Goal: Transaction & Acquisition: Purchase product/service

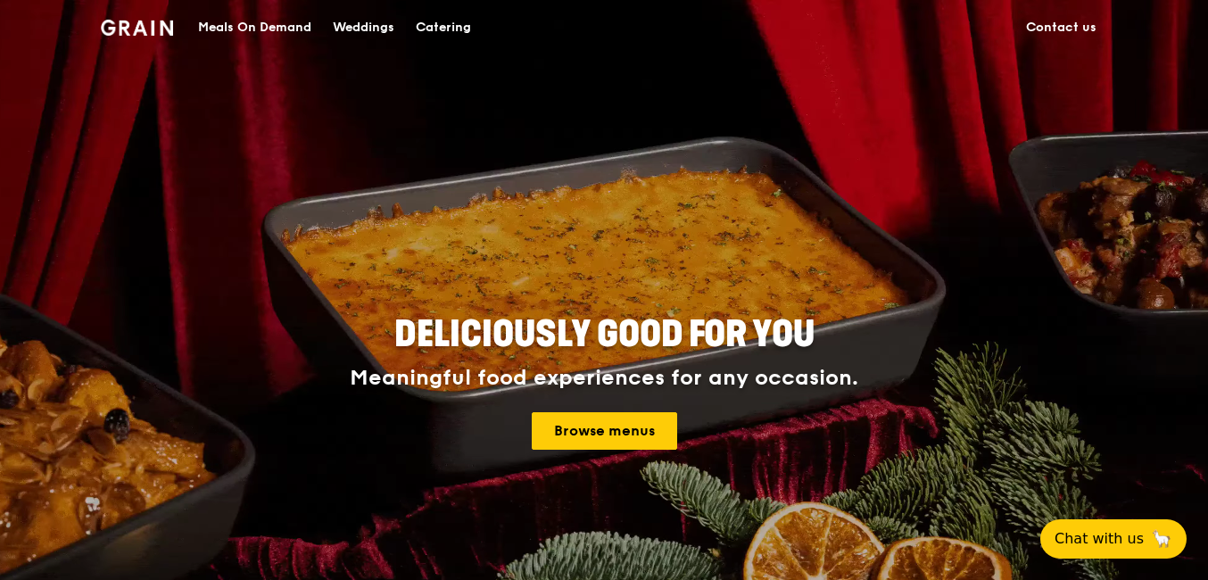
click at [457, 26] on div "Catering" at bounding box center [443, 28] width 55 height 54
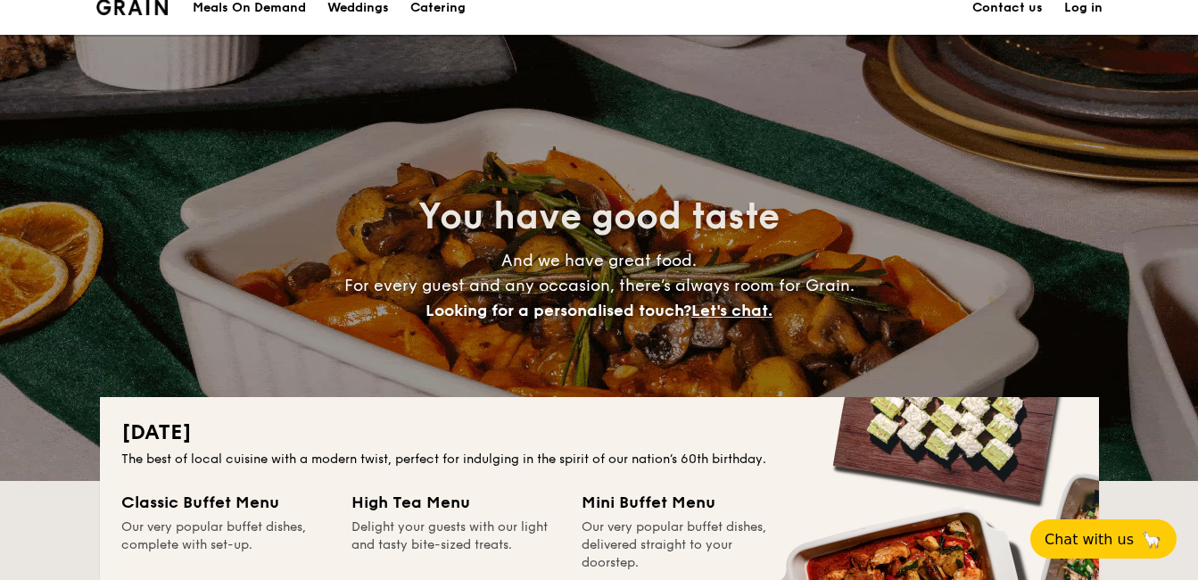
scroll to position [6, 0]
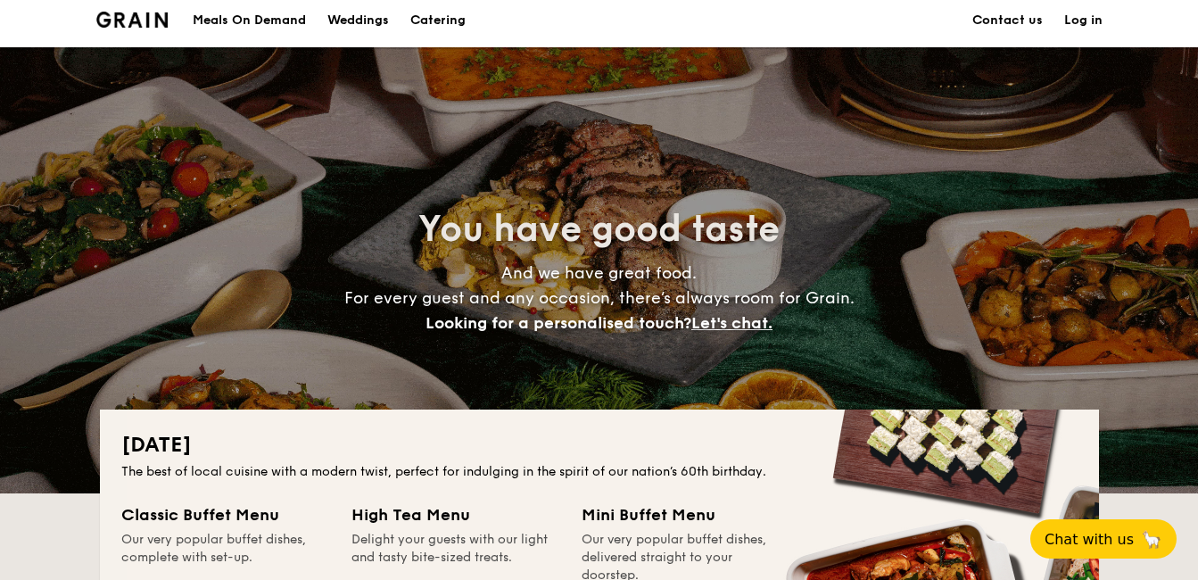
click at [374, 1] on div "Weddings" at bounding box center [358, 21] width 62 height 54
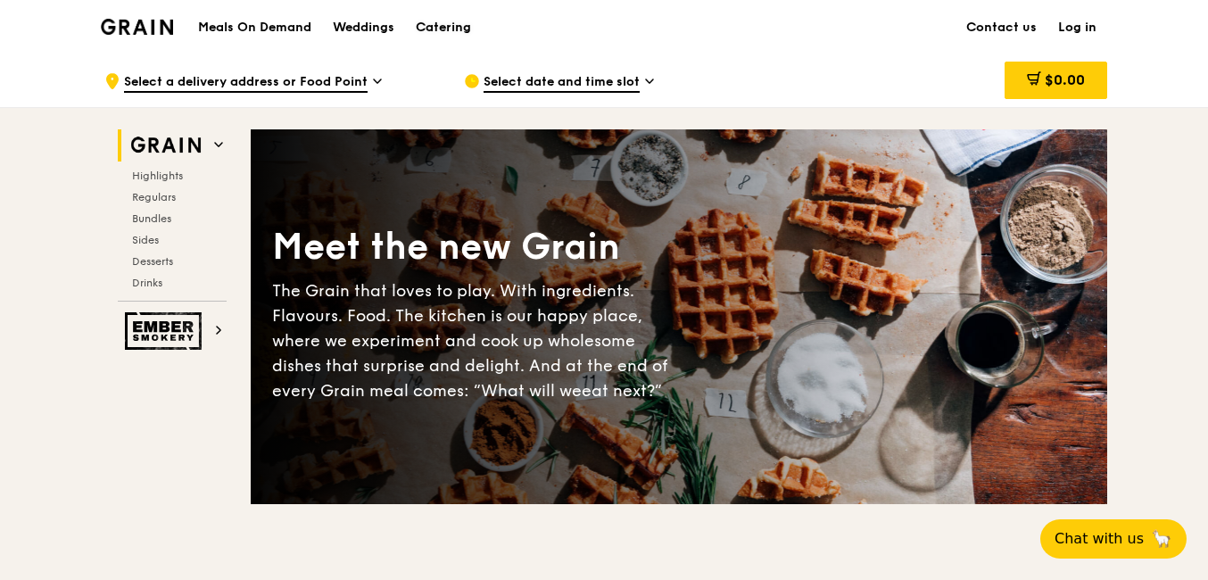
click at [464, 18] on div "Catering" at bounding box center [443, 28] width 55 height 54
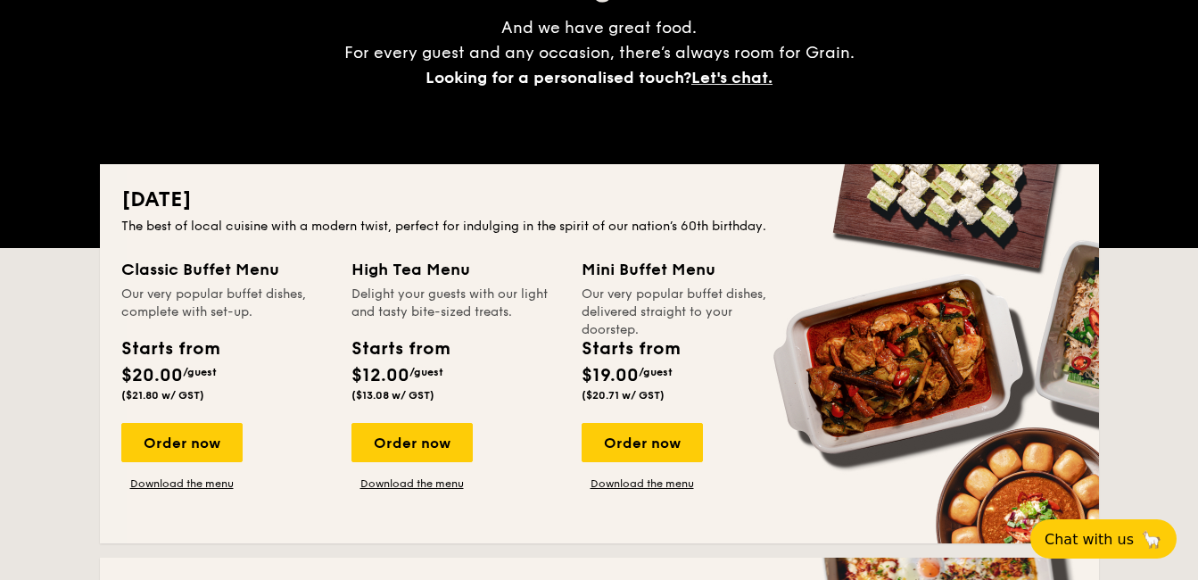
scroll to position [282, 0]
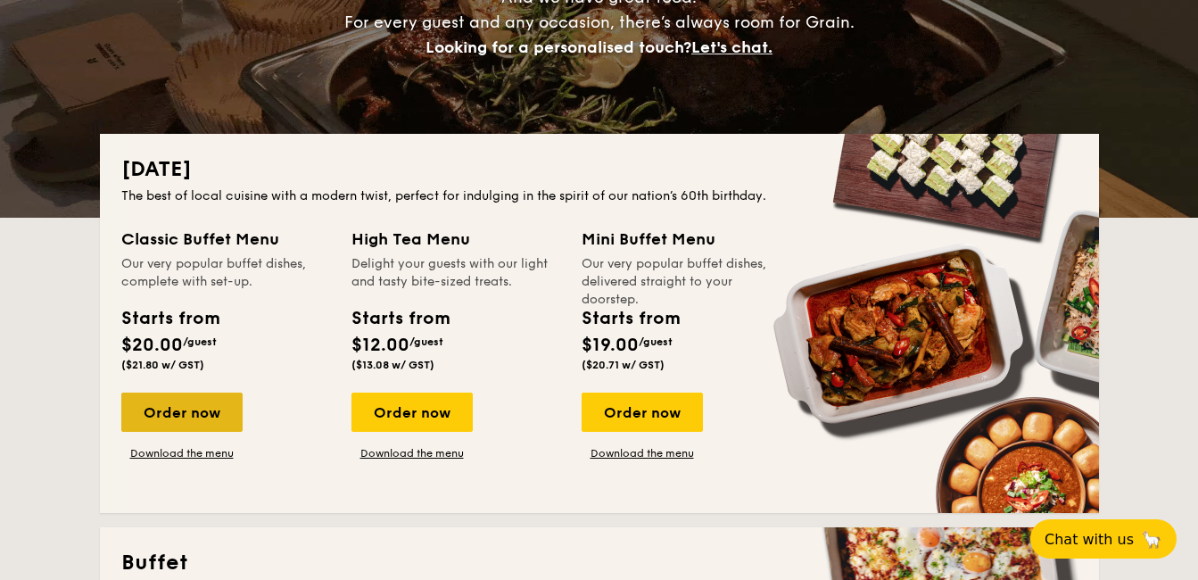
click at [220, 413] on div "Order now" at bounding box center [181, 412] width 121 height 39
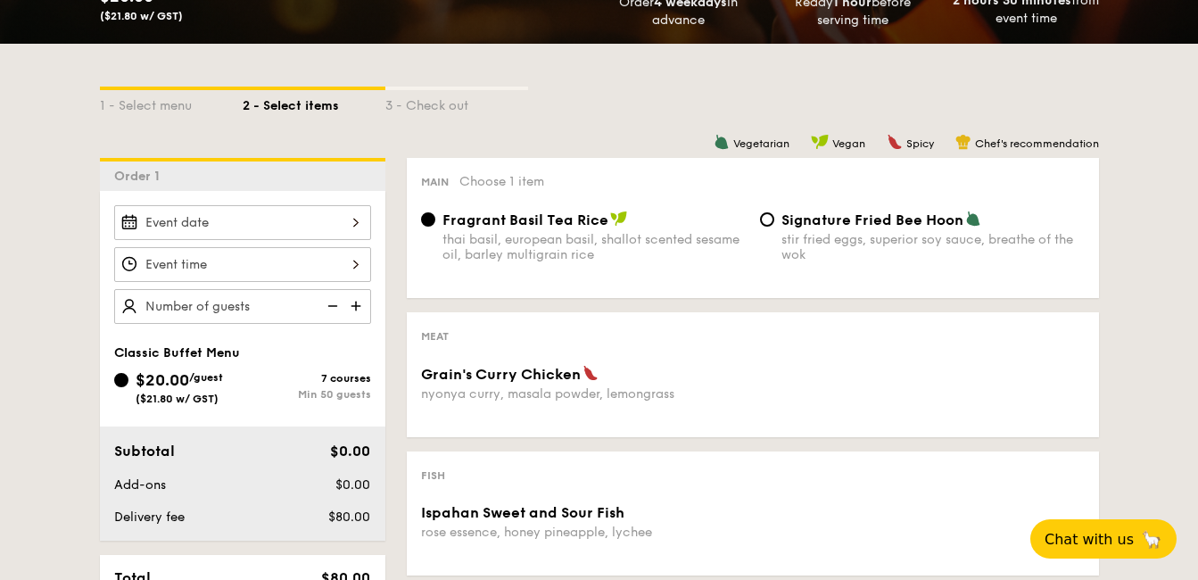
scroll to position [346, 0]
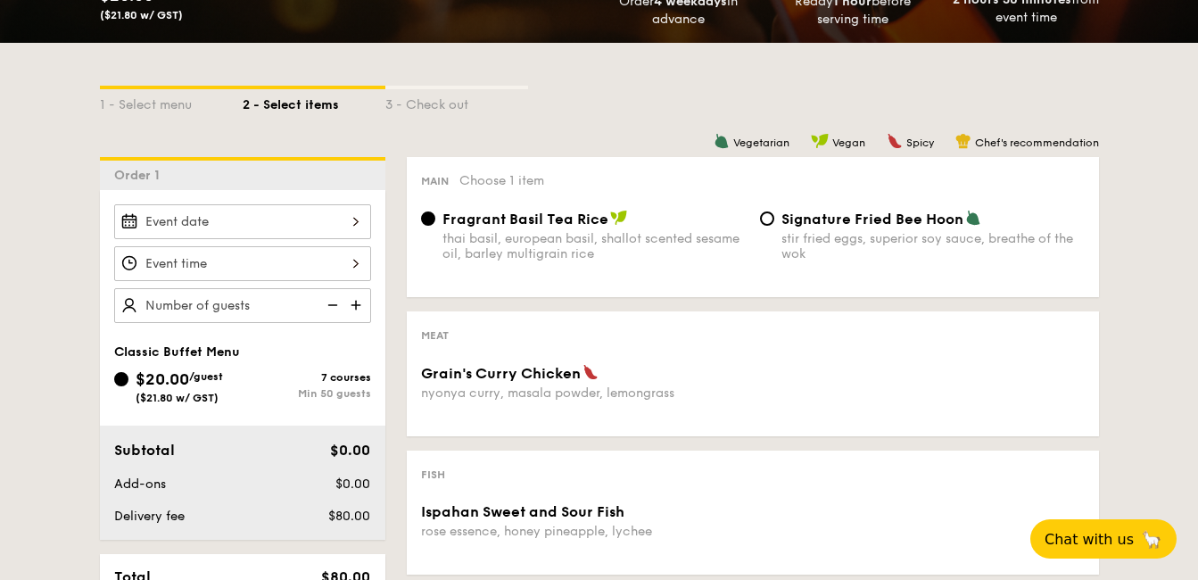
click at [825, 238] on div "stir fried eggs, superior soy sauce, breathe of the wok" at bounding box center [933, 246] width 303 height 30
click at [775, 226] on input "Signature Fried Bee Hoon stir fried eggs, superior soy sauce, breathe of the wok" at bounding box center [767, 218] width 14 height 14
radio input "true"
click at [576, 387] on div "nyonya curry, masala powder, lemongrass" at bounding box center [583, 392] width 325 height 15
click at [564, 376] on span "Grain's Curry Chicken" at bounding box center [501, 373] width 160 height 17
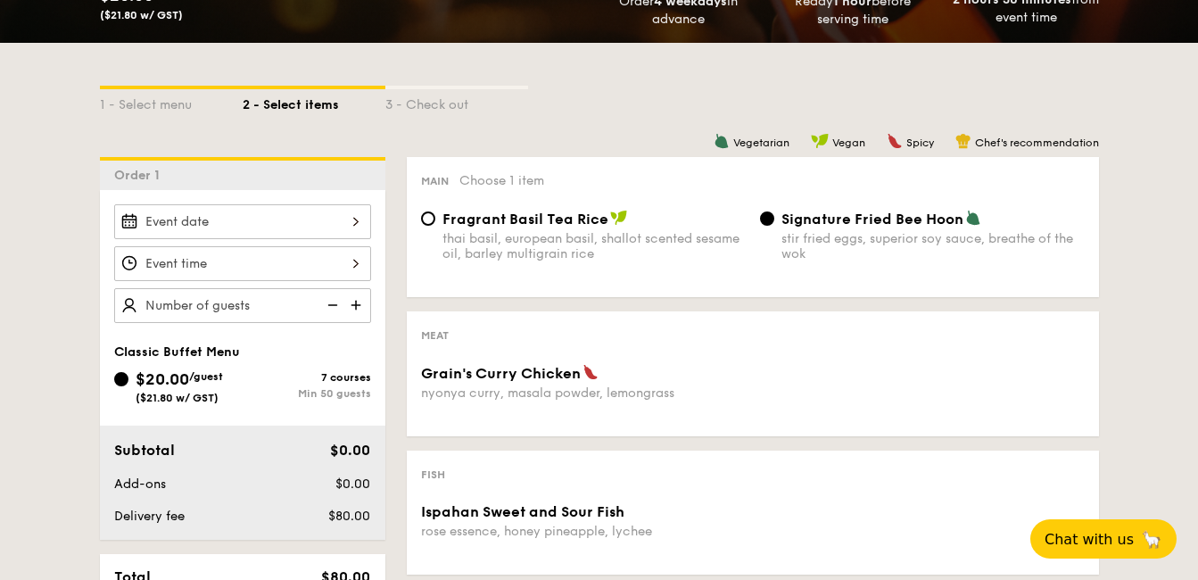
click at [568, 391] on div "nyonya curry, masala powder, lemongrass" at bounding box center [583, 392] width 325 height 15
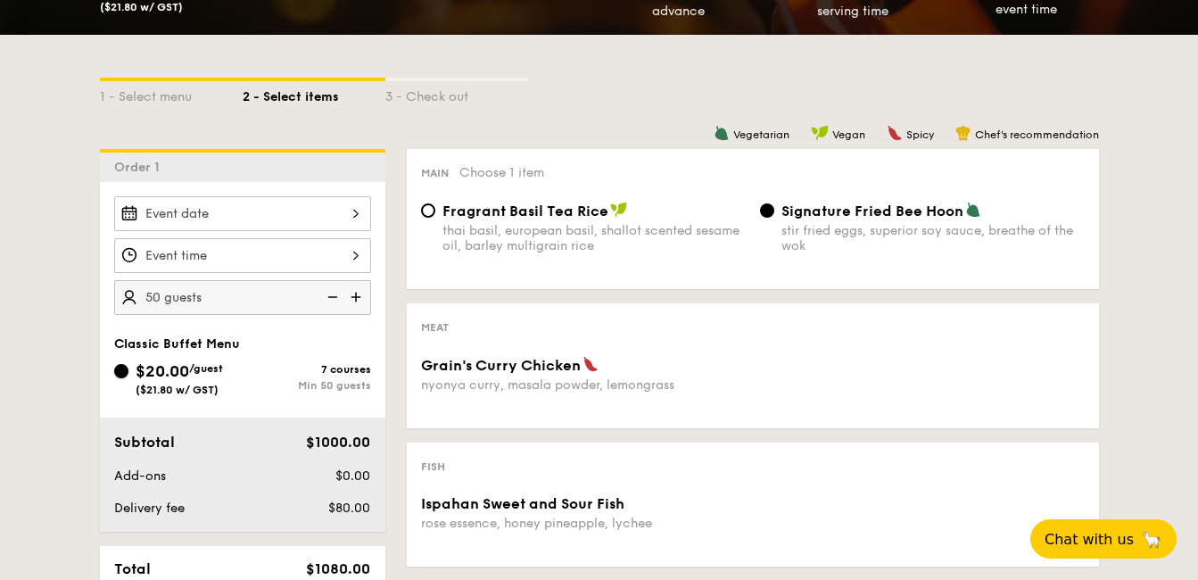
scroll to position [353, 0]
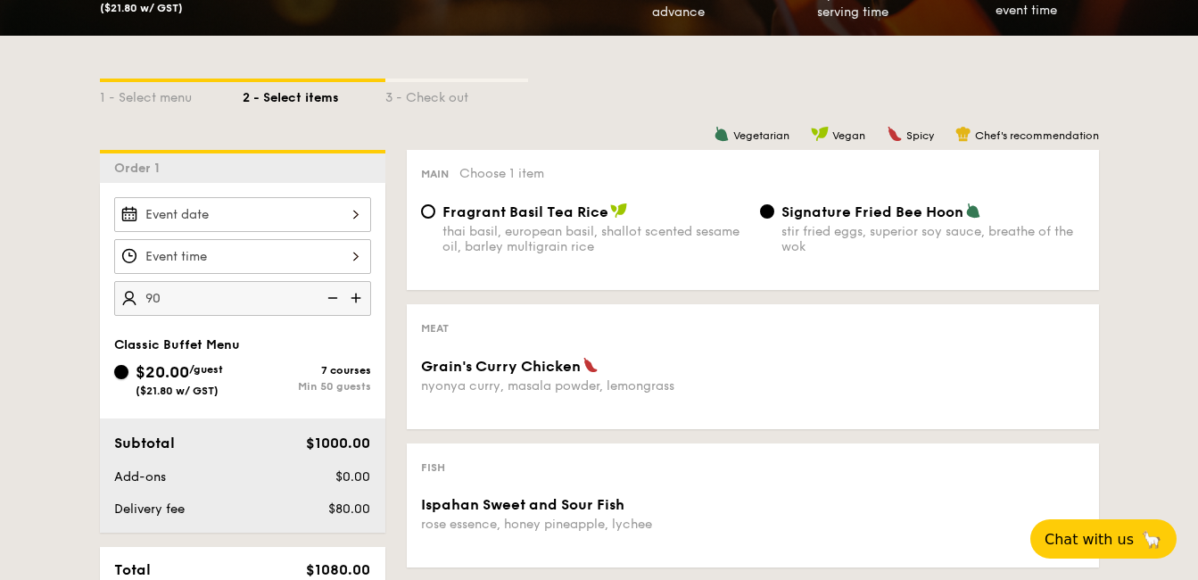
type input "90 guests"
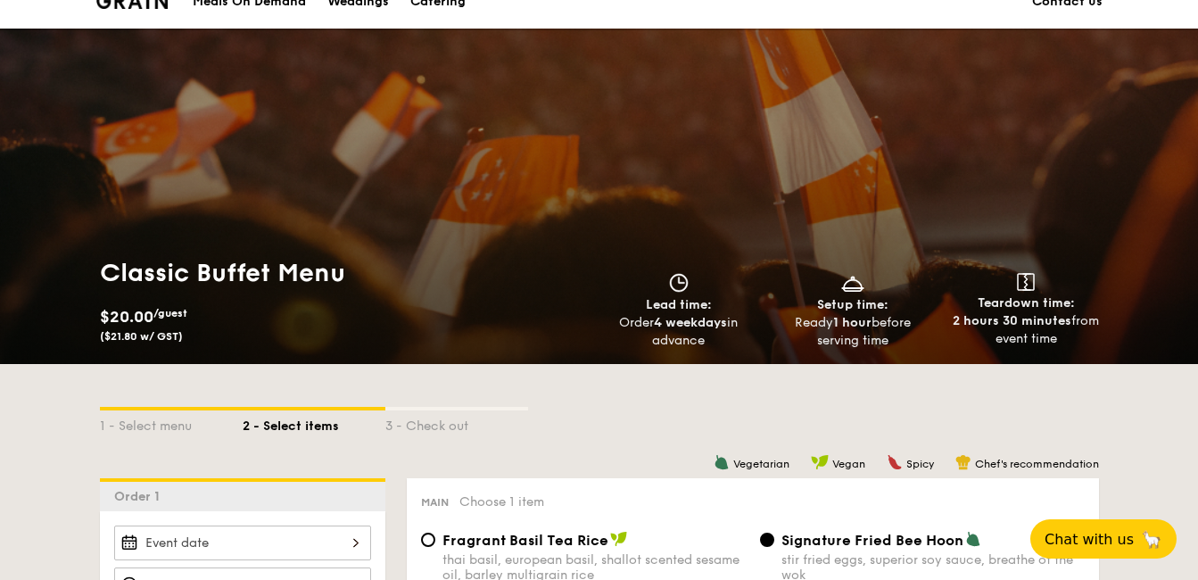
scroll to position [0, 0]
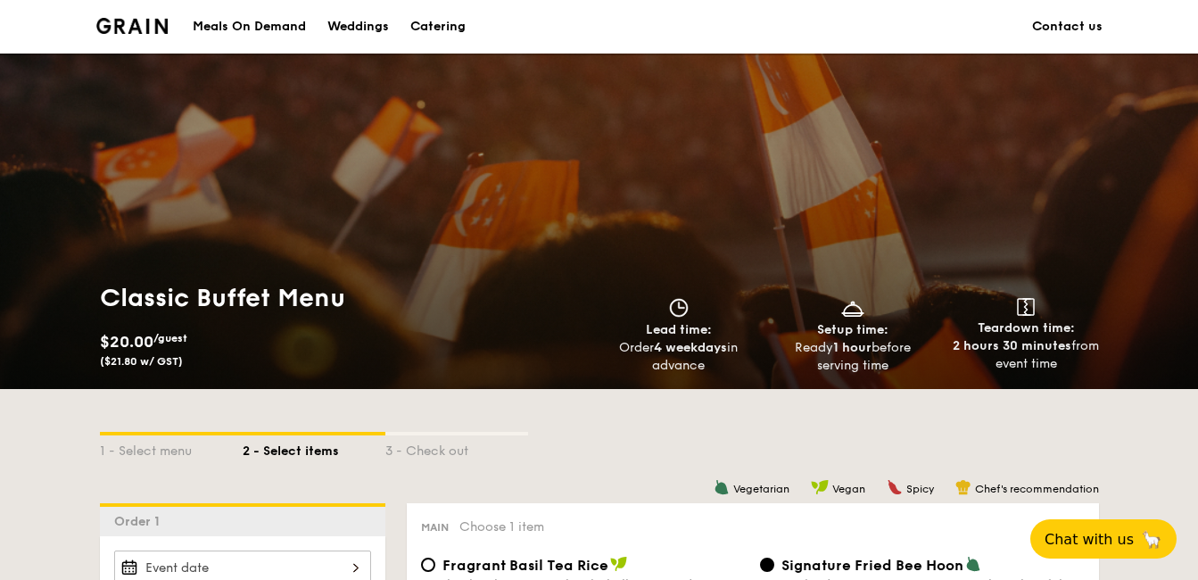
click at [417, 29] on div "Catering" at bounding box center [437, 27] width 55 height 54
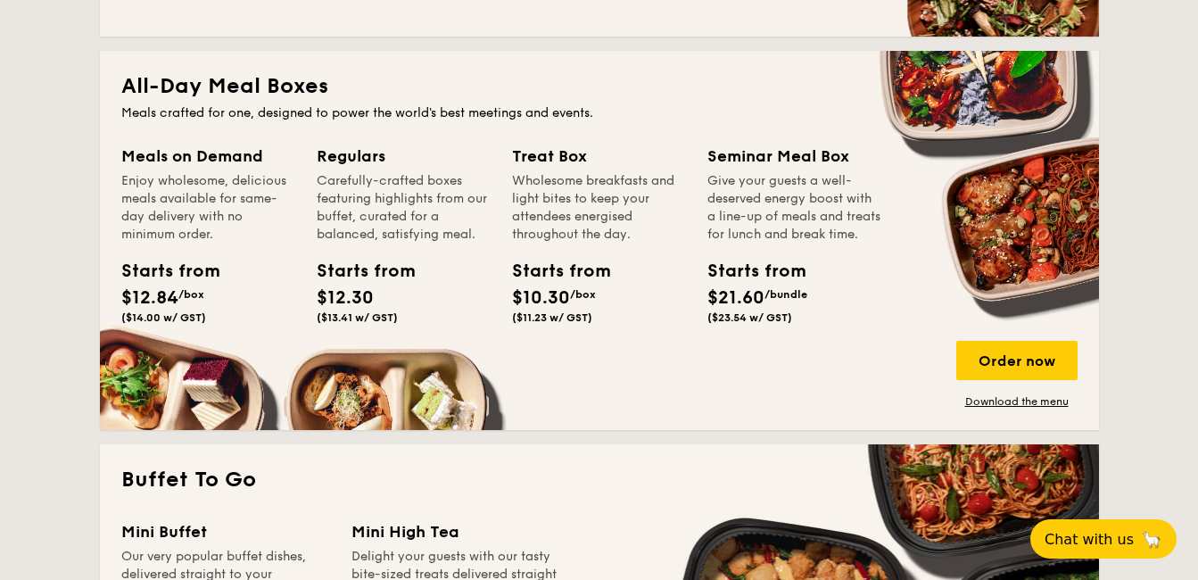
scroll to position [1153, 0]
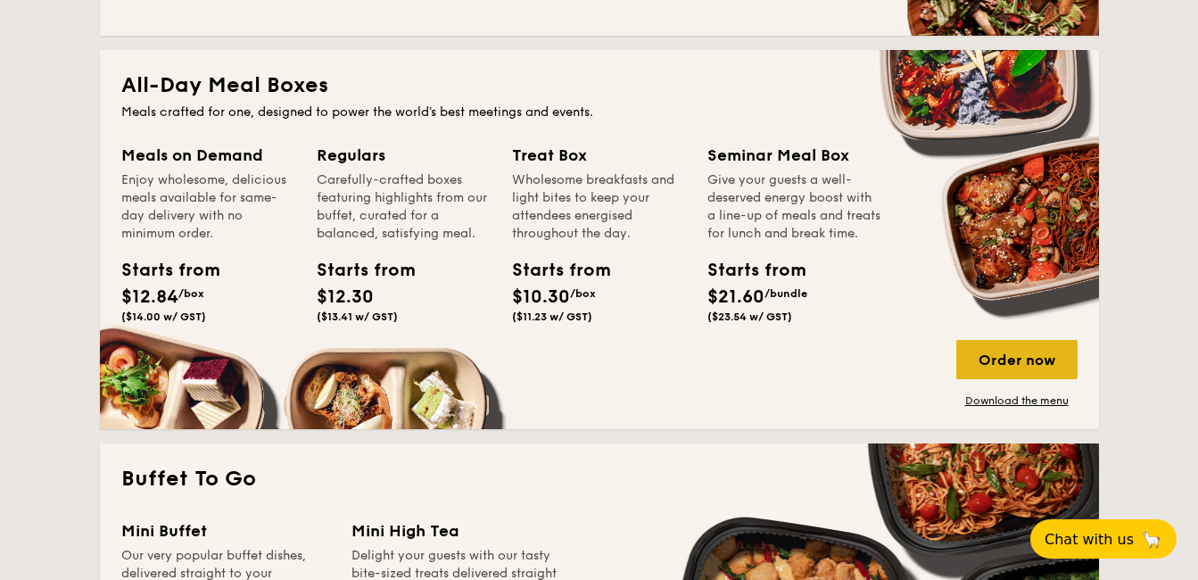
click at [992, 348] on div "Order now" at bounding box center [1017, 359] width 121 height 39
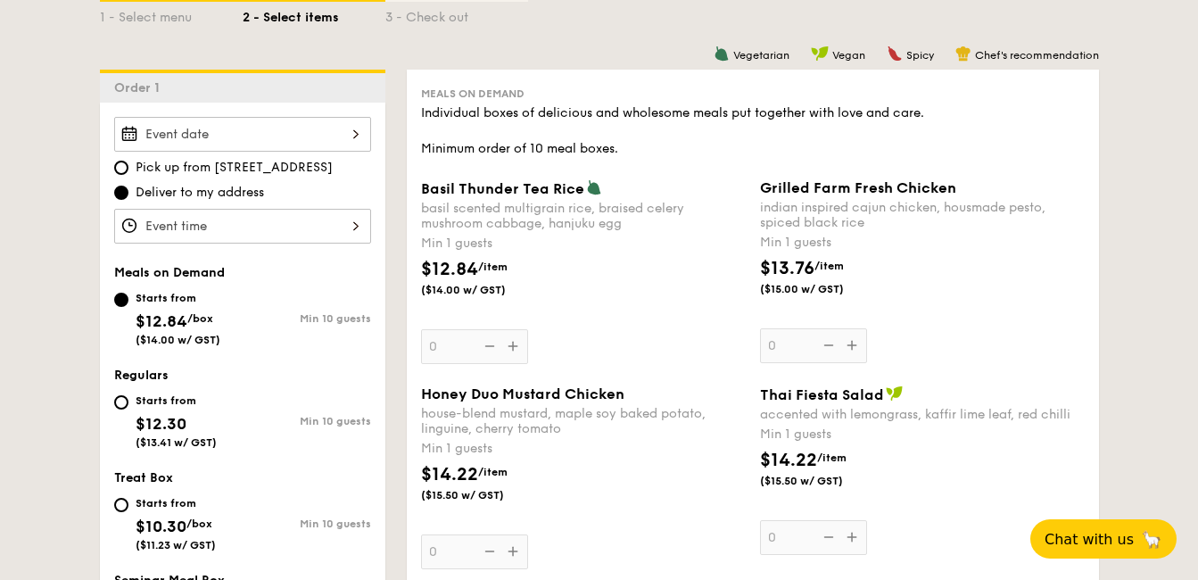
scroll to position [433, 0]
click at [159, 394] on div "Starts from $12.30 ($13.41 w/ GST)" at bounding box center [176, 420] width 81 height 59
click at [128, 396] on input "Starts from $12.30 ($13.41 w/ GST) Min 10 guests" at bounding box center [121, 403] width 14 height 14
radio input "true"
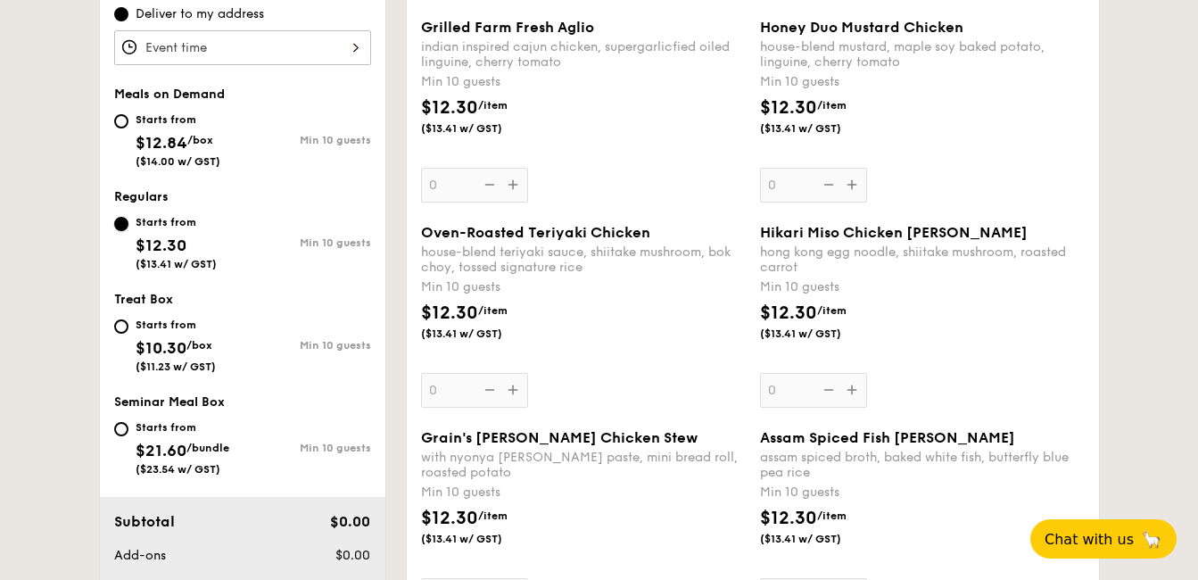
scroll to position [629, 0]
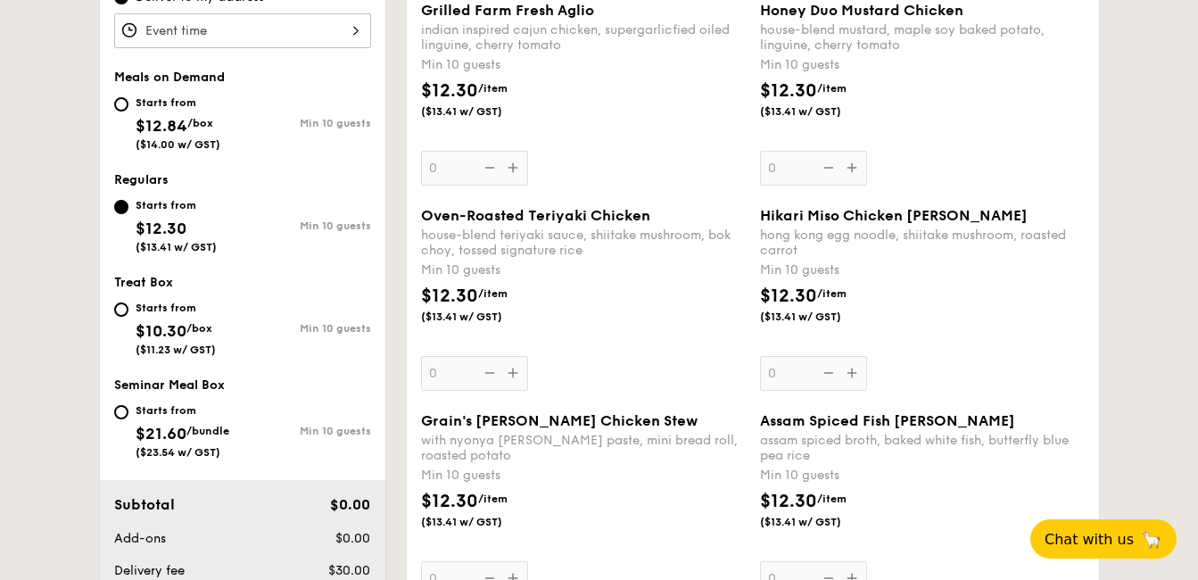
click at [169, 104] on div "Starts from" at bounding box center [178, 102] width 85 height 14
click at [128, 104] on input "Starts from $12.84 /box ($14.00 w/ GST) Min 10 guests" at bounding box center [121, 104] width 14 height 14
radio input "true"
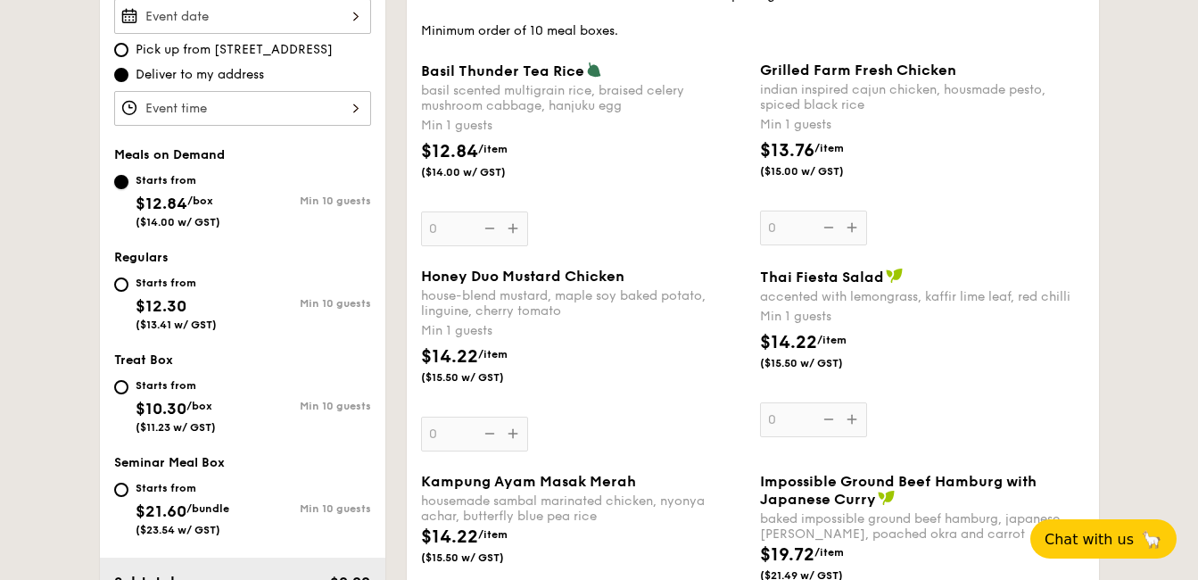
scroll to position [543, 0]
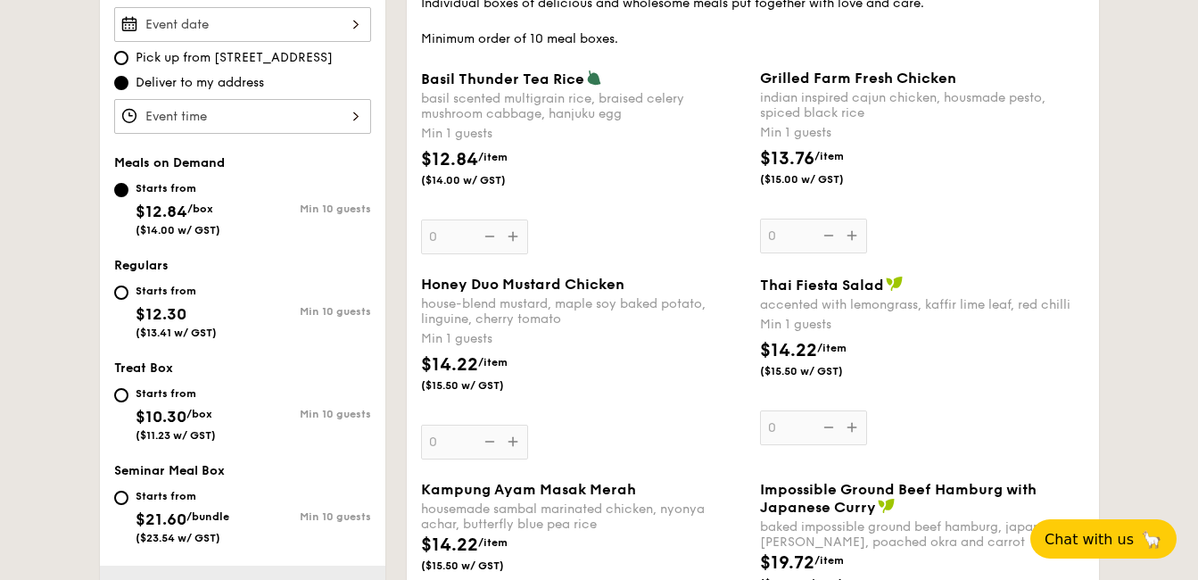
click at [170, 513] on span "$21.60" at bounding box center [161, 520] width 51 height 20
click at [128, 505] on input "Starts from $21.60 /bundle ($23.54 w/ GST) Min 10 guests" at bounding box center [121, 498] width 14 height 14
radio input "true"
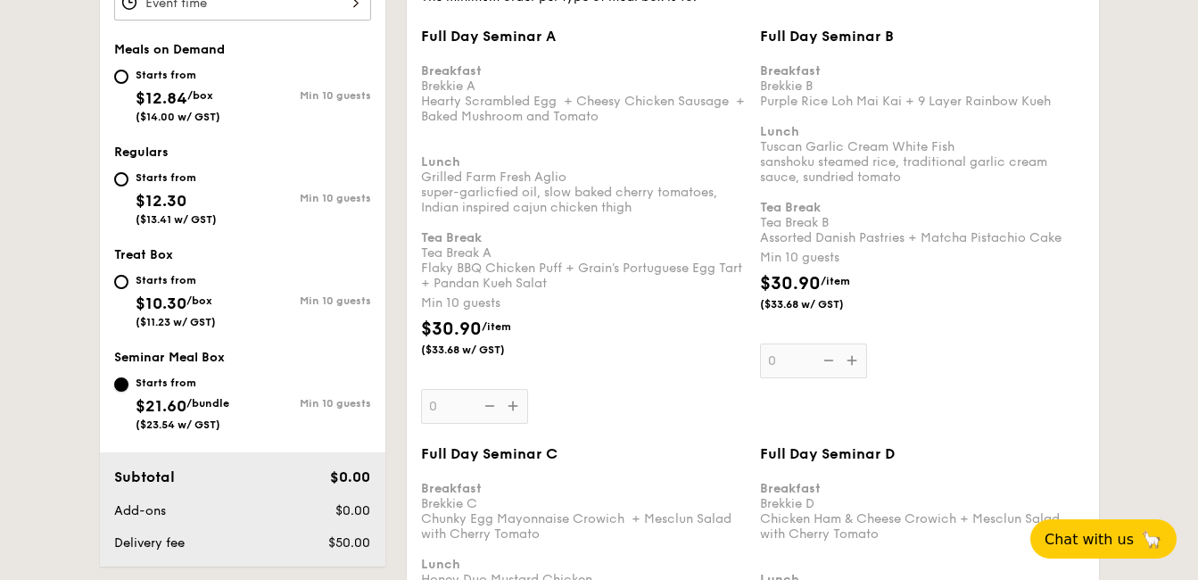
scroll to position [650, 0]
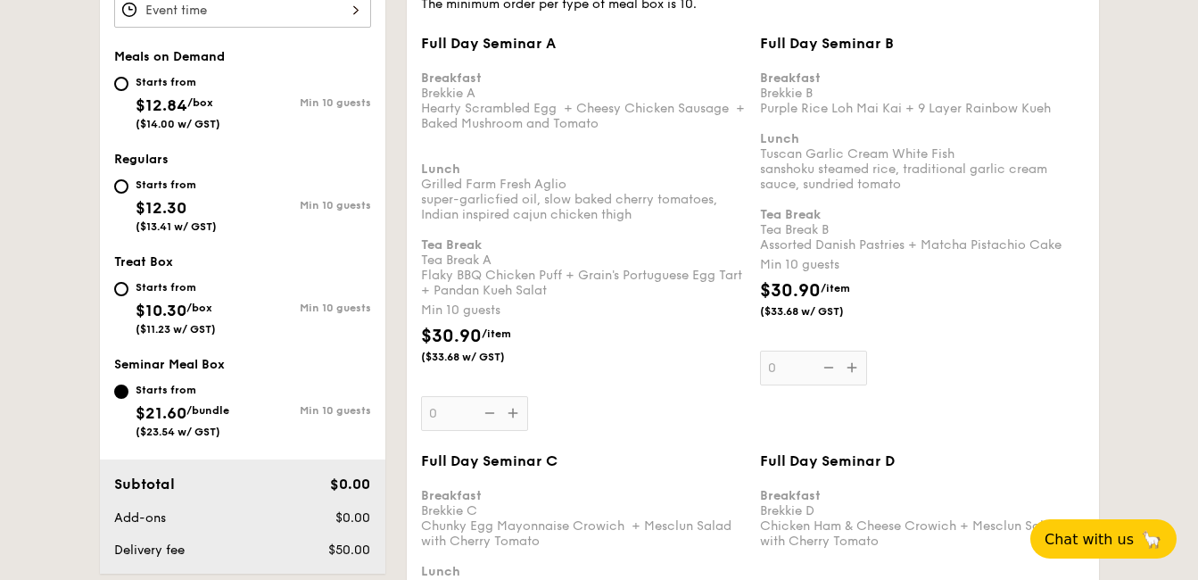
click at [173, 289] on div "Starts from" at bounding box center [176, 287] width 80 height 14
click at [128, 289] on input "Starts from $10.30 /box ($11.23 w/ GST) Min 10 guests" at bounding box center [121, 289] width 14 height 14
radio input "true"
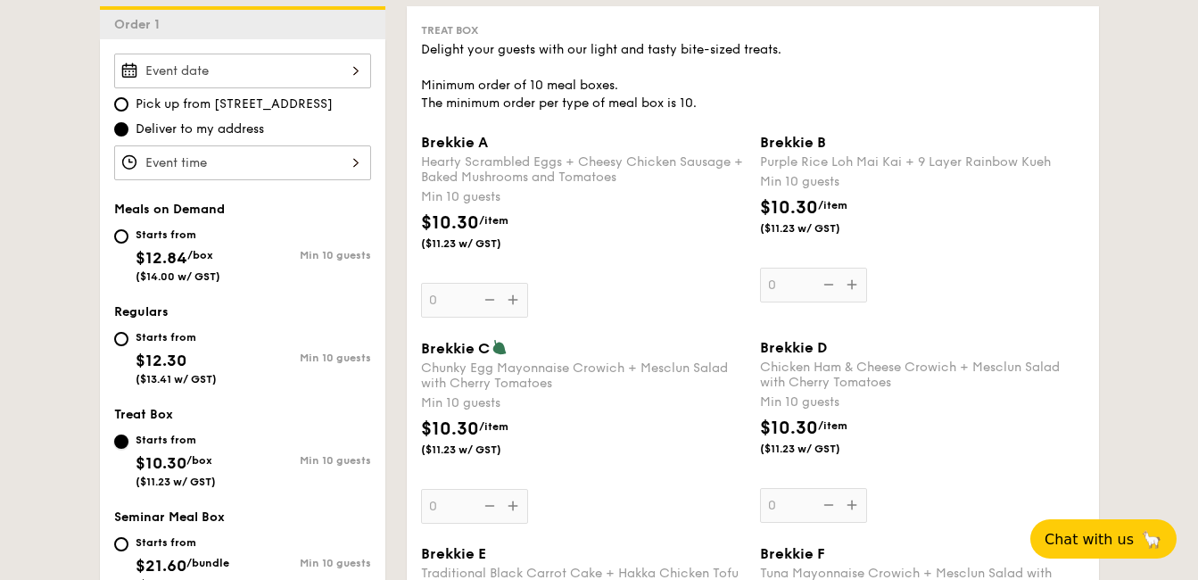
scroll to position [385, 0]
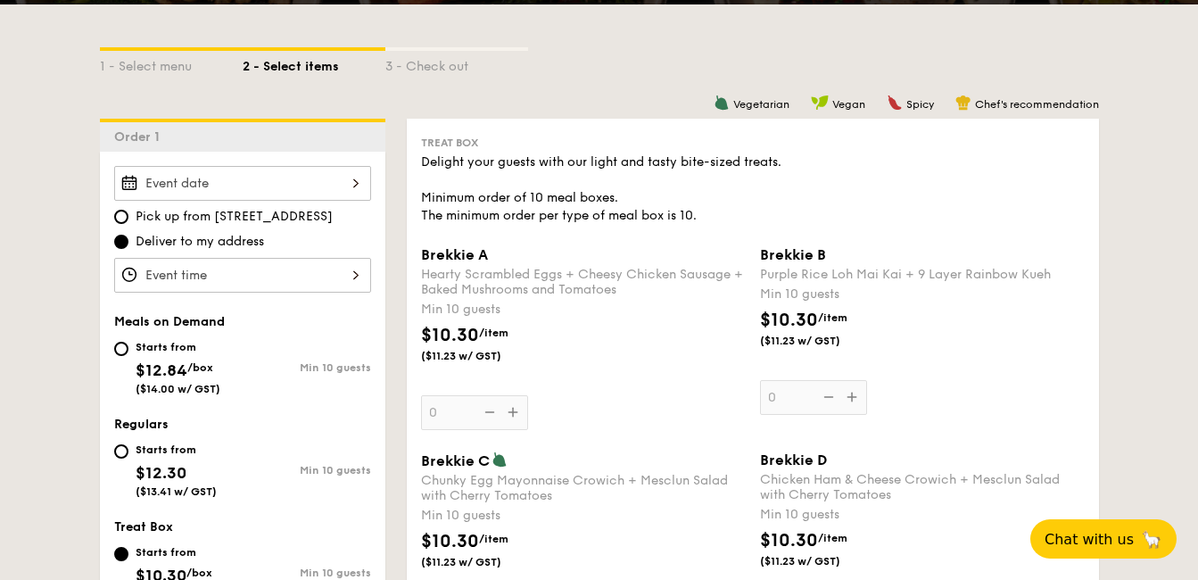
click at [200, 360] on div "Starts from $12.84 /box ($14.00 w/ GST)" at bounding box center [178, 365] width 85 height 59
click at [128, 356] on input "Starts from $12.84 /box ($14.00 w/ GST) Min 10 guests" at bounding box center [121, 349] width 14 height 14
radio input "true"
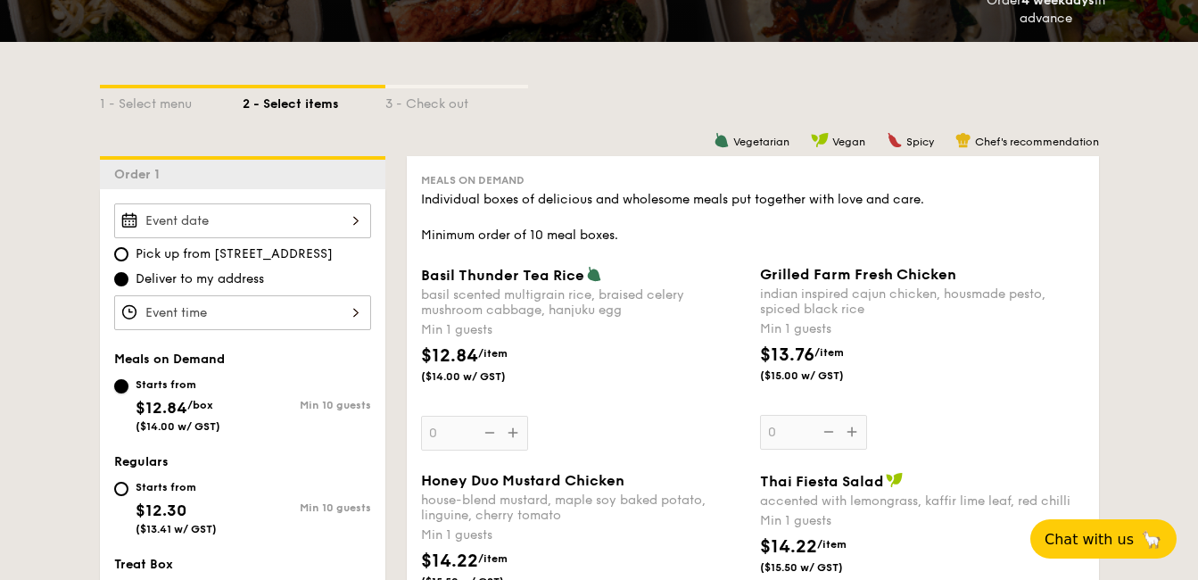
scroll to position [384, 0]
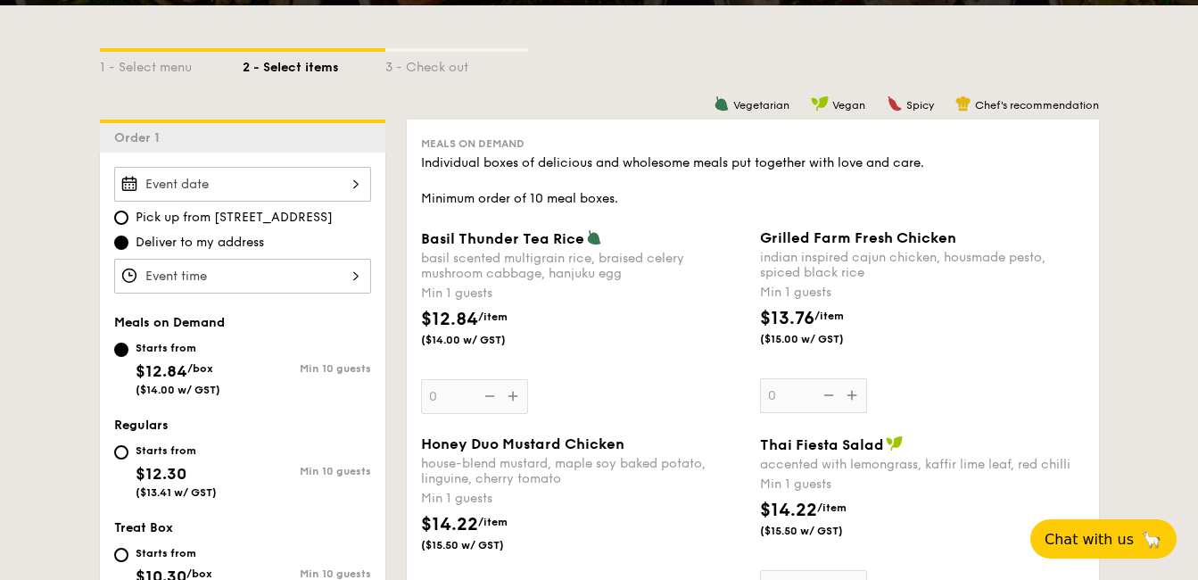
click at [141, 457] on div "Starts from" at bounding box center [176, 450] width 81 height 14
click at [128, 457] on input "Starts from $12.30 ($13.41 w/ GST) Min 10 guests" at bounding box center [121, 452] width 14 height 14
radio input "true"
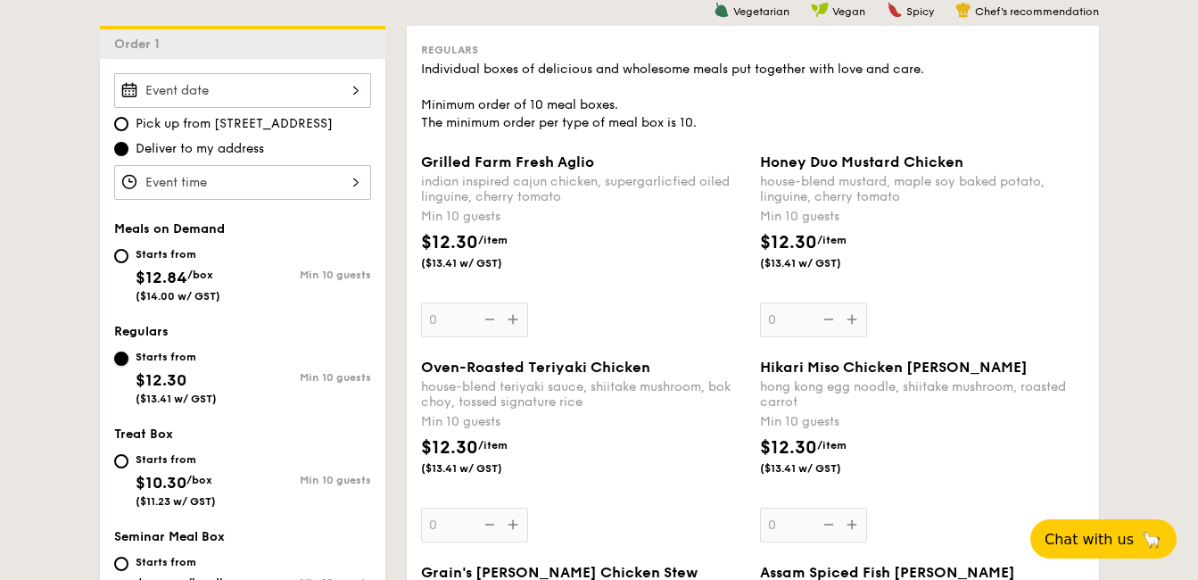
scroll to position [538, 0]
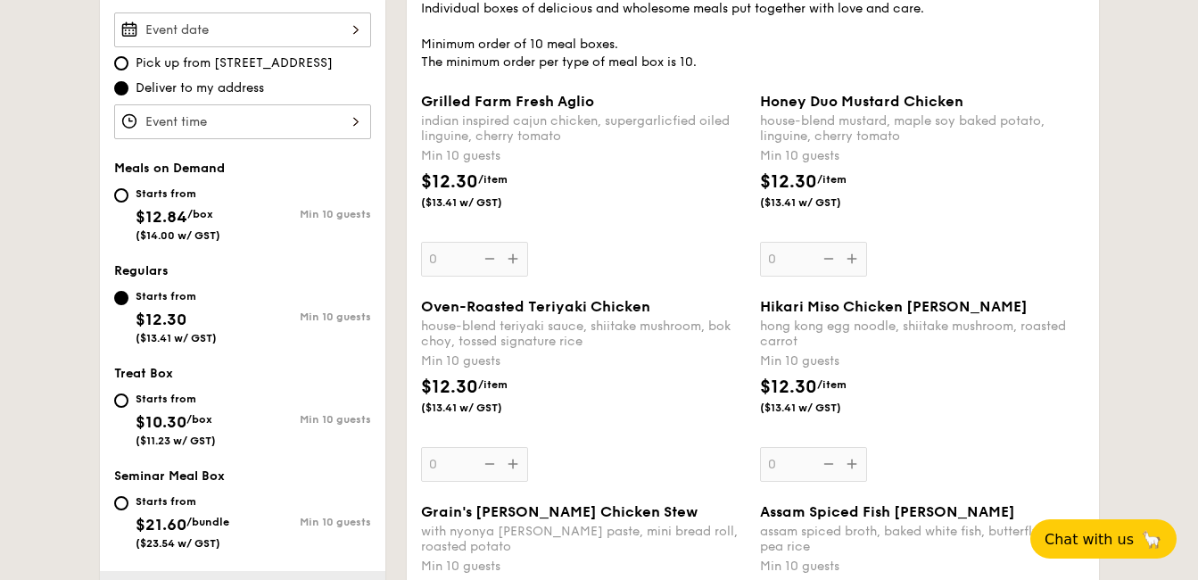
click at [202, 519] on span "/bundle" at bounding box center [207, 522] width 43 height 12
click at [128, 510] on input "Starts from $21.60 /bundle ($23.54 w/ GST) Min 10 guests" at bounding box center [121, 503] width 14 height 14
radio input "true"
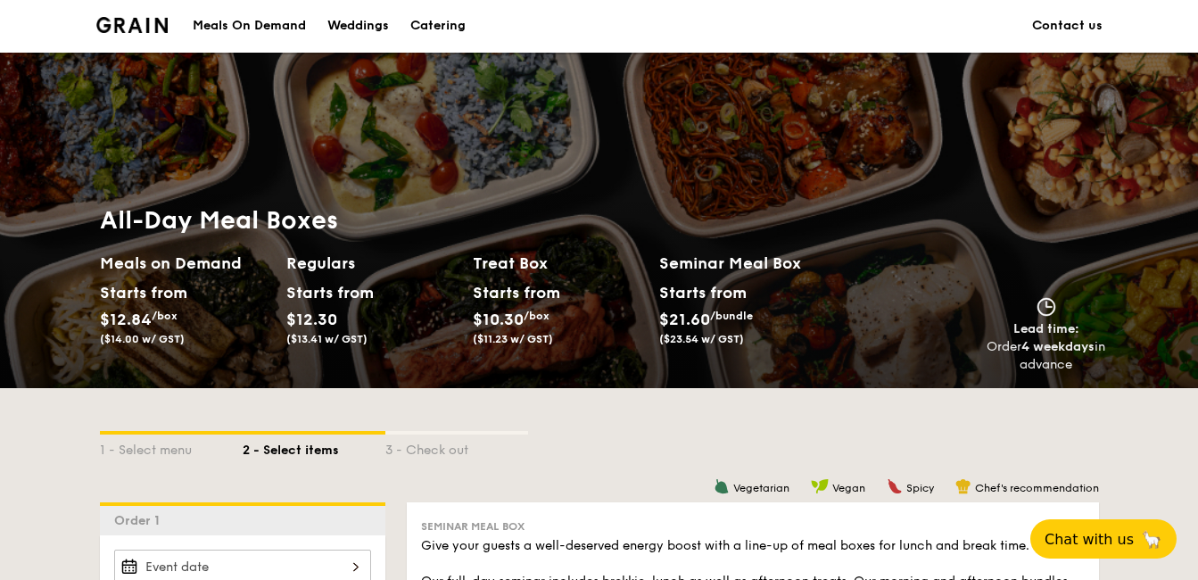
scroll to position [0, 0]
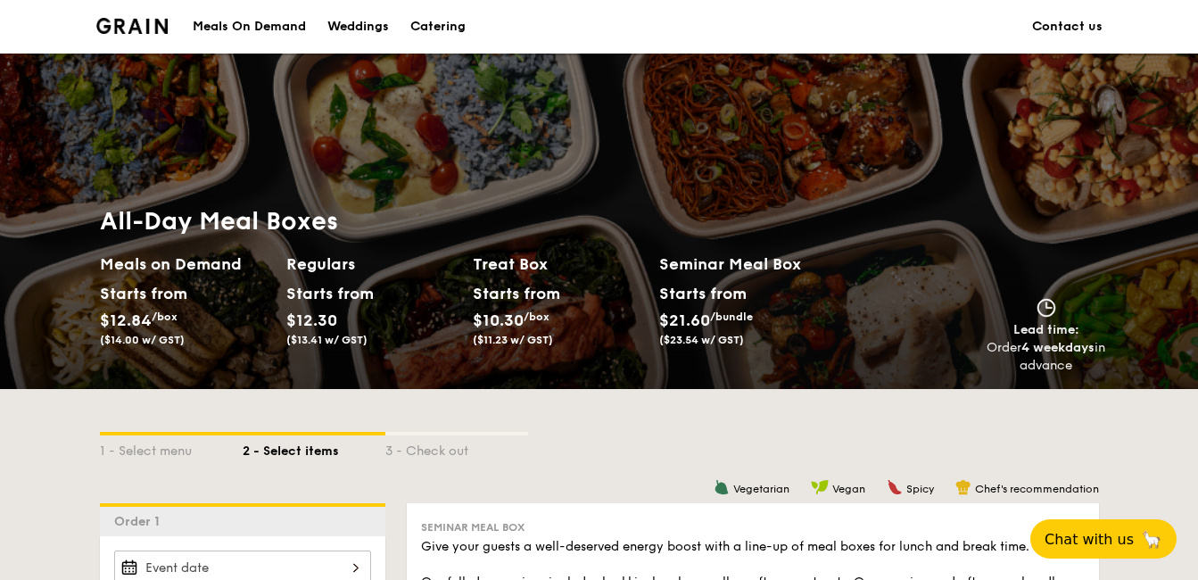
click at [300, 24] on div "Meals On Demand" at bounding box center [249, 27] width 113 height 54
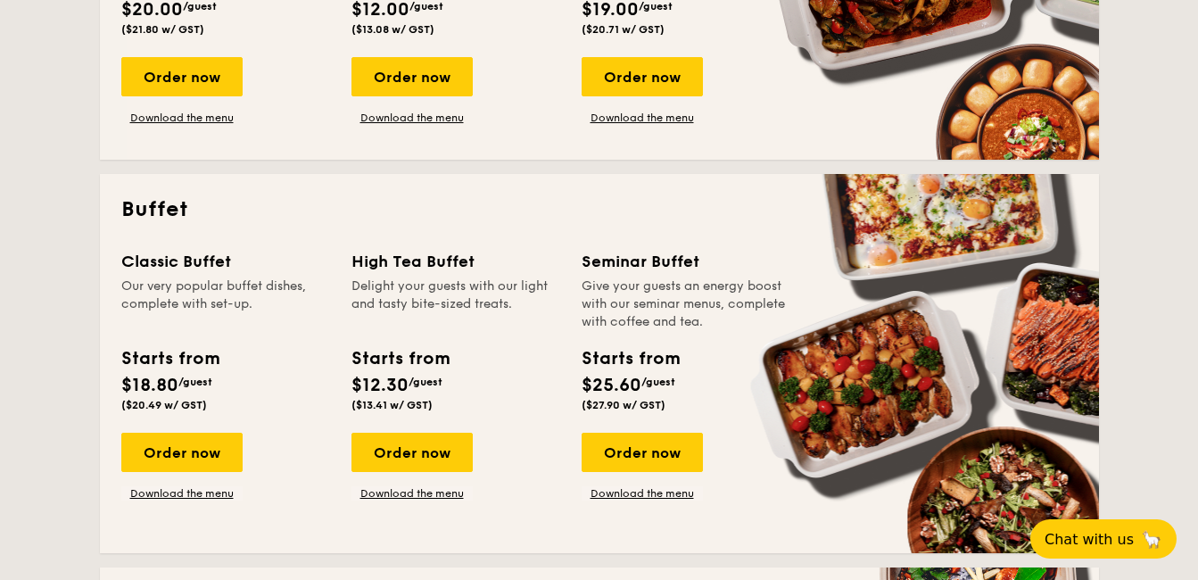
scroll to position [637, 0]
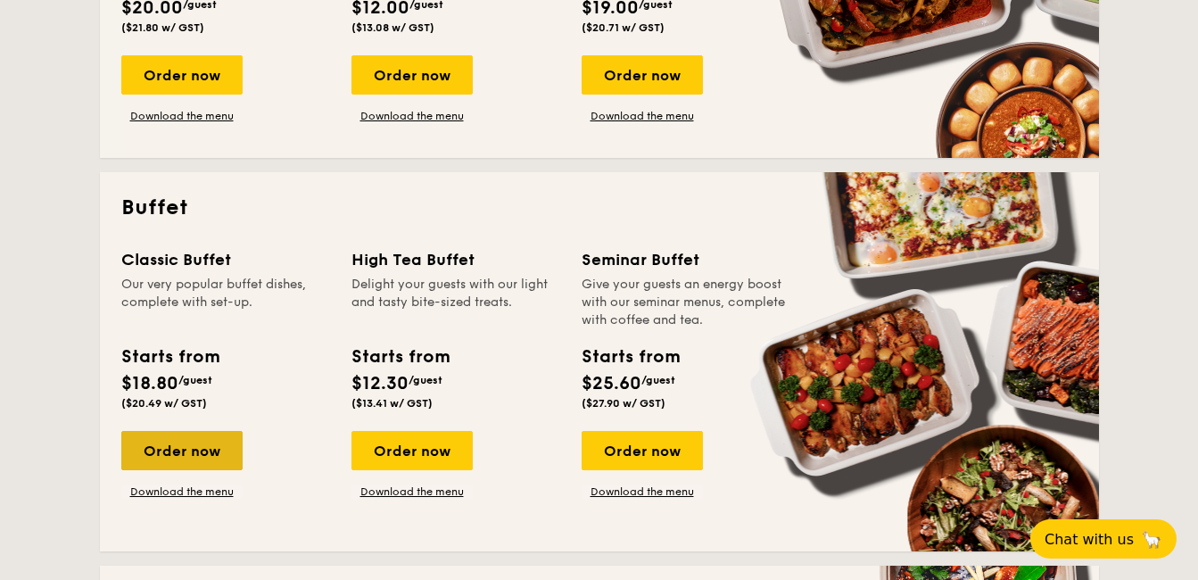
drag, startPoint x: 196, startPoint y: 450, endPoint x: 147, endPoint y: 454, distance: 49.3
click at [147, 454] on div "Order now" at bounding box center [181, 450] width 121 height 39
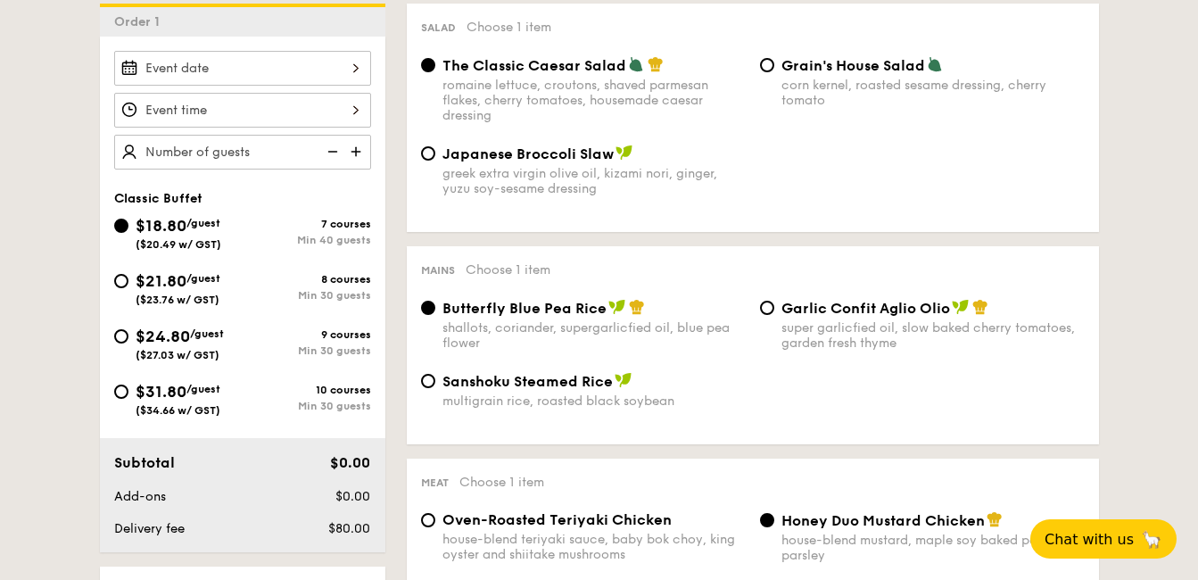
scroll to position [536, 0]
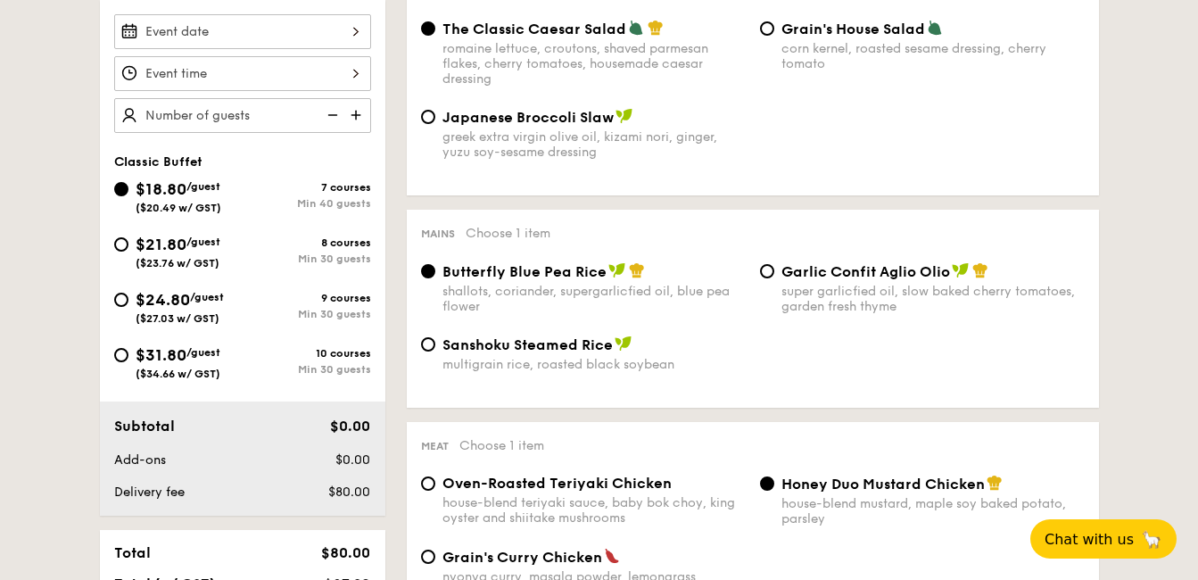
click at [247, 255] on div "Min 30 guests" at bounding box center [307, 259] width 128 height 12
click at [128, 252] on input "$21.80 /guest ($23.76 w/ GST) 8 courses Min 30 guests" at bounding box center [121, 244] width 14 height 14
radio input "true"
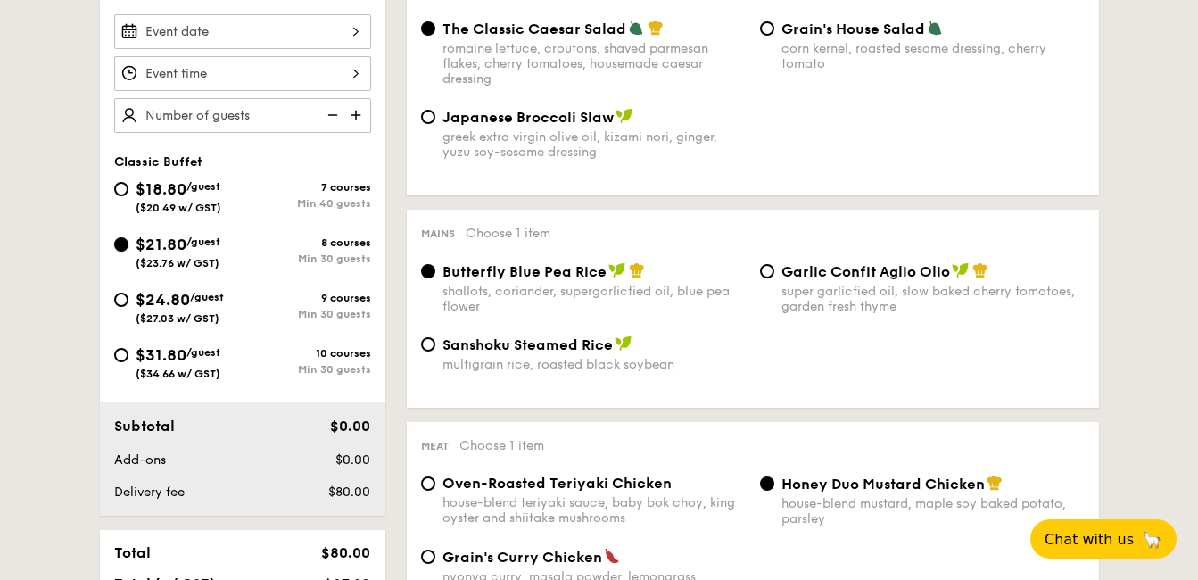
radio input "true"
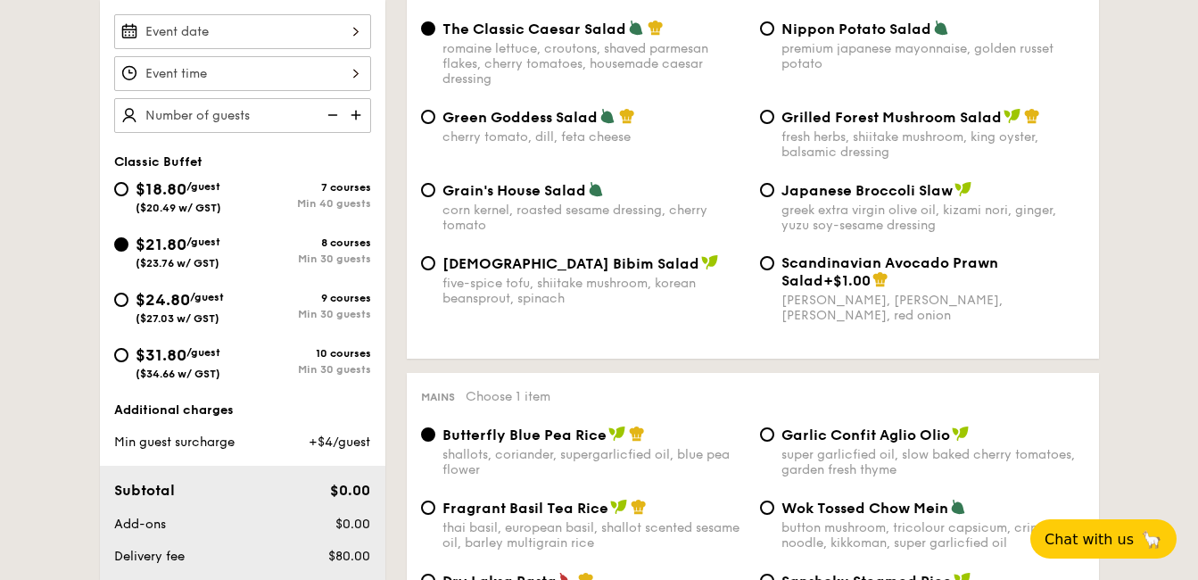
click at [255, 206] on div "Min 40 guests" at bounding box center [307, 203] width 128 height 12
click at [128, 196] on input "$18.80 /guest ($20.49 w/ GST) 7 courses Min 40 guests" at bounding box center [121, 189] width 14 height 14
radio input "true"
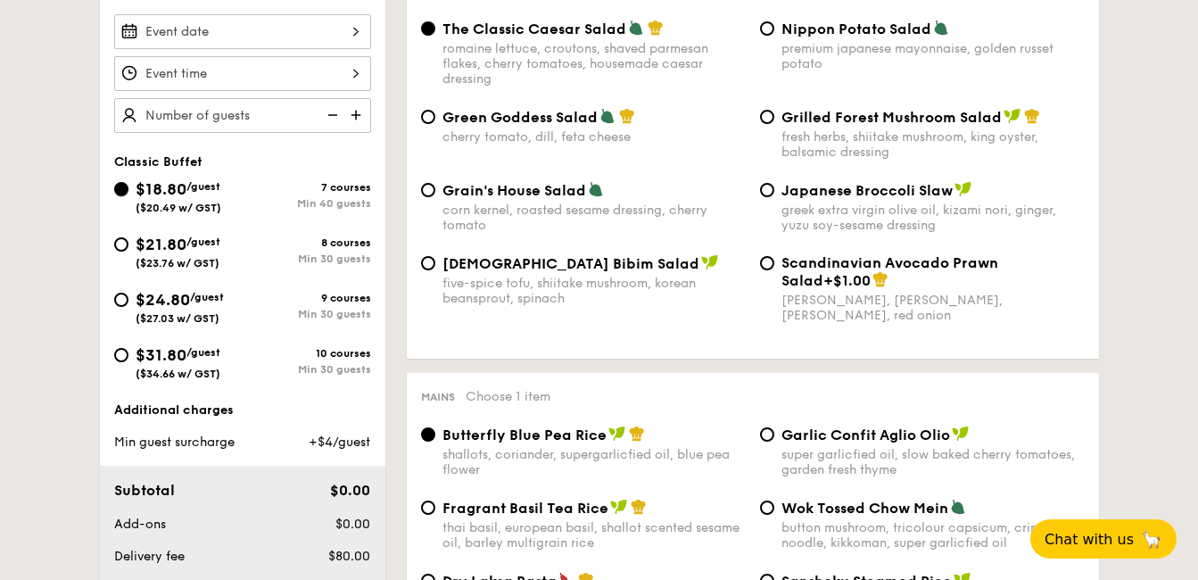
radio input "true"
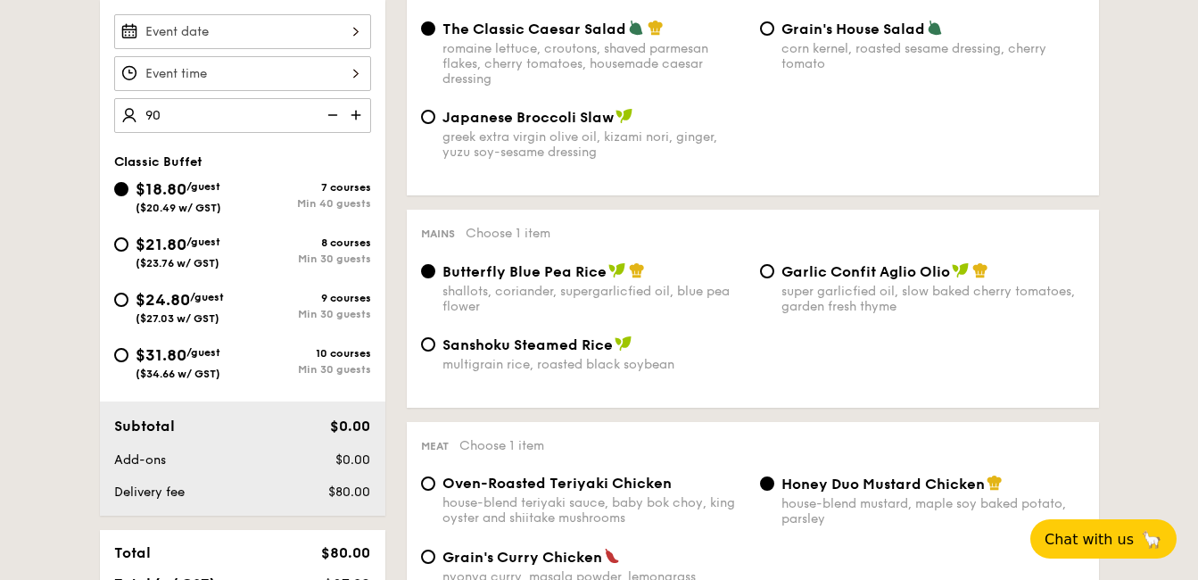
type input "90 guests"
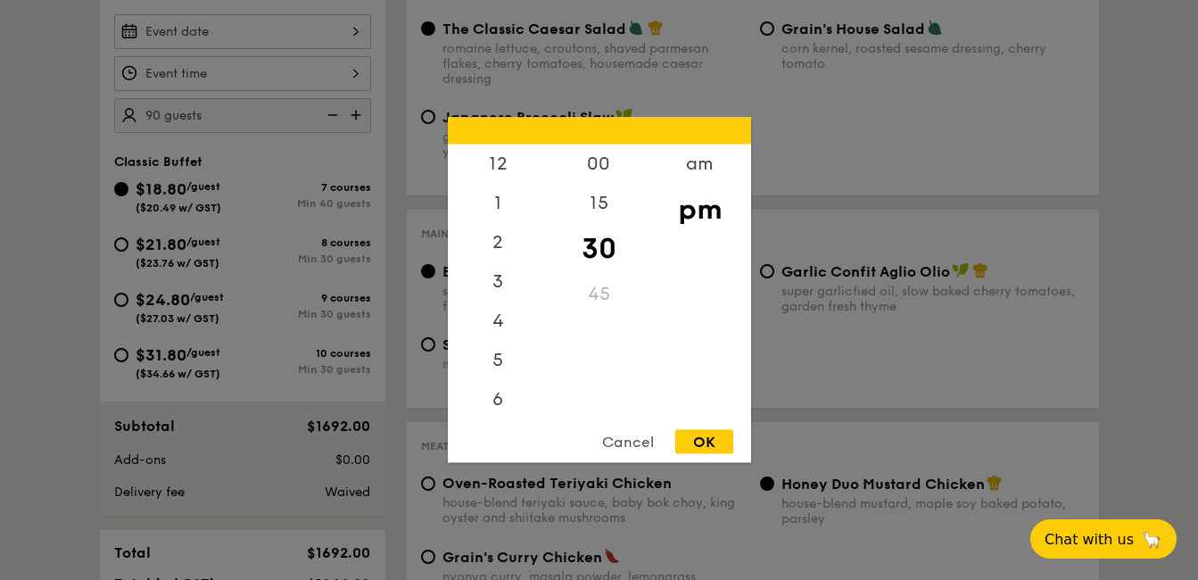
click at [269, 77] on div "12 1 2 3 4 5 6 7 8 9 10 11 00 15 30 45 am pm Cancel OK" at bounding box center [242, 73] width 257 height 35
click at [650, 444] on div "Cancel" at bounding box center [627, 442] width 87 height 24
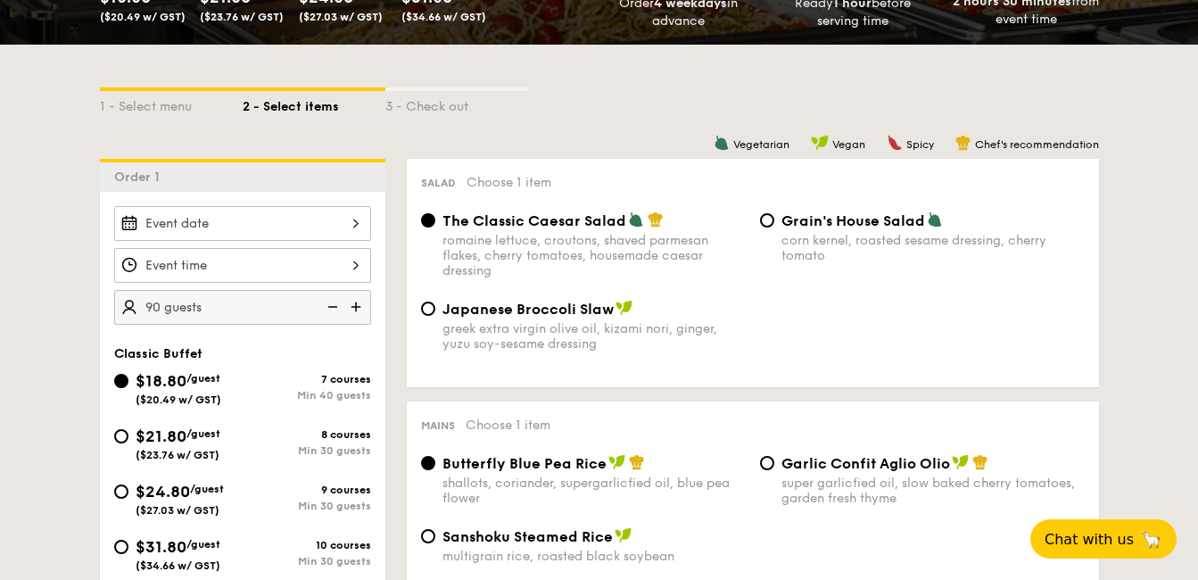
scroll to position [336, 0]
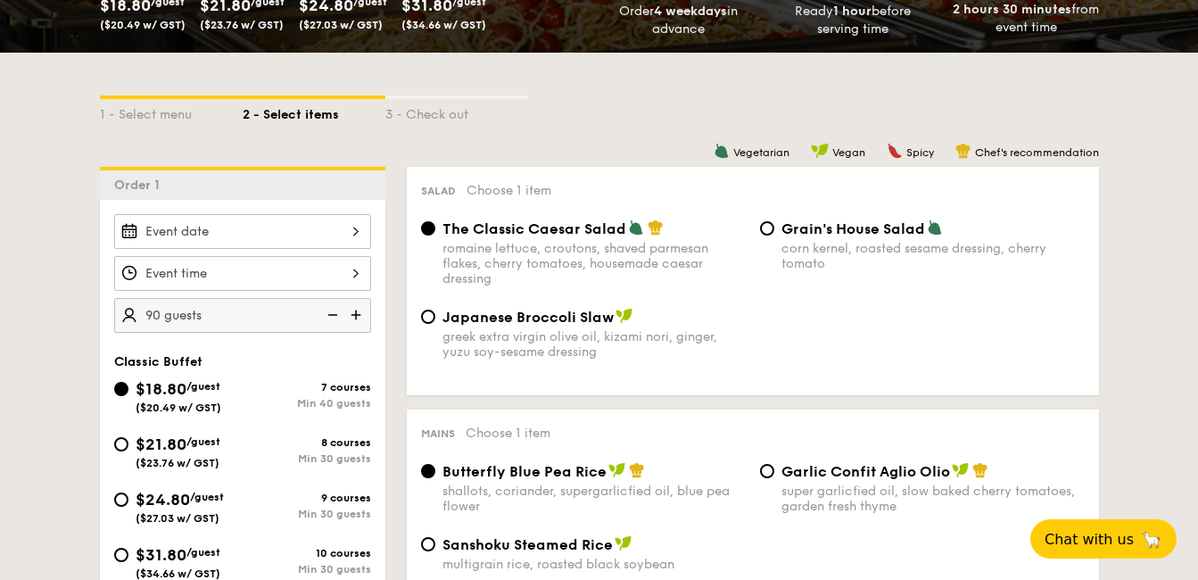
click at [825, 234] on span "Grain's House Salad" at bounding box center [854, 228] width 144 height 17
click at [775, 234] on input "Grain's House Salad corn kernel, roasted sesame dressing, cherry tomato" at bounding box center [767, 228] width 14 height 14
radio input "true"
click at [593, 326] on div "Japanese Broccoli Slaw greek extra virgin olive oil, kizami nori, ginger, yuzu …" at bounding box center [594, 334] width 303 height 52
click at [435, 324] on input "Japanese Broccoli Slaw greek extra virgin olive oil, kizami nori, ginger, yuzu …" at bounding box center [428, 317] width 14 height 14
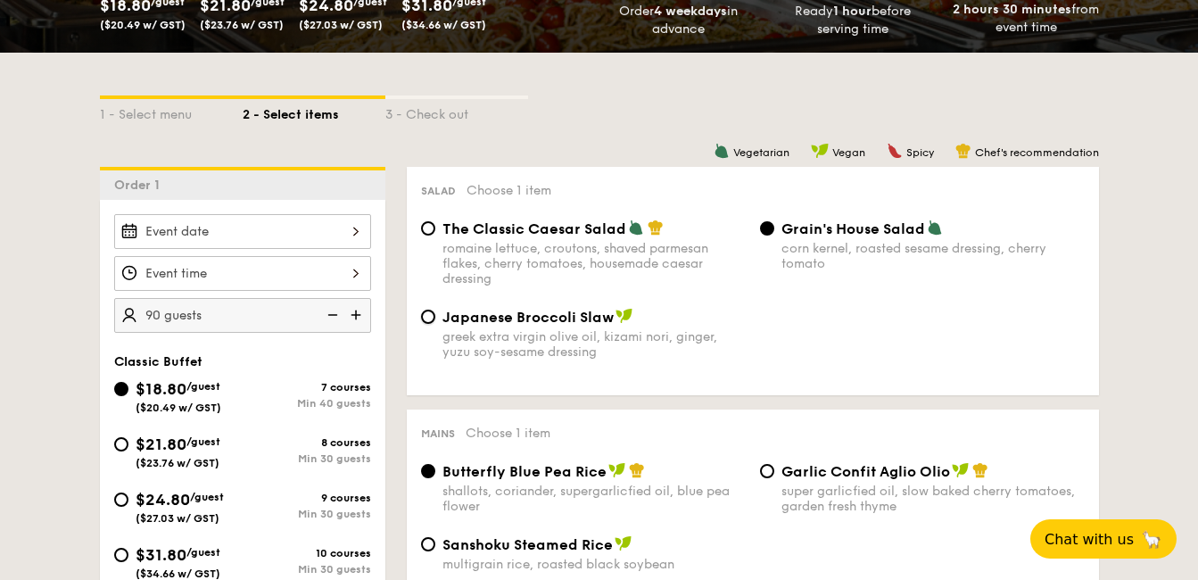
radio input "true"
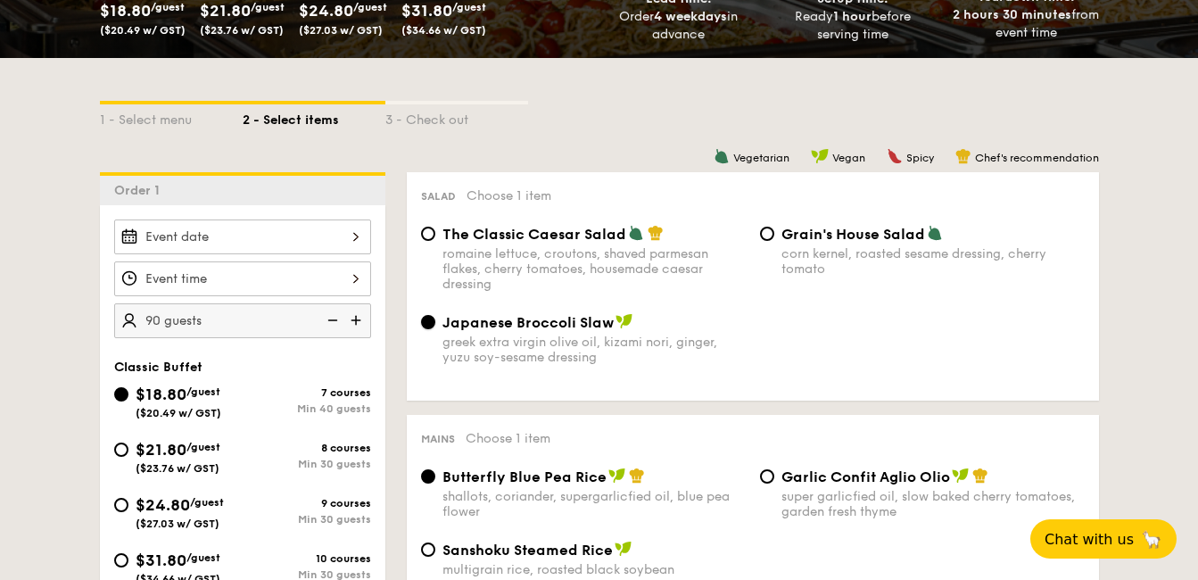
scroll to position [336, 0]
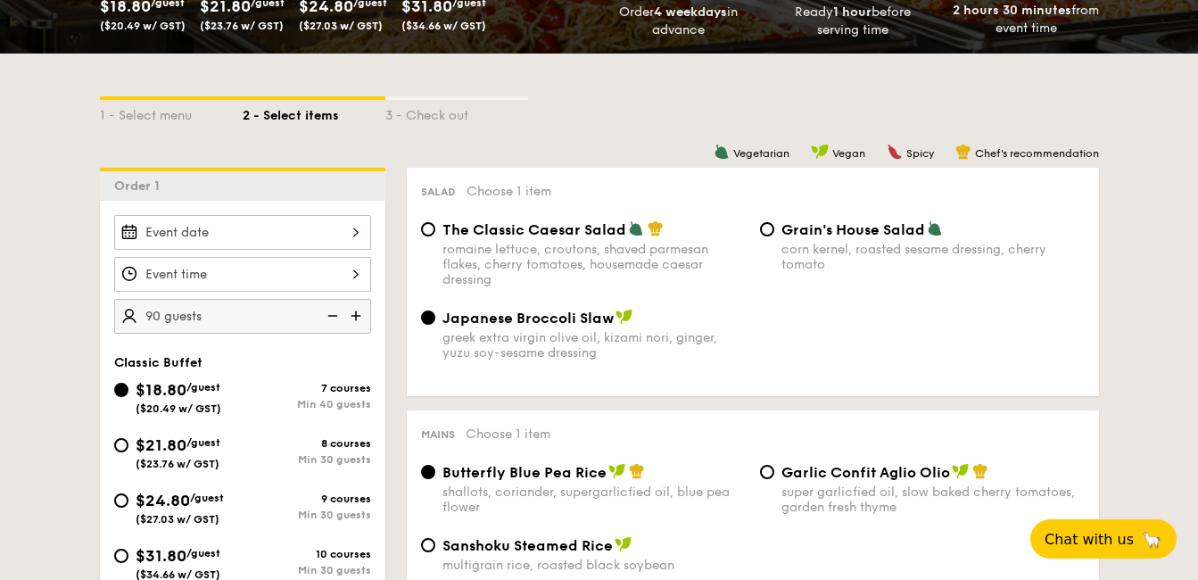
click at [814, 236] on span "Grain's House Salad" at bounding box center [854, 229] width 144 height 17
click at [775, 236] on input "Grain's House Salad corn kernel, roasted sesame dressing, cherry tomato" at bounding box center [767, 229] width 14 height 14
radio input "true"
click at [551, 250] on div "romaine lettuce, croutons, shaved parmesan flakes, cherry tomatoes, housemade c…" at bounding box center [594, 265] width 303 height 46
click at [435, 236] on input "The Classic Caesar Salad romaine lettuce, croutons, shaved parmesan flakes, che…" at bounding box center [428, 229] width 14 height 14
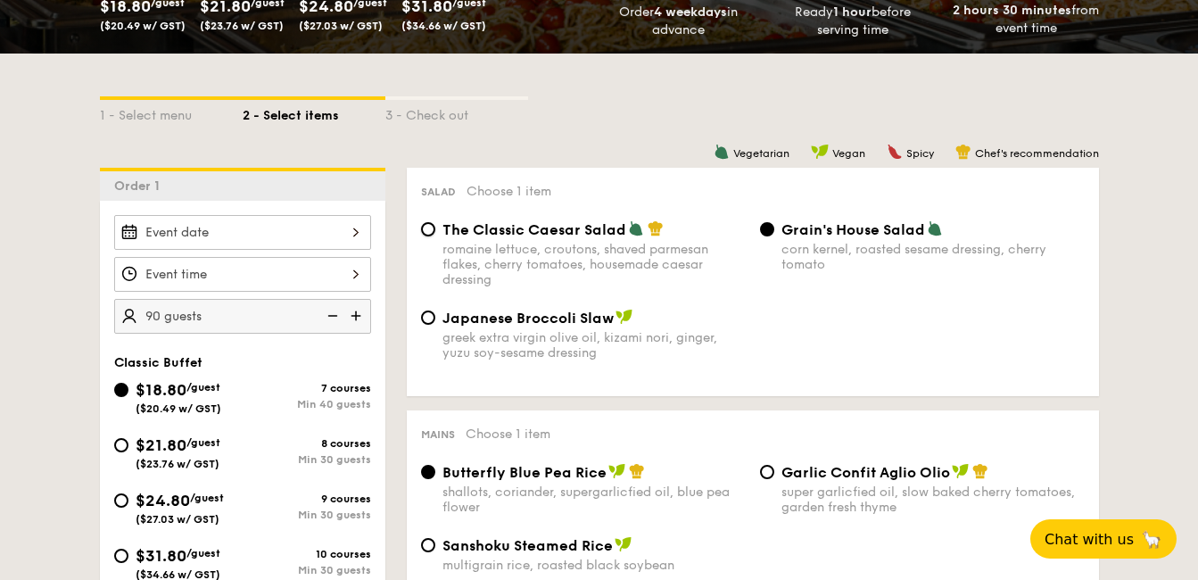
radio input "true"
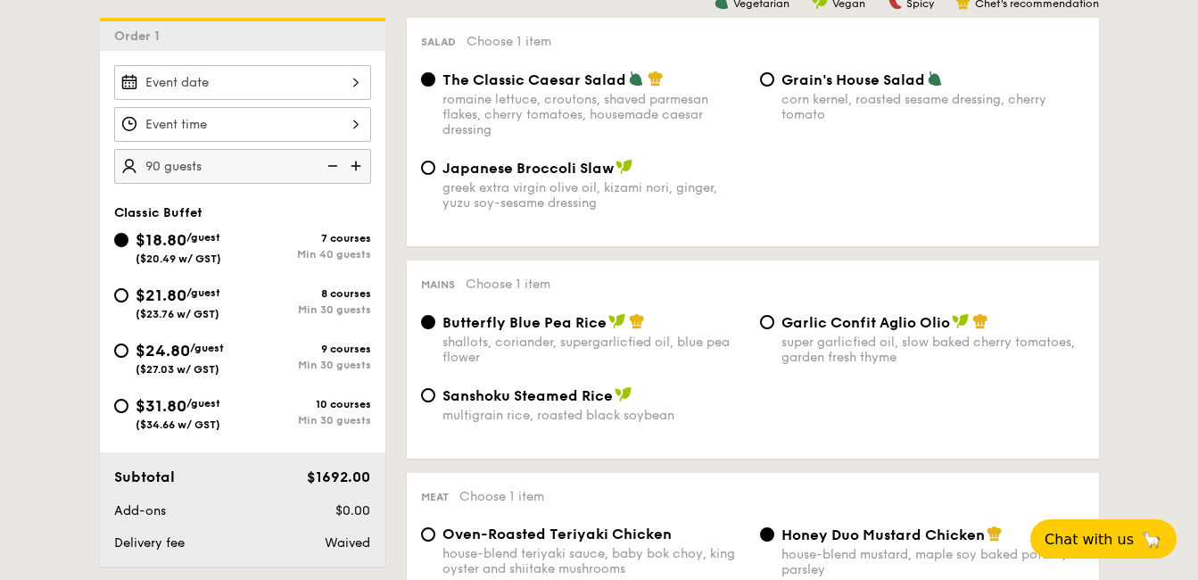
scroll to position [488, 0]
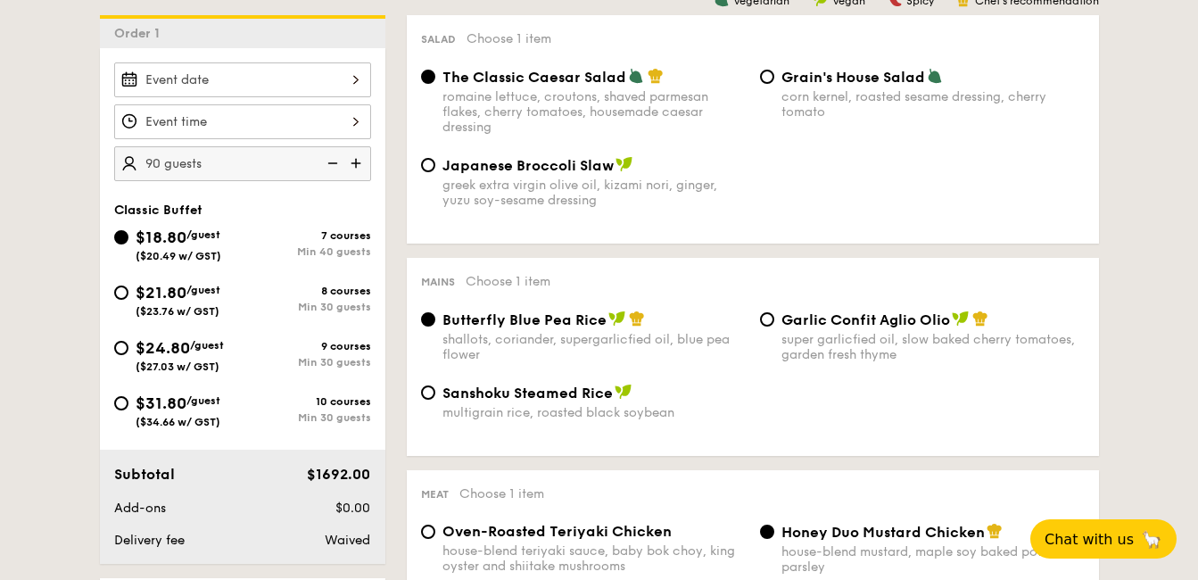
click at [841, 335] on div "super garlicfied oil, slow baked cherry tomatoes, garden fresh thyme" at bounding box center [933, 347] width 303 height 30
click at [775, 327] on input "Garlic Confit Aglio Olio super garlicfied oil, slow baked cherry tomatoes, gard…" at bounding box center [767, 319] width 14 height 14
radio input "true"
click at [621, 407] on div "multigrain rice, roasted black soybean" at bounding box center [594, 412] width 303 height 15
click at [435, 400] on input "Sanshoku Steamed Rice multigrain rice, roasted black soybean" at bounding box center [428, 392] width 14 height 14
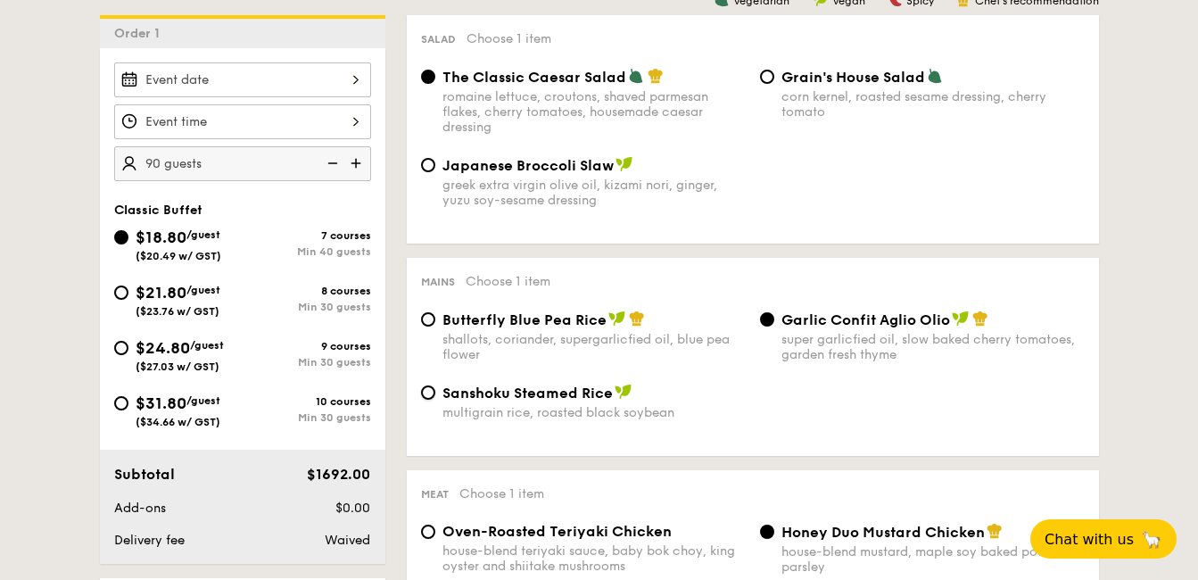
radio input "true"
click at [565, 334] on div "shallots, coriander, supergarlicfied oil, blue pea flower" at bounding box center [594, 347] width 303 height 30
click at [435, 327] on input "Butterfly Blue Pea Rice shallots, coriander, supergarlicfied oil, blue pea flow…" at bounding box center [428, 319] width 14 height 14
radio input "true"
click at [872, 319] on span "Garlic Confit Aglio Olio" at bounding box center [866, 319] width 169 height 17
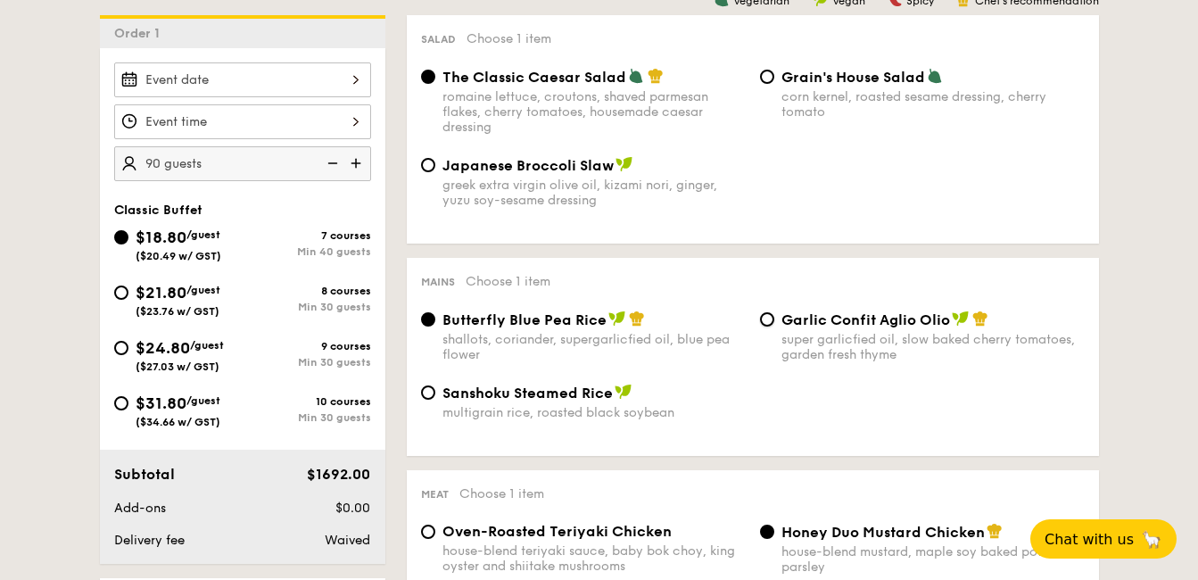
click at [775, 319] on input "Garlic Confit Aglio Olio super garlicfied oil, slow baked cherry tomatoes, gard…" at bounding box center [767, 319] width 14 height 14
radio input "true"
click at [536, 337] on div "shallots, coriander, supergarlicfied oil, blue pea flower" at bounding box center [594, 347] width 303 height 30
click at [435, 327] on input "Butterfly Blue Pea Rice shallots, coriander, supergarlicfied oil, blue pea flow…" at bounding box center [428, 319] width 14 height 14
radio input "true"
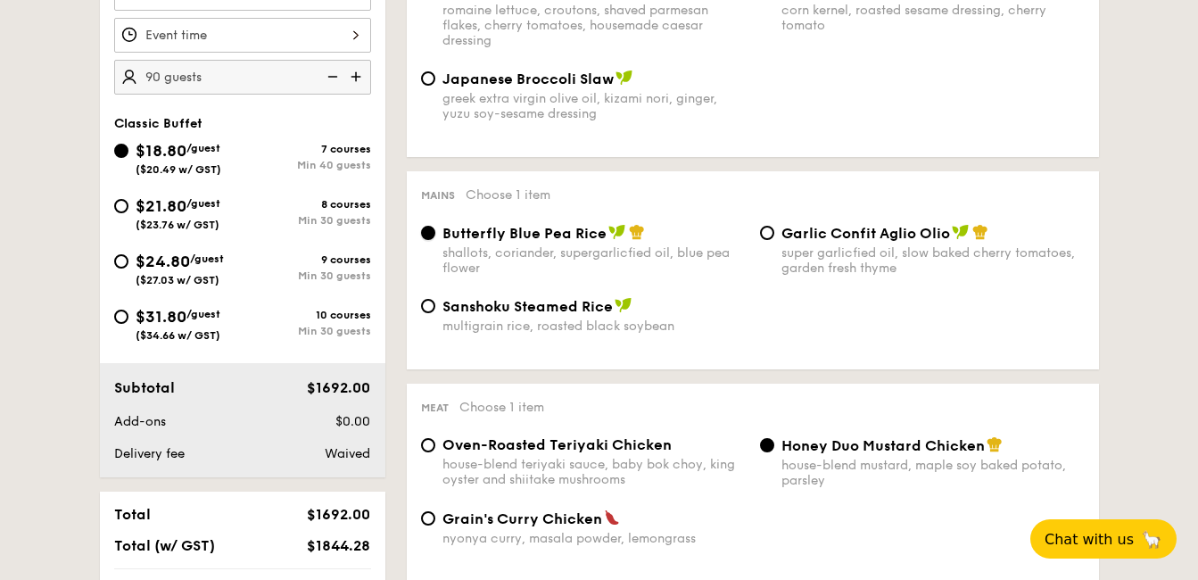
scroll to position [602, 0]
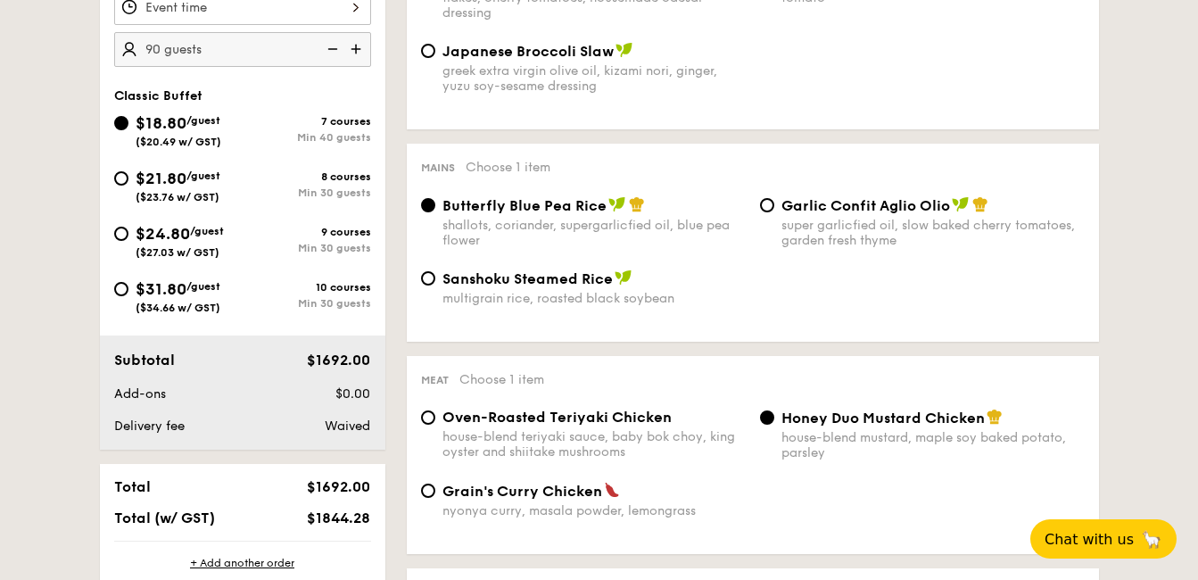
click at [835, 211] on span "Garlic Confit Aglio Olio" at bounding box center [866, 205] width 169 height 17
click at [775, 211] on input "Garlic Confit Aglio Olio super garlicfied oil, slow baked cherry tomatoes, gard…" at bounding box center [767, 205] width 14 height 14
radio input "true"
click at [582, 216] on div "Butterfly Blue Pea Rice shallots, coriander, supergarlicfied oil, blue pea flow…" at bounding box center [594, 222] width 303 height 52
click at [435, 212] on input "Butterfly Blue Pea Rice shallots, coriander, supergarlicfied oil, blue pea flow…" at bounding box center [428, 205] width 14 height 14
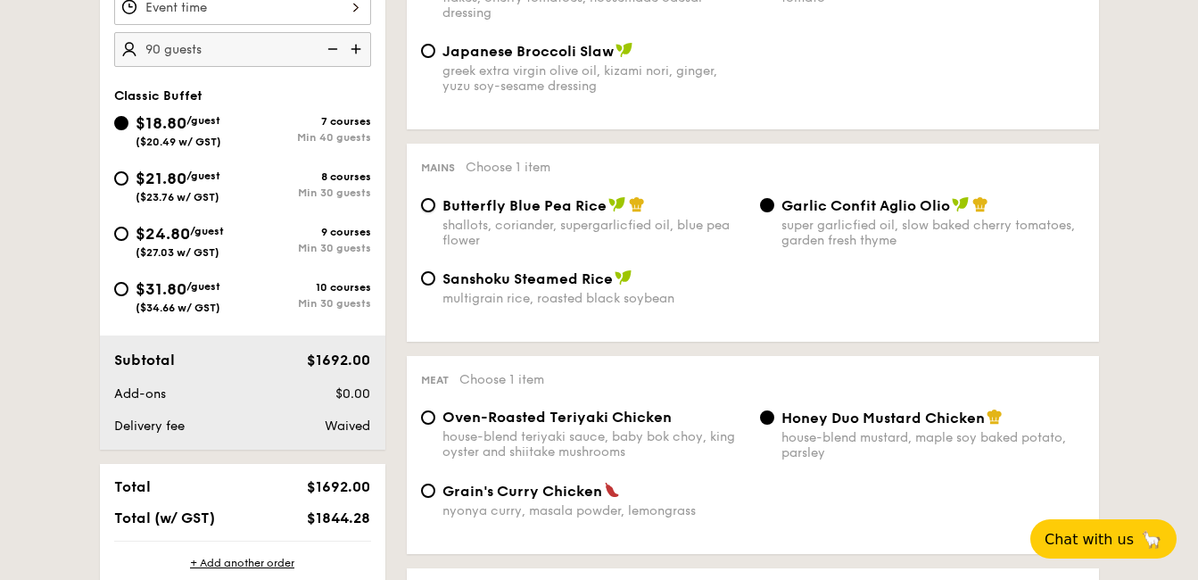
radio input "true"
click at [803, 192] on div "Mains Choose 1 item Butterfly Blue Pea Rice shallots, coriander, supergarlicfie…" at bounding box center [753, 243] width 692 height 198
click at [808, 208] on span "Garlic Confit Aglio Olio" at bounding box center [866, 205] width 169 height 17
click at [775, 208] on input "Garlic Confit Aglio Olio super garlicfied oil, slow baked cherry tomatoes, gard…" at bounding box center [767, 205] width 14 height 14
radio input "true"
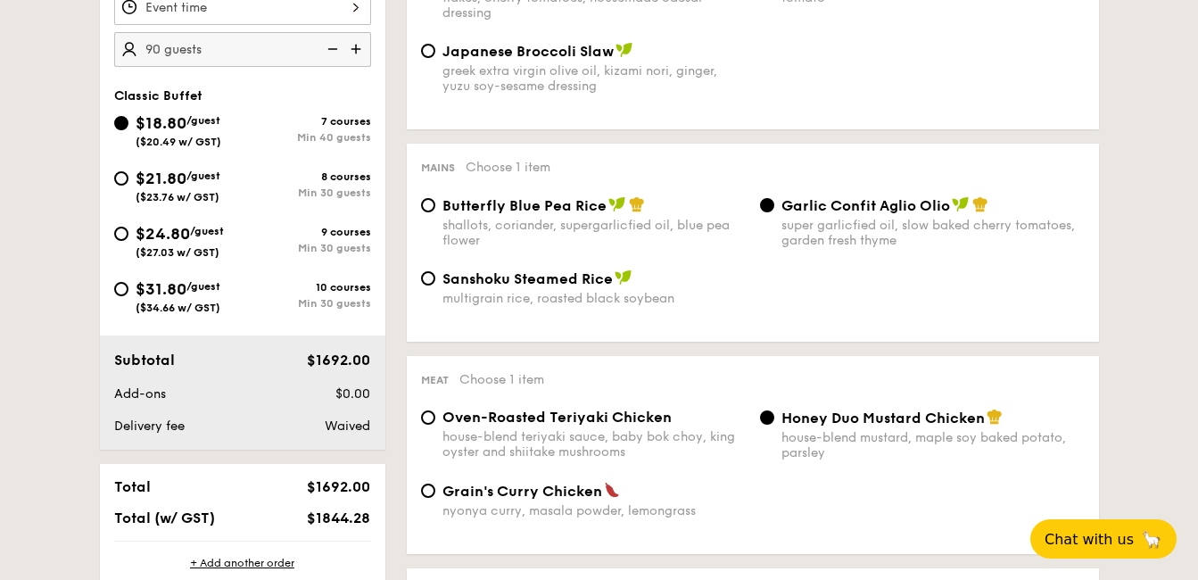
click at [547, 223] on div "shallots, coriander, supergarlicfied oil, blue pea flower" at bounding box center [594, 233] width 303 height 30
click at [435, 212] on input "Butterfly Blue Pea Rice shallots, coriander, supergarlicfied oil, blue pea flow…" at bounding box center [428, 205] width 14 height 14
radio input "true"
click at [479, 492] on span "Grain's Curry Chicken" at bounding box center [523, 491] width 160 height 17
click at [435, 492] on input "Grain's Curry Chicken nyonya curry, masala powder, lemongrass" at bounding box center [428, 491] width 14 height 14
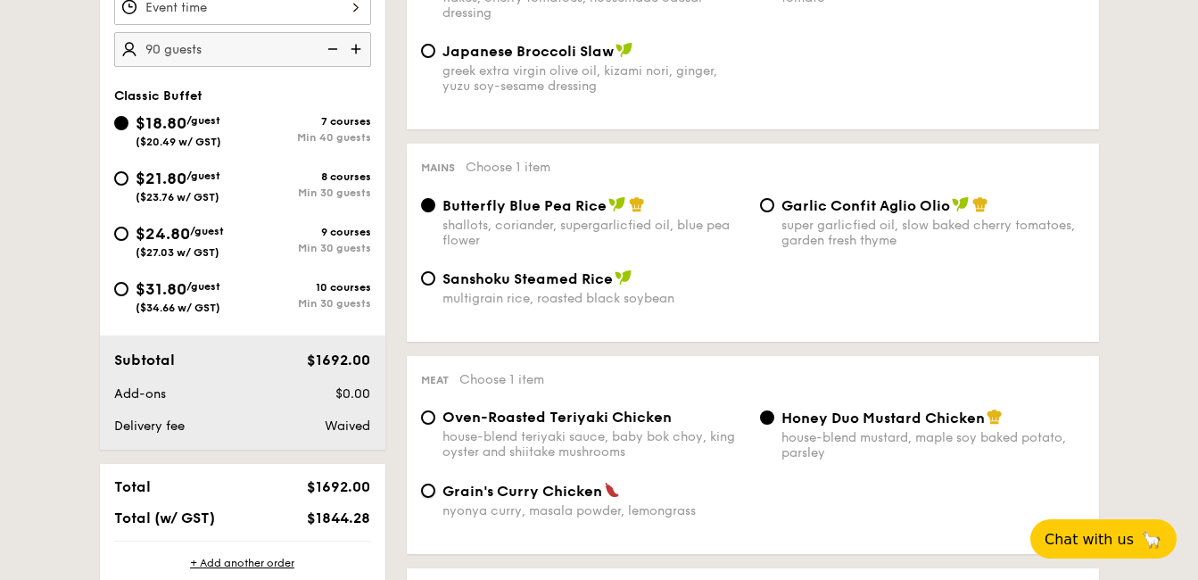
radio input "true"
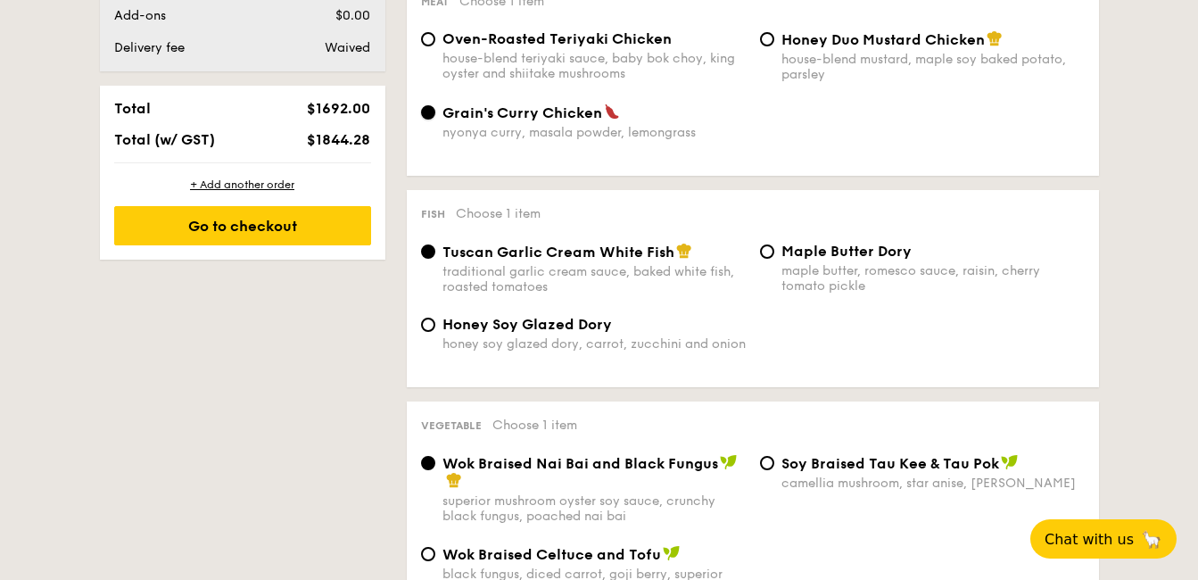
scroll to position [987, 0]
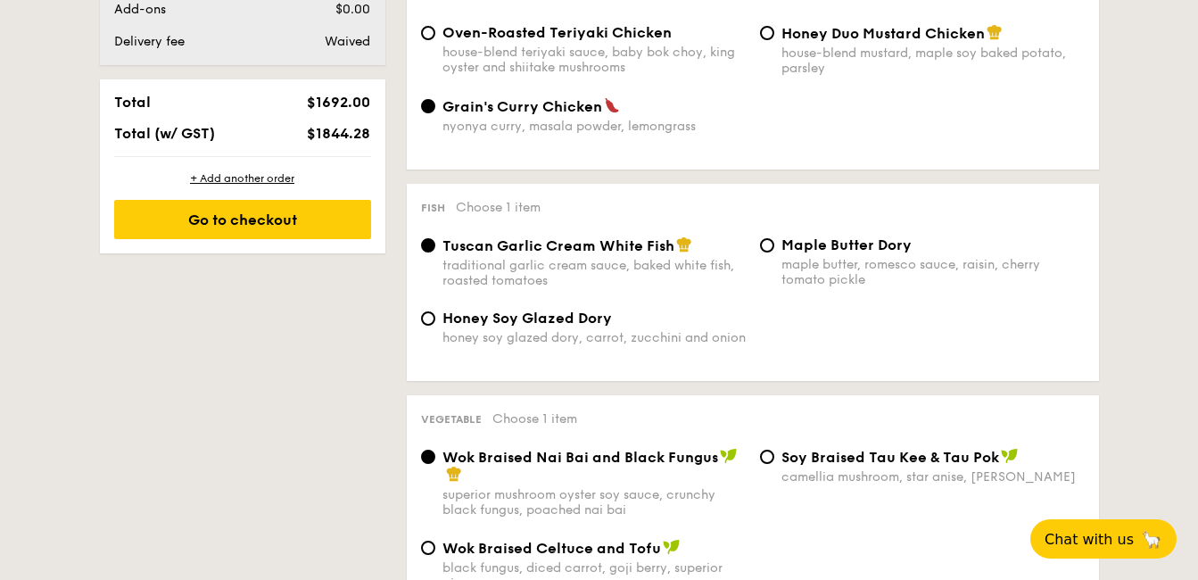
click at [848, 279] on div "maple butter, romesco sauce, raisin, cherry tomato pickle" at bounding box center [933, 272] width 303 height 30
click at [775, 253] on input "Maple Butter Dory maple butter, romesco sauce, raisin, cherry tomato pickle" at bounding box center [767, 245] width 14 height 14
radio input "true"
click at [852, 334] on div "Honey Soy Glazed Dory honey soy glazed dory, carrot, zucchini and onion" at bounding box center [753, 338] width 678 height 57
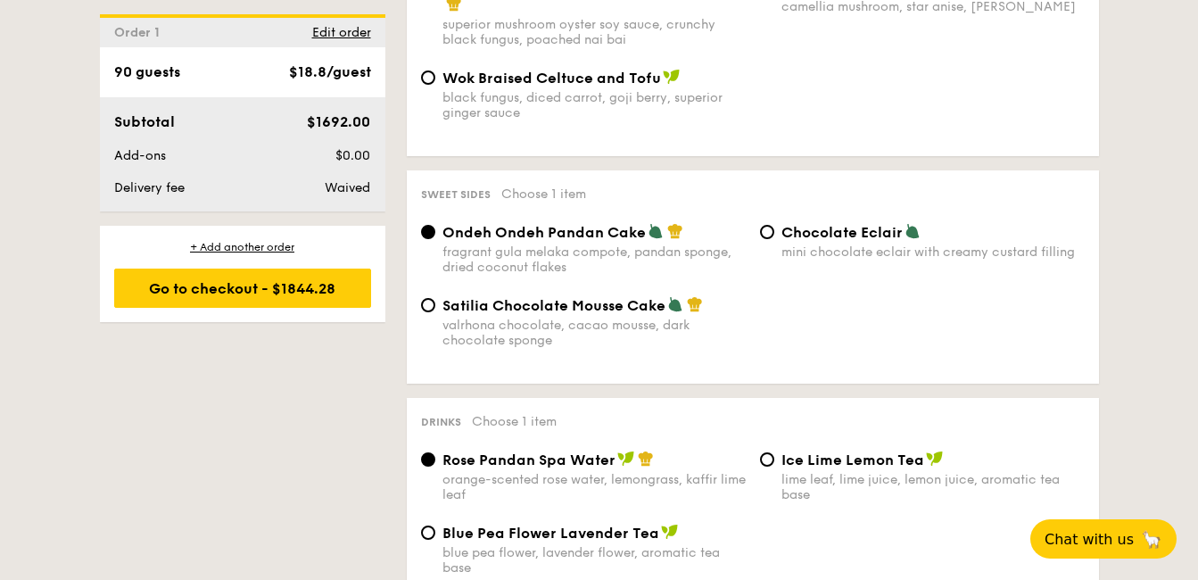
scroll to position [1458, 0]
click at [654, 319] on div "valrhona chocolate, cacao mousse, dark chocolate sponge" at bounding box center [594, 332] width 303 height 30
click at [435, 311] on input "Satilia Chocolate Mousse Cake valrhona chocolate, cacao mousse, dark chocolate …" at bounding box center [428, 304] width 14 height 14
radio input "true"
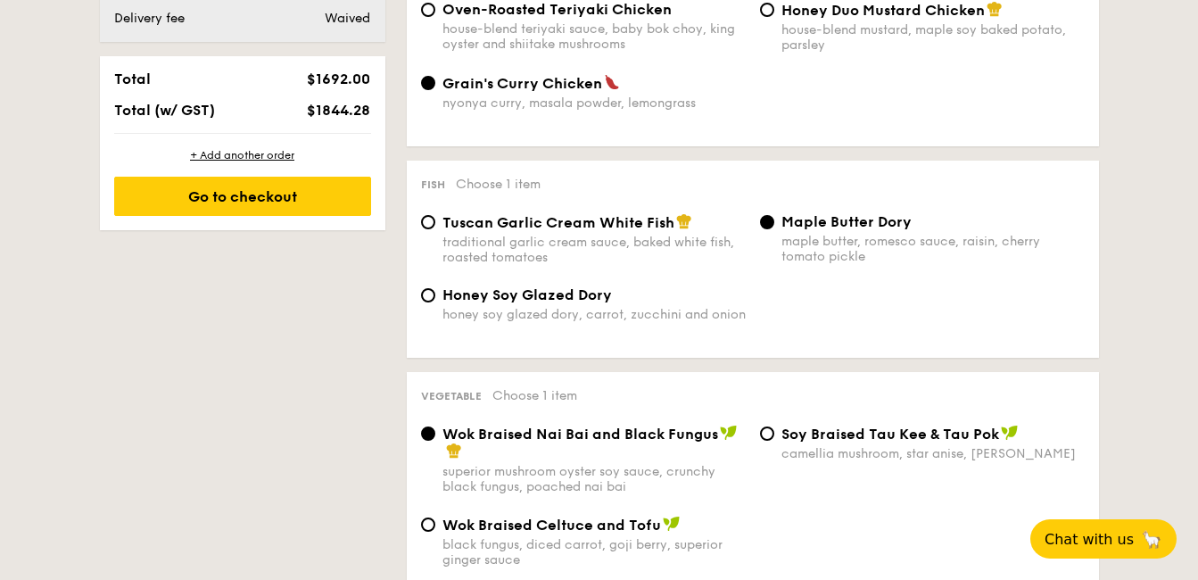
scroll to position [1009, 0]
click at [580, 246] on div "traditional garlic cream sauce, baked white fish, roasted tomatoes" at bounding box center [594, 251] width 303 height 30
click at [435, 230] on input "Tuscan Garlic Cream White Fish traditional garlic cream sauce, baked white fish…" at bounding box center [428, 223] width 14 height 14
radio input "true"
click at [580, 310] on div "honey soy glazed dory, carrot, zucchini and onion" at bounding box center [594, 315] width 303 height 15
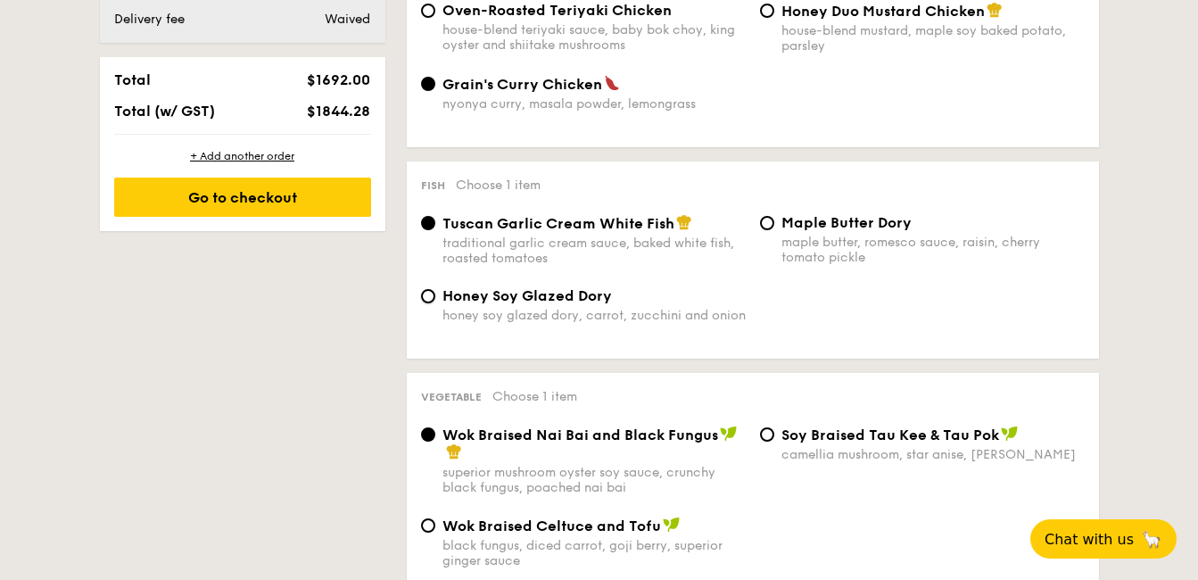
click at [435, 303] on input "Honey Soy Glazed Dory honey soy glazed dory, carrot, zucchini and onion" at bounding box center [428, 296] width 14 height 14
radio input "true"
click at [562, 239] on div "traditional garlic cream sauce, baked white fish, roasted tomatoes" at bounding box center [594, 251] width 303 height 30
click at [435, 230] on input "Tuscan Garlic Cream White Fish traditional garlic cream sauce, baked white fish…" at bounding box center [428, 223] width 14 height 14
radio input "true"
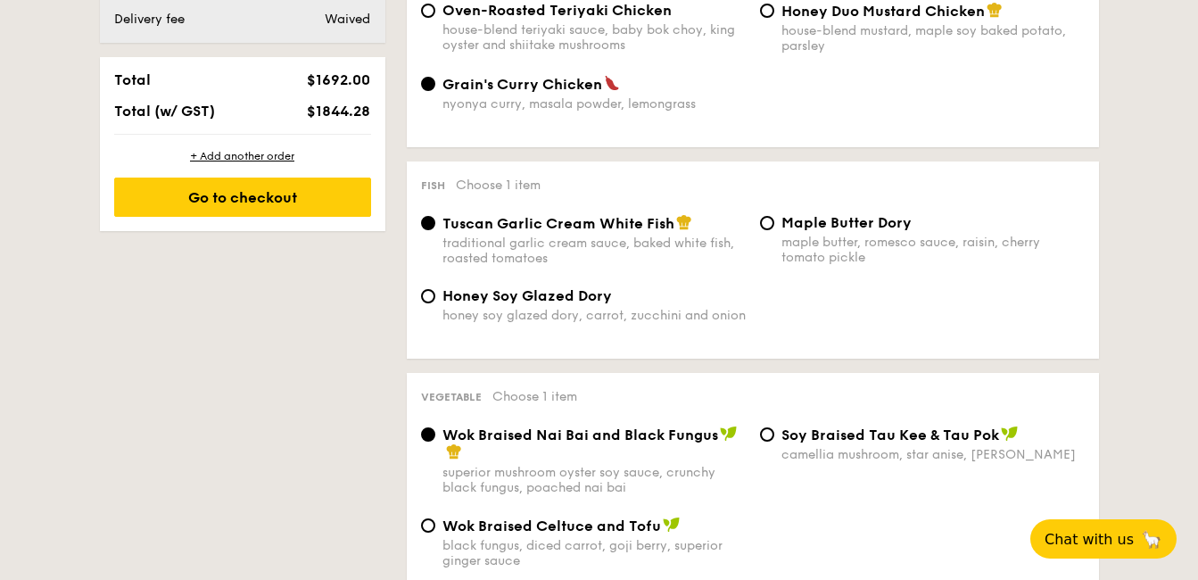
click at [582, 303] on span "Honey Soy Glazed Dory" at bounding box center [528, 295] width 170 height 17
click at [435, 303] on input "Honey Soy Glazed Dory honey soy glazed dory, carrot, zucchini and onion" at bounding box center [428, 296] width 14 height 14
radio input "true"
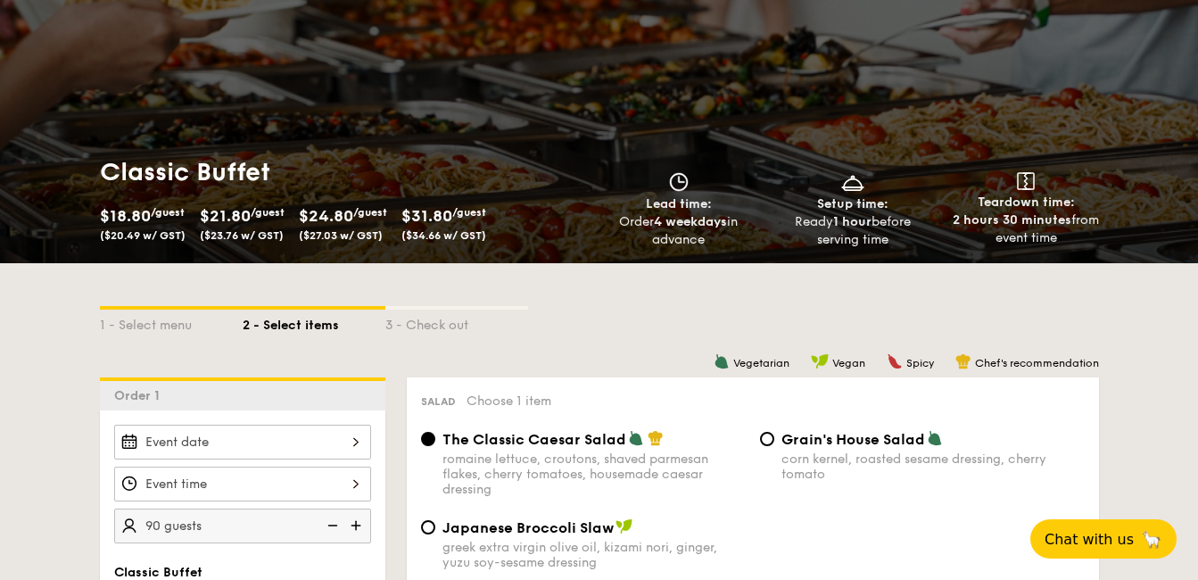
scroll to position [127, 0]
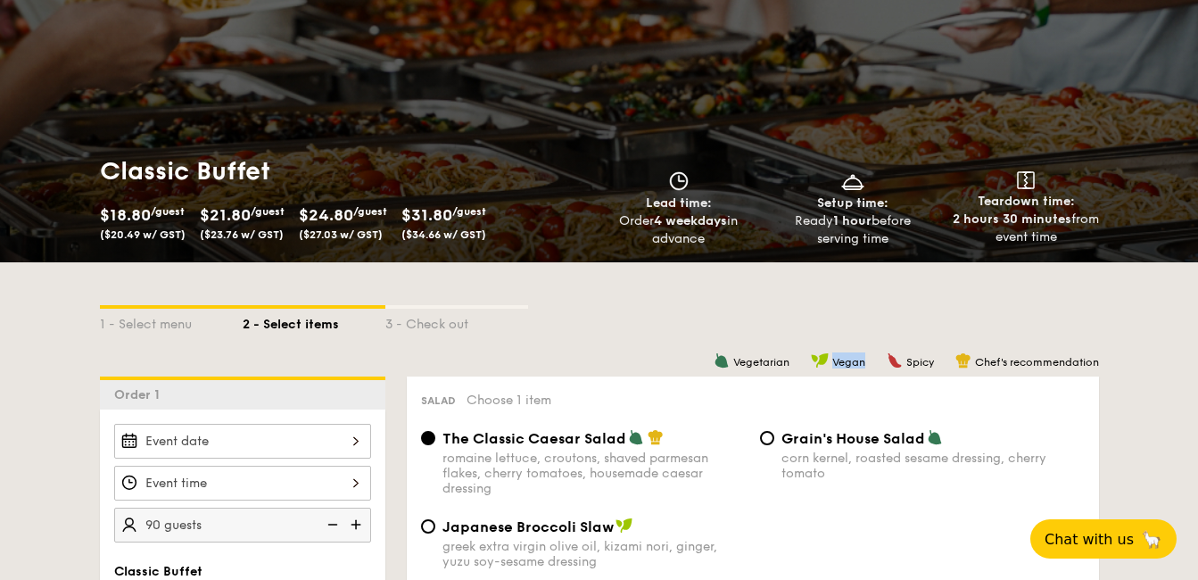
drag, startPoint x: 829, startPoint y: 361, endPoint x: 865, endPoint y: 359, distance: 35.8
click at [865, 359] on div "Vegetarian Vegan Spicy Chef's recommendation" at bounding box center [753, 360] width 692 height 17
click at [866, 362] on div "Vegetarian Vegan Spicy Chef's recommendation" at bounding box center [753, 360] width 692 height 17
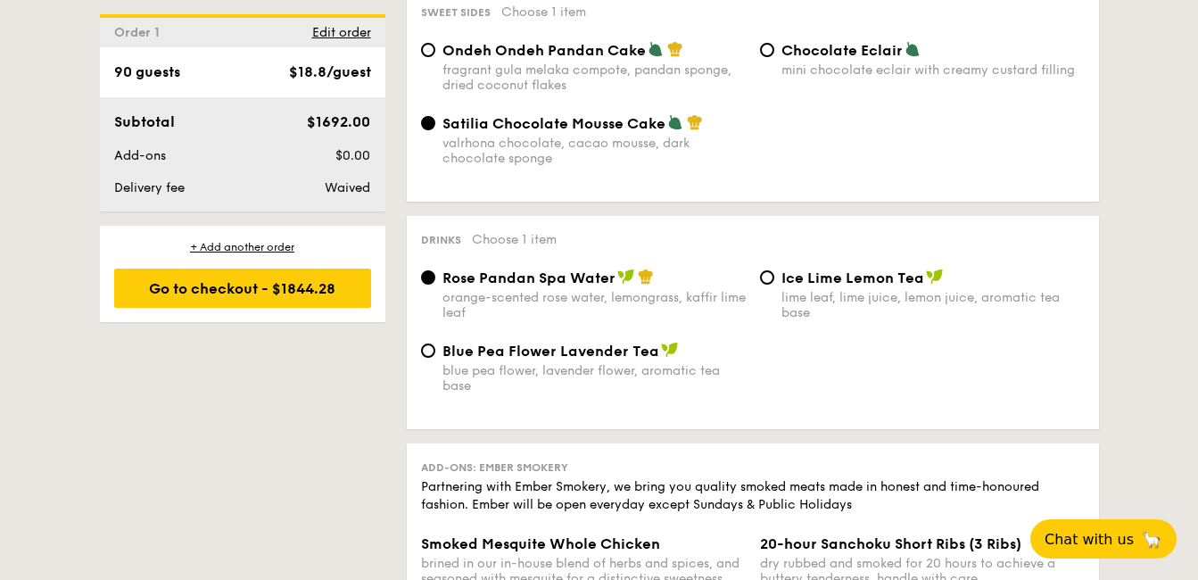
scroll to position [1640, 0]
click at [863, 275] on span "Ice Lime Lemon Tea" at bounding box center [853, 277] width 143 height 17
click at [775, 275] on input "Ice Lime Lemon Tea lime leaf, lime juice, lemon juice, aromatic tea base" at bounding box center [767, 276] width 14 height 14
radio input "true"
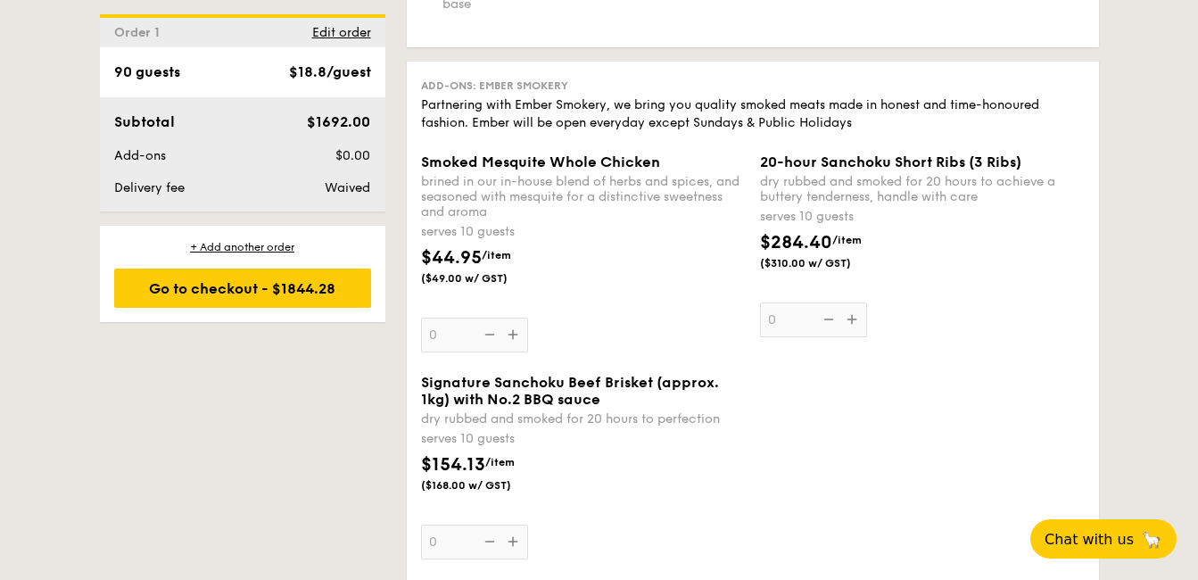
scroll to position [2018, 0]
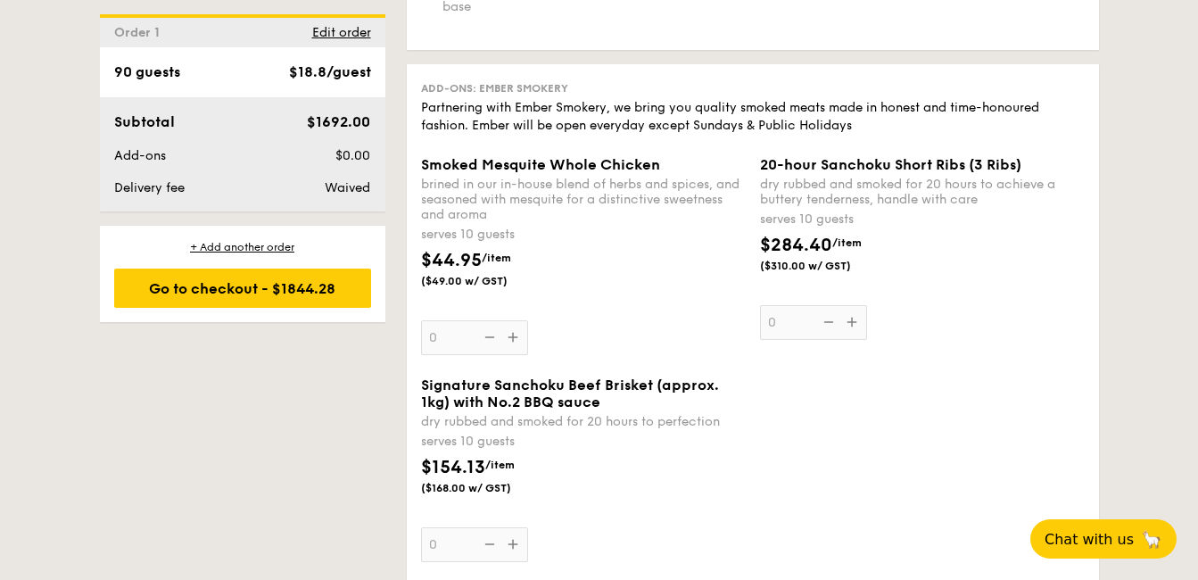
click at [510, 337] on div "Smoked Mesquite Whole Chicken brined in our in-house blend of herbs and spices,…" at bounding box center [583, 255] width 325 height 199
click at [510, 337] on input "0" at bounding box center [474, 337] width 107 height 35
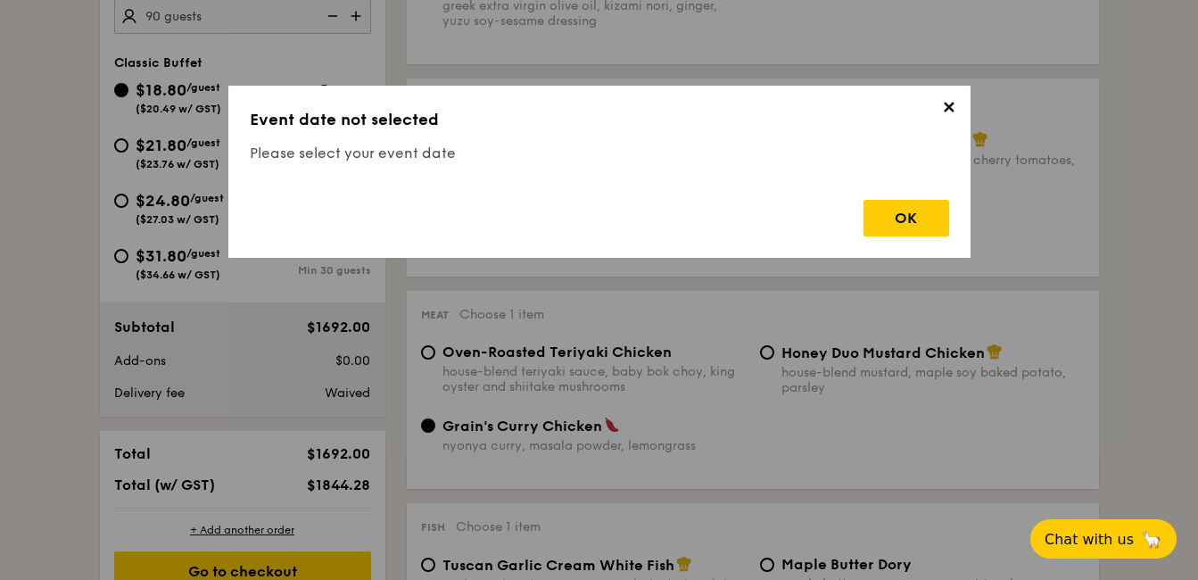
scroll to position [477, 0]
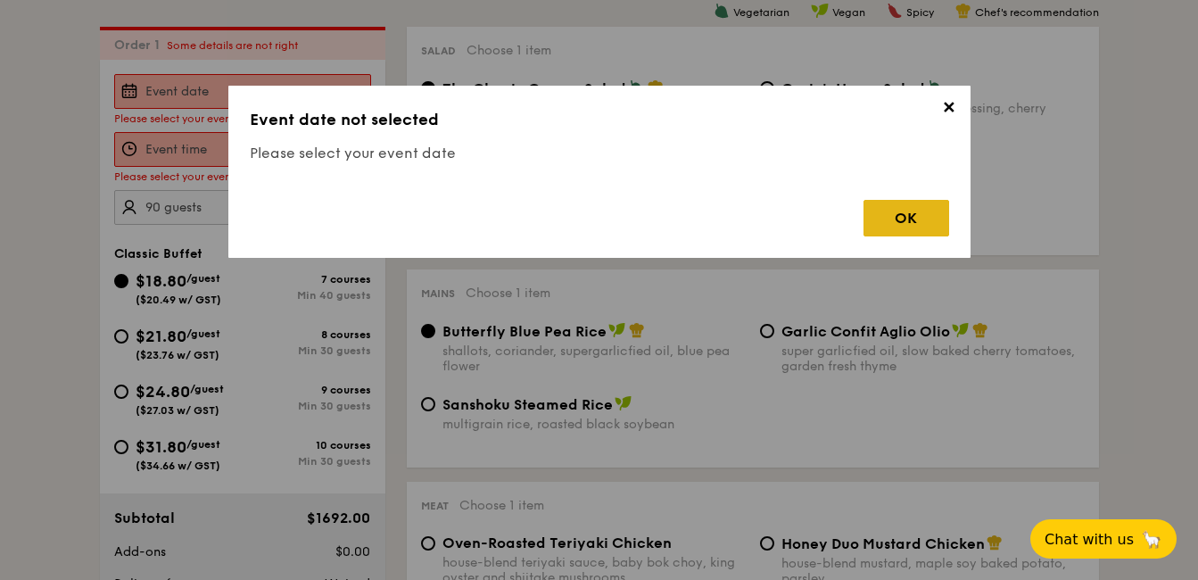
click at [925, 228] on div "OK" at bounding box center [907, 218] width 86 height 37
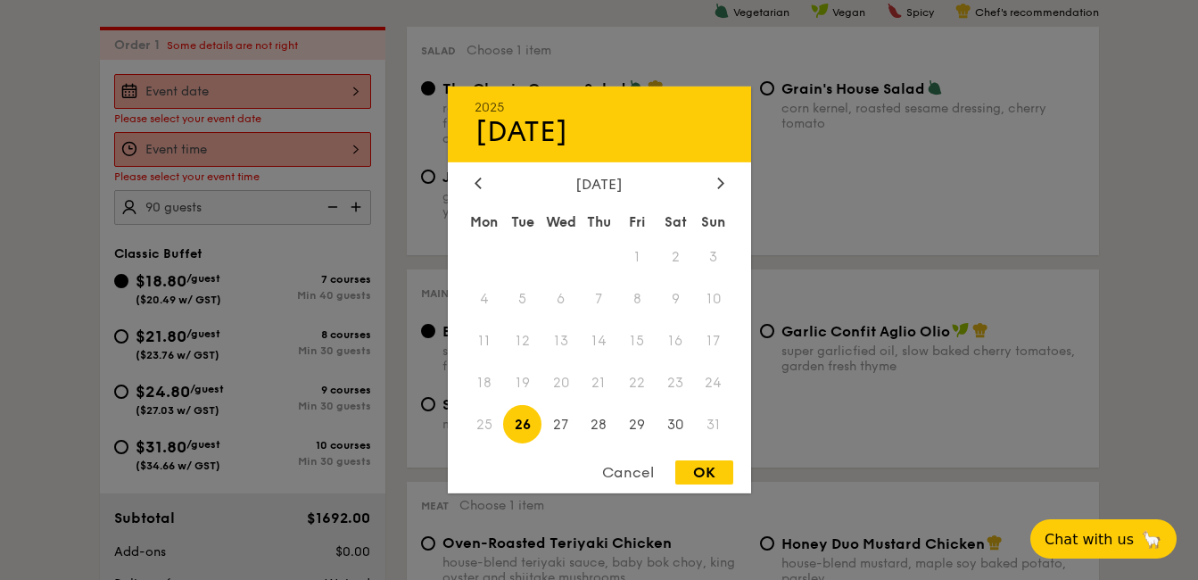
click at [311, 99] on div "2025 Aug 26 August 2025 Mon Tue Wed Thu Fri Sat Sun 1 2 3 4 5 6 7 8 9 10 11 12 …" at bounding box center [242, 91] width 257 height 35
click at [720, 180] on icon at bounding box center [719, 183] width 5 height 11
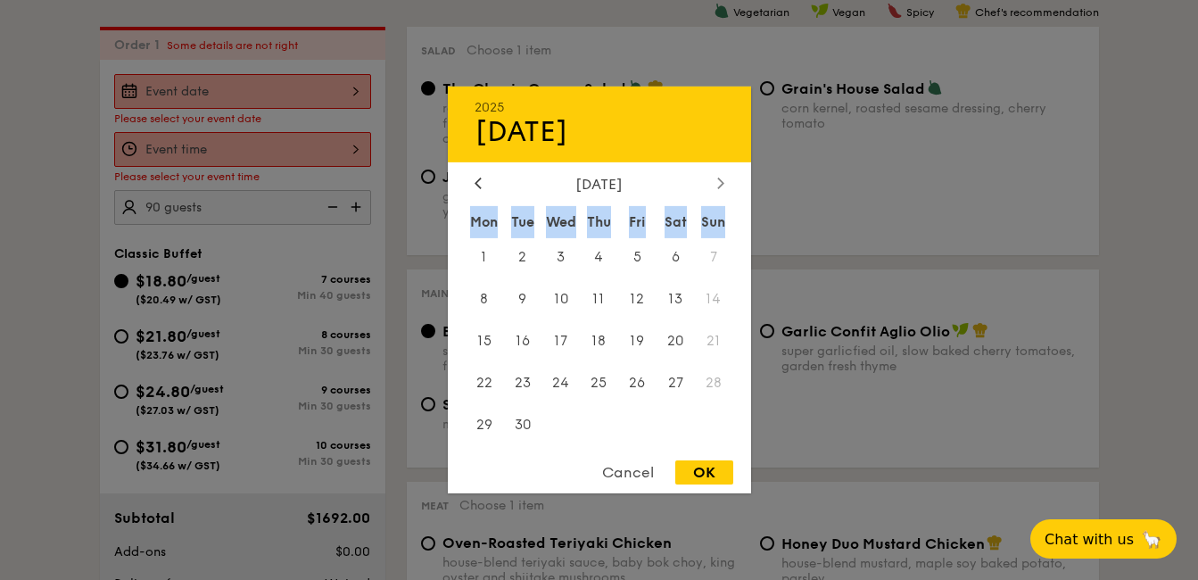
click at [720, 180] on icon at bounding box center [719, 183] width 5 height 11
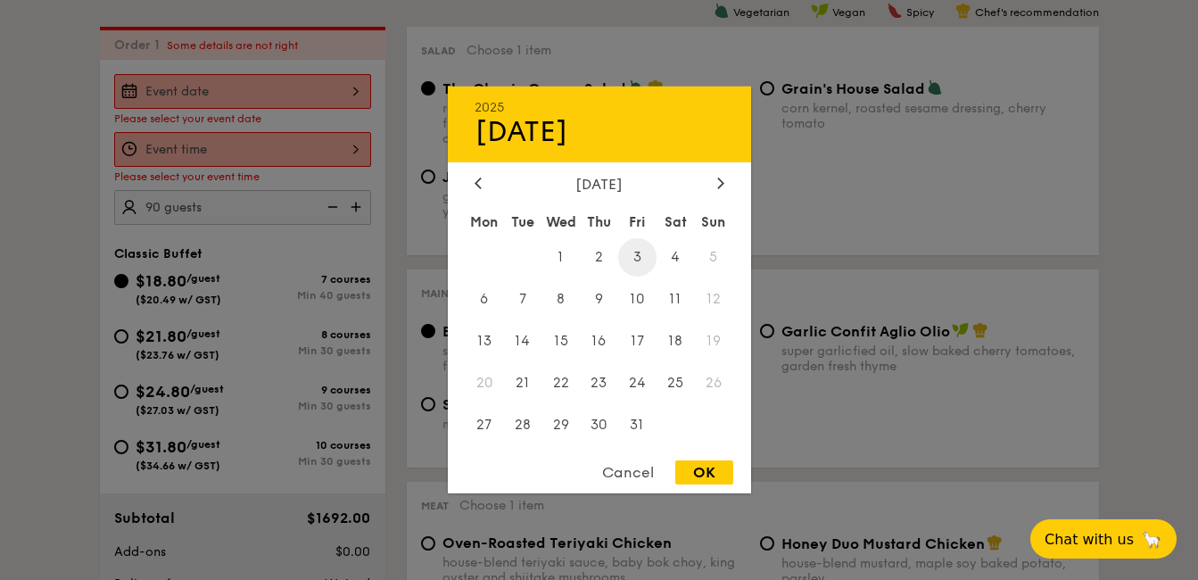
drag, startPoint x: 720, startPoint y: 180, endPoint x: 635, endPoint y: 256, distance: 113.8
click at [635, 256] on span "3" at bounding box center [637, 257] width 38 height 38
click at [717, 476] on div "OK" at bounding box center [704, 472] width 58 height 24
type input "[DATE]"
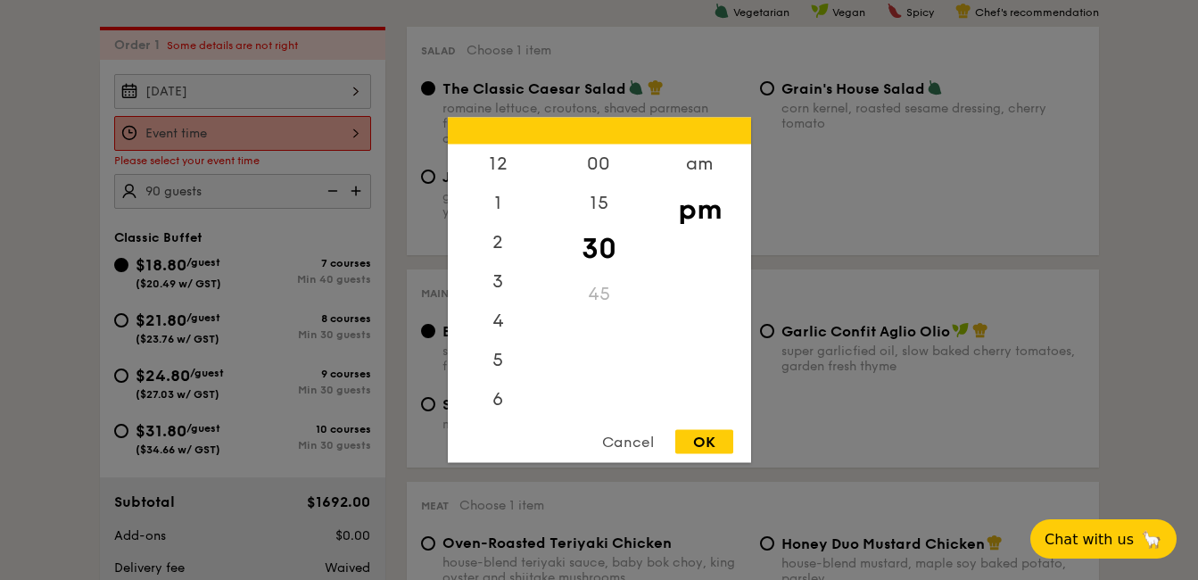
click at [284, 126] on div "12 1 2 3 4 5 6 7 8 9 10 11 00 15 30 45 am pm Cancel OK" at bounding box center [242, 133] width 257 height 35
click at [498, 323] on div "6" at bounding box center [498, 328] width 101 height 52
click at [608, 254] on div "30" at bounding box center [599, 249] width 101 height 52
click at [605, 176] on div "00" at bounding box center [599, 171] width 101 height 52
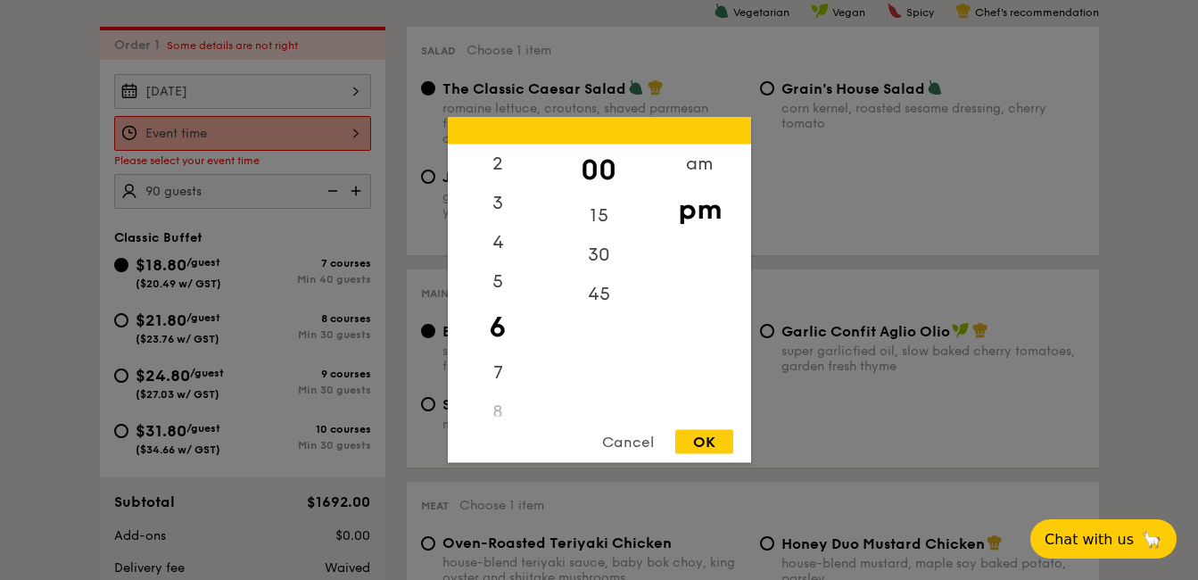
click at [714, 440] on div "OK" at bounding box center [704, 442] width 58 height 24
type input "6:00PM"
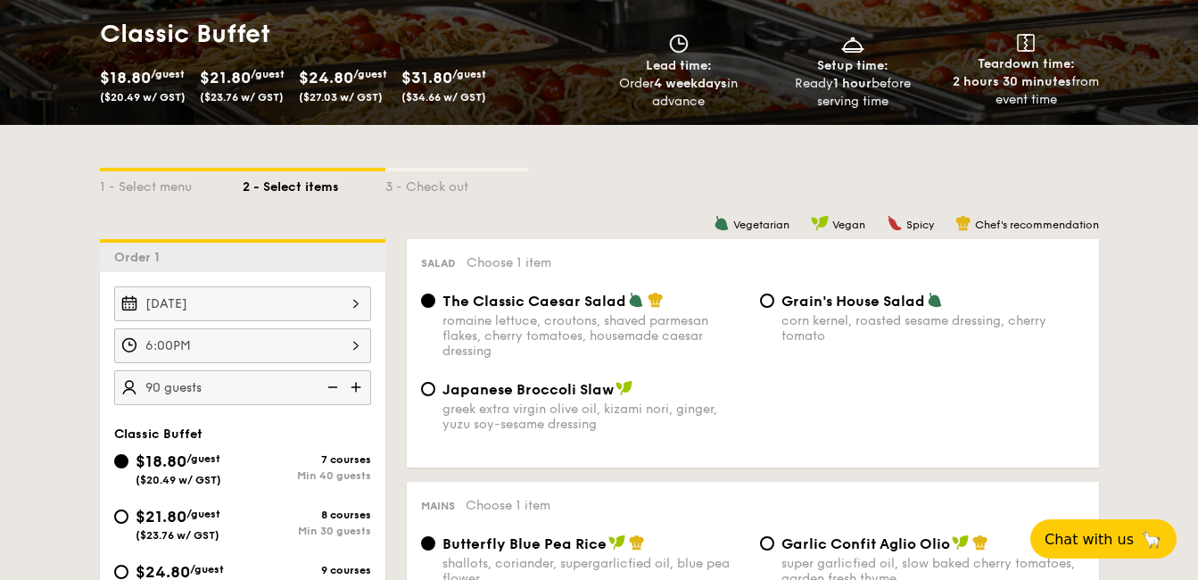
scroll to position [268, 0]
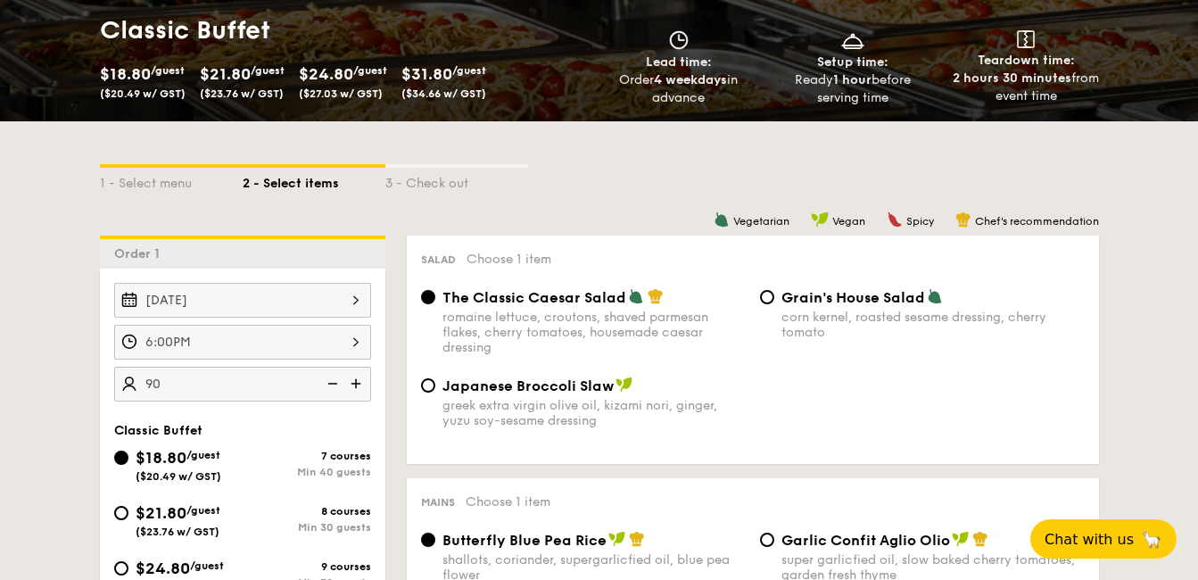
type input "90 guests"
click at [131, 518] on div "$21.80 /guest ($23.76 w/ GST)" at bounding box center [178, 519] width 128 height 37
click at [128, 518] on input "$21.80 /guest ($23.76 w/ GST) 8 courses Min 30 guests" at bounding box center [121, 513] width 14 height 14
radio input "true"
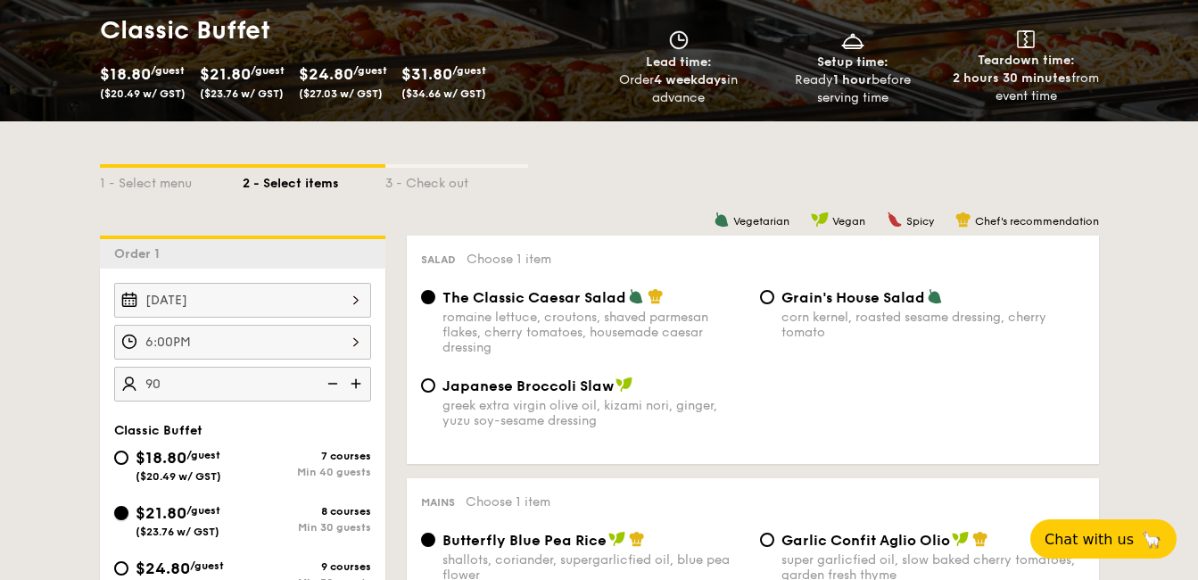
radio input "true"
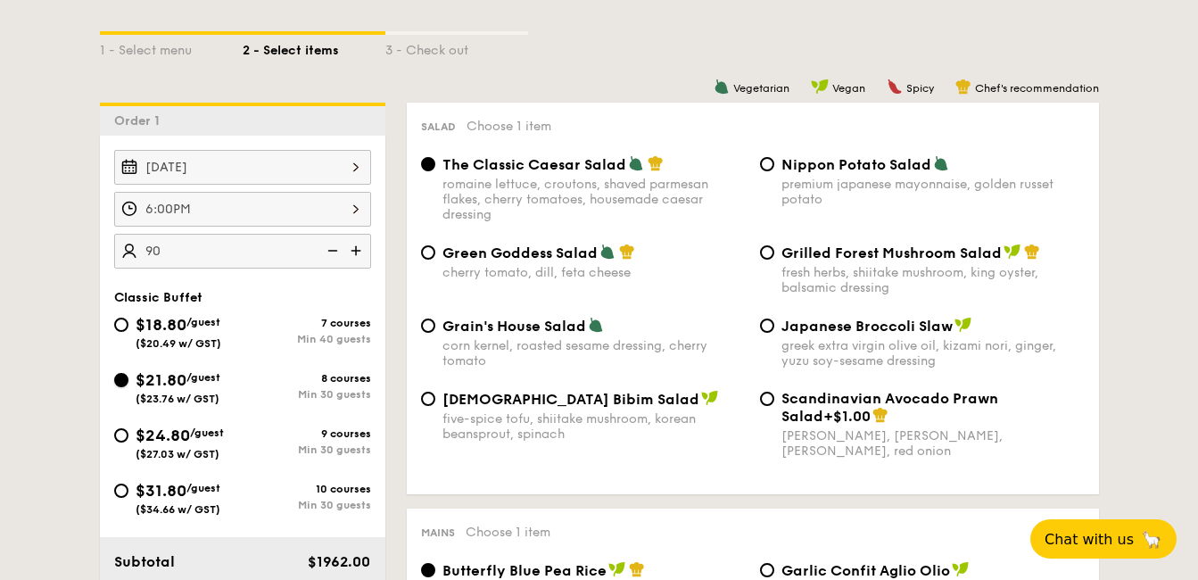
scroll to position [410, 0]
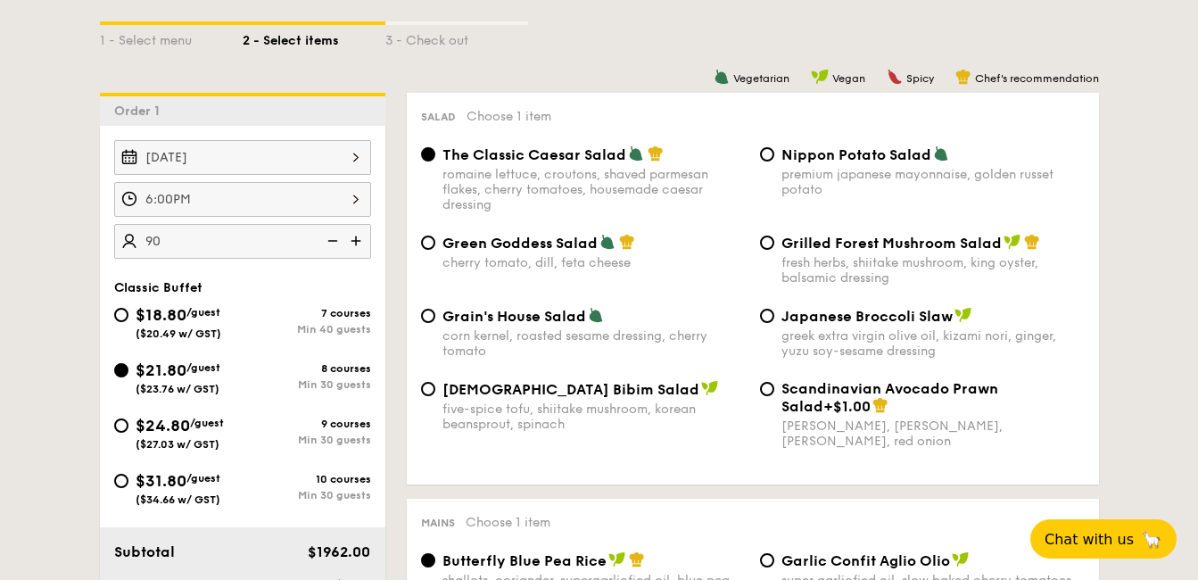
click at [851, 158] on span "Nippon Potato Salad" at bounding box center [857, 154] width 150 height 17
click at [775, 158] on input "Nippon Potato Salad premium japanese mayonnaise, golden russet potato" at bounding box center [767, 154] width 14 height 14
radio input "true"
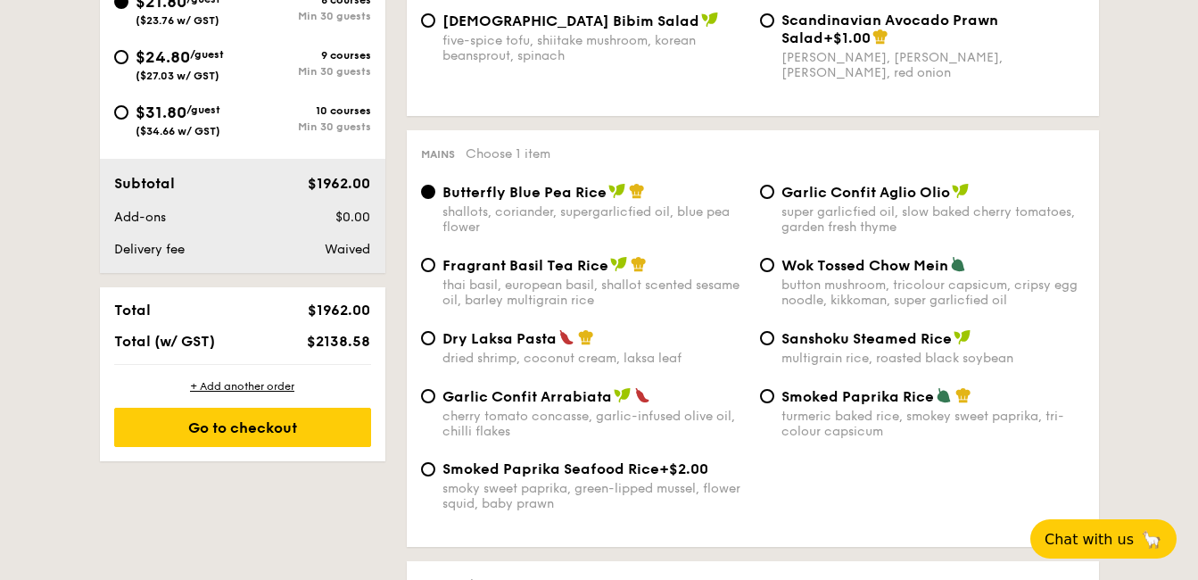
scroll to position [780, 0]
click at [831, 263] on span "Wok Tossed Chow Mein" at bounding box center [865, 264] width 167 height 17
click at [775, 263] on input "Wok Tossed Chow Mein button mushroom, tricolour capsicum, cripsy egg noodle, ki…" at bounding box center [767, 264] width 14 height 14
radio input "true"
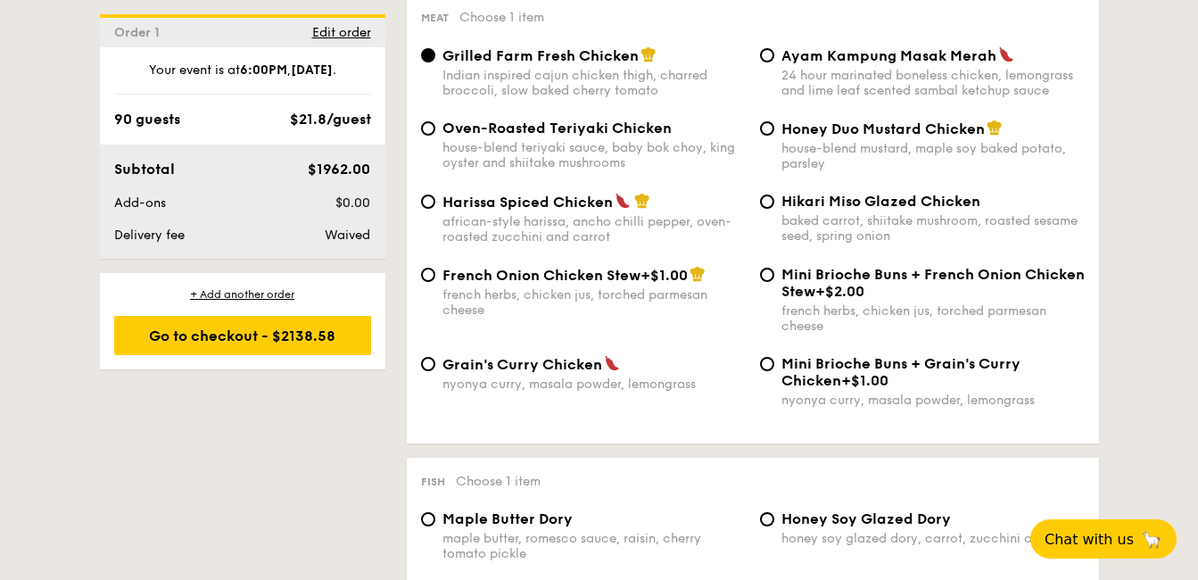
scroll to position [1328, 0]
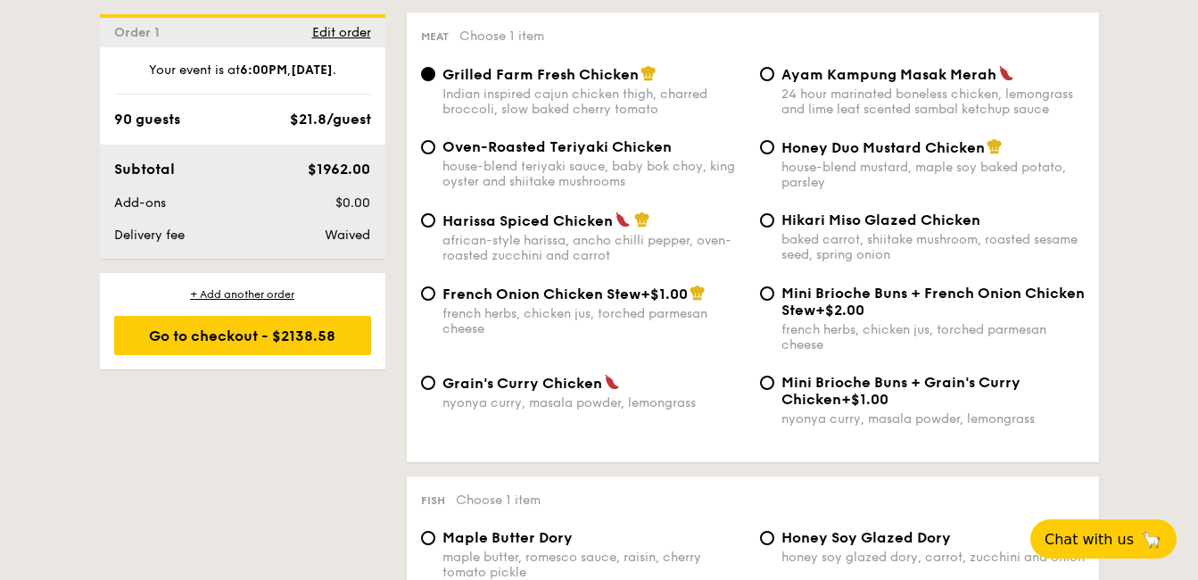
click at [605, 386] on img at bounding box center [612, 382] width 16 height 16
click at [435, 386] on input "Grain's Curry Chicken nyonya curry, masala powder, lemongrass" at bounding box center [428, 383] width 14 height 14
radio input "true"
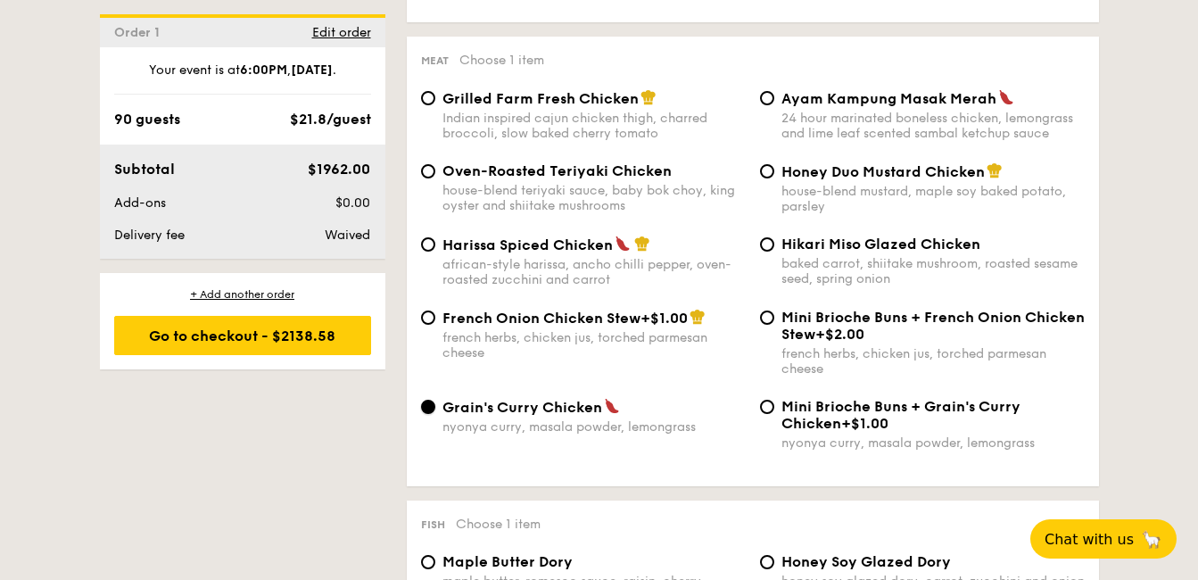
scroll to position [1302, 0]
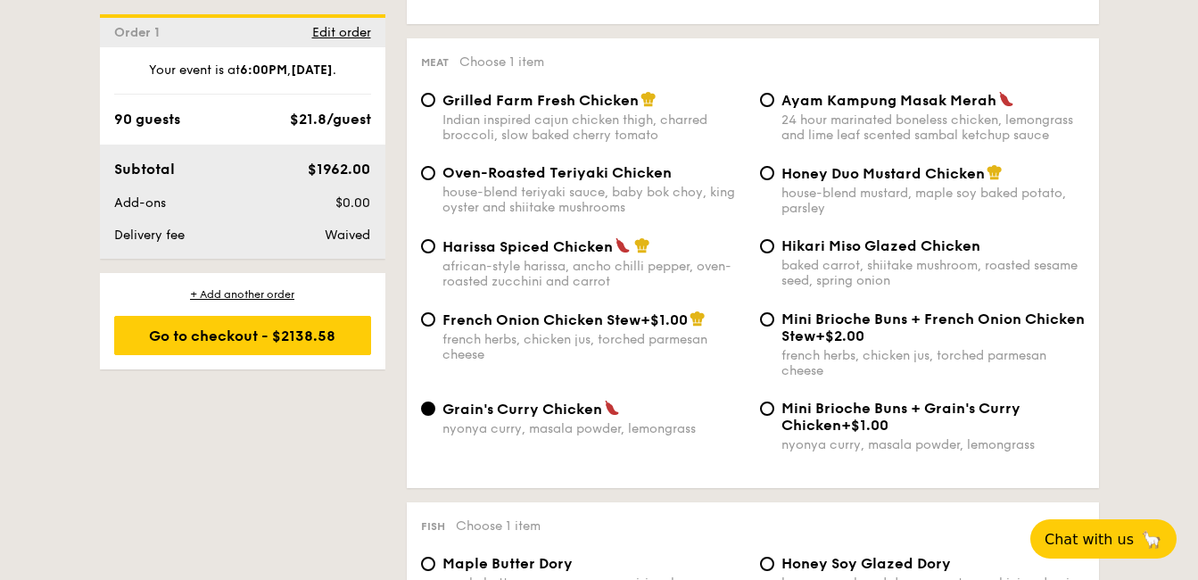
click at [806, 195] on div "house-blend mustard, maple soy baked potato, parsley" at bounding box center [933, 201] width 303 height 30
click at [775, 180] on input "Honey Duo Mustard Chicken house-blend mustard, maple soy baked potato, parsley" at bounding box center [767, 173] width 14 height 14
radio input "true"
click at [510, 115] on div "Indian inspired cajun chicken thigh, charred broccoli, slow baked cherry tomato" at bounding box center [594, 127] width 303 height 30
click at [435, 107] on input "Grilled Farm Fresh Chicken Indian inspired cajun chicken thigh, charred broccol…" at bounding box center [428, 100] width 14 height 14
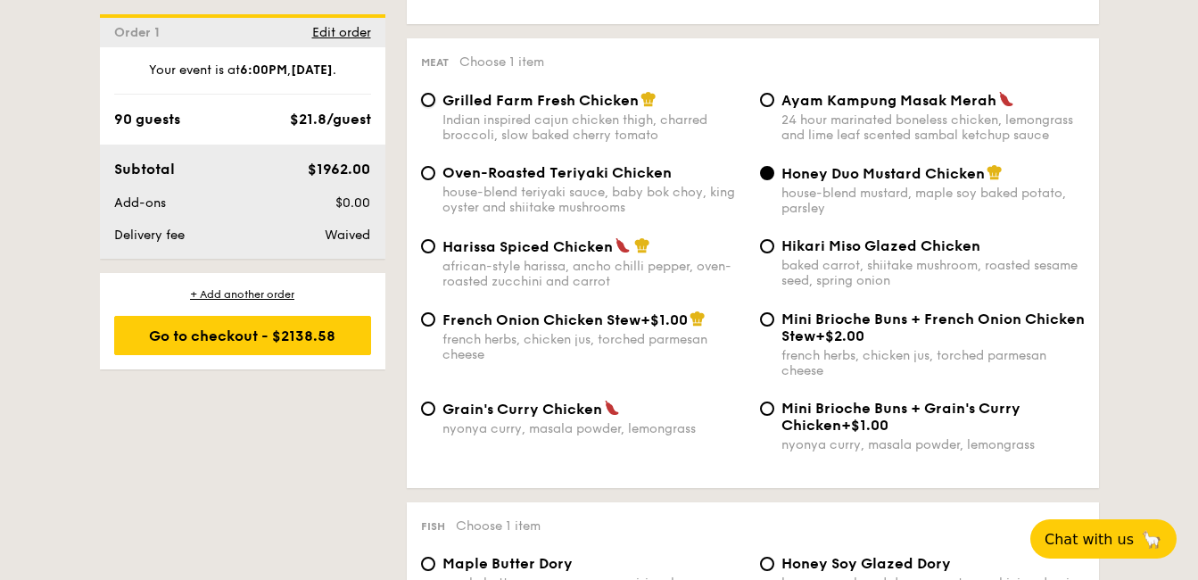
radio input "true"
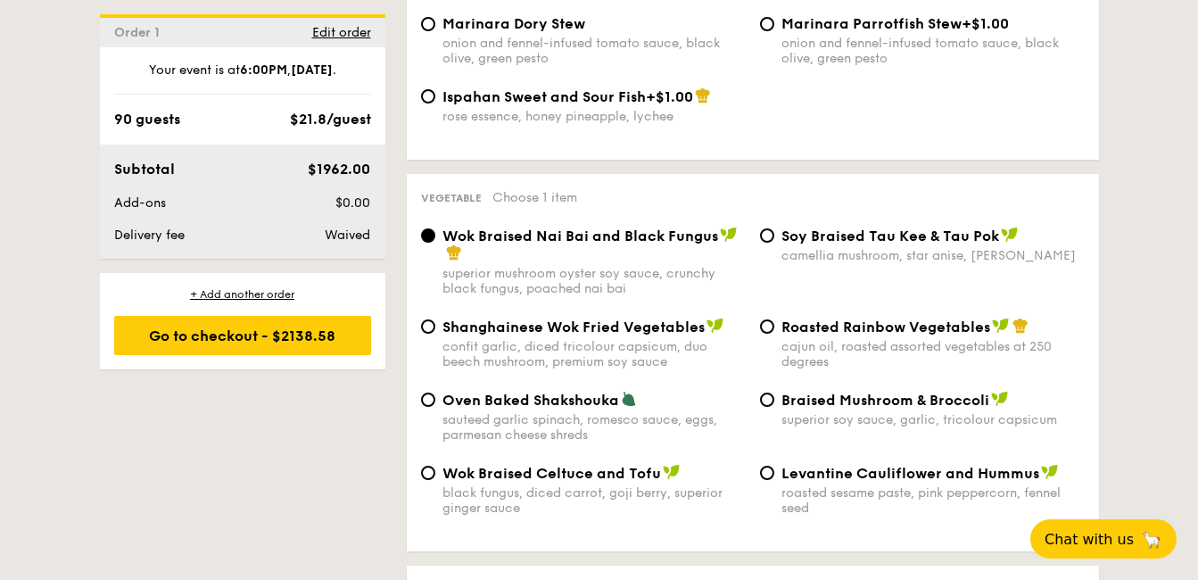
scroll to position [2121, 0]
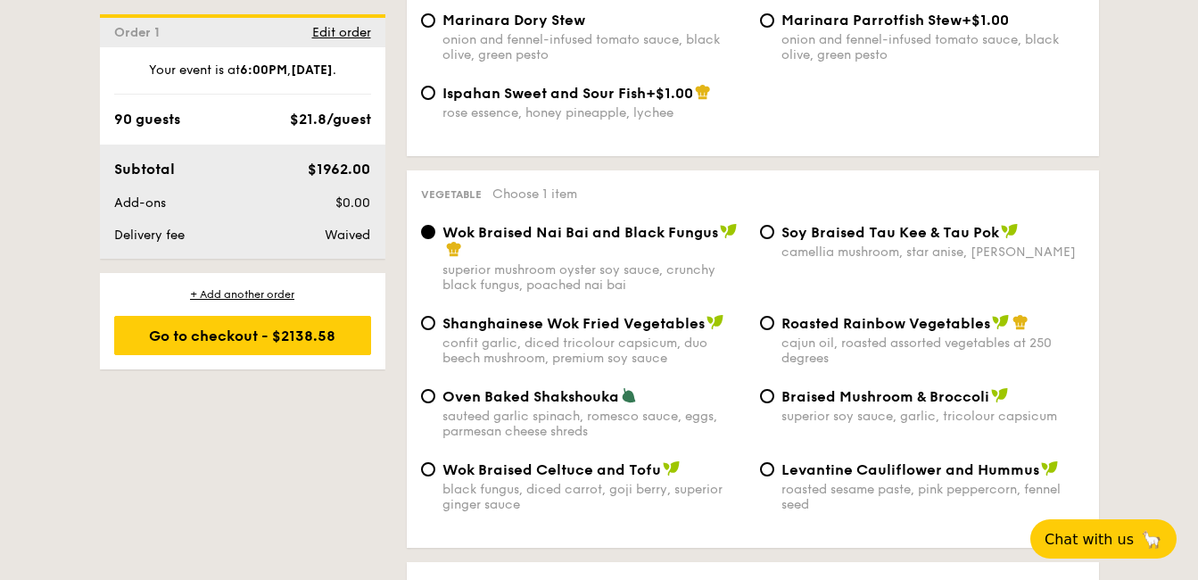
click at [799, 402] on span "Braised Mushroom & Broccoli" at bounding box center [886, 396] width 208 height 17
click at [775, 402] on input "Braised Mushroom & Broccoli superior soy sauce, garlic, tricolour capsicum" at bounding box center [767, 396] width 14 height 14
radio input "true"
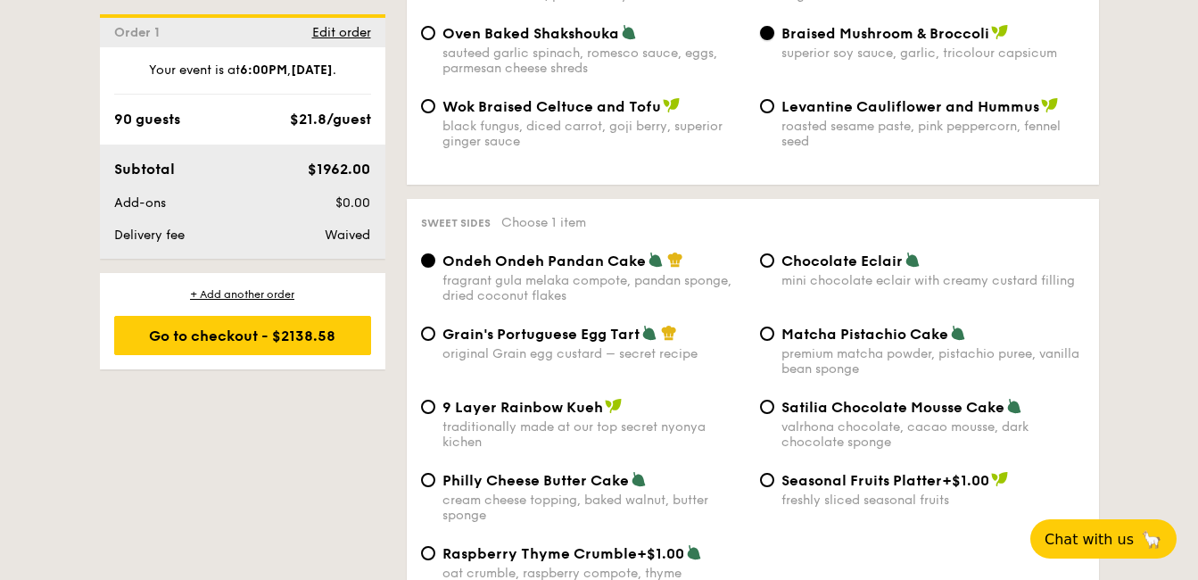
scroll to position [2496, 0]
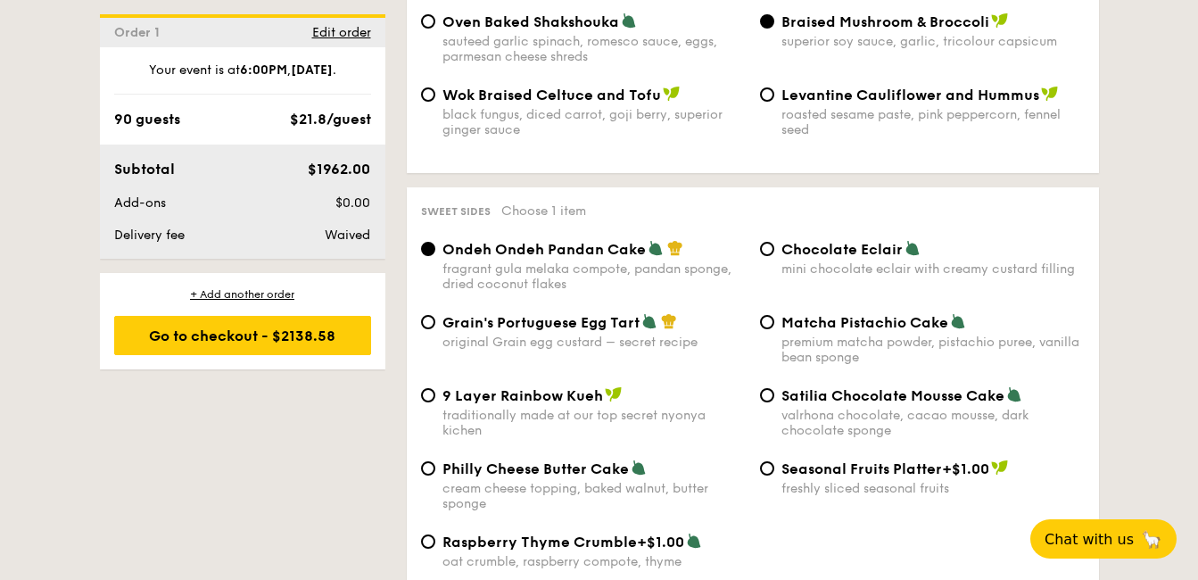
click at [606, 394] on img at bounding box center [614, 394] width 18 height 16
click at [435, 394] on input "9 Layer Rainbow Kueh traditionally made at our top secret nyonya kichen" at bounding box center [428, 395] width 14 height 14
radio input "true"
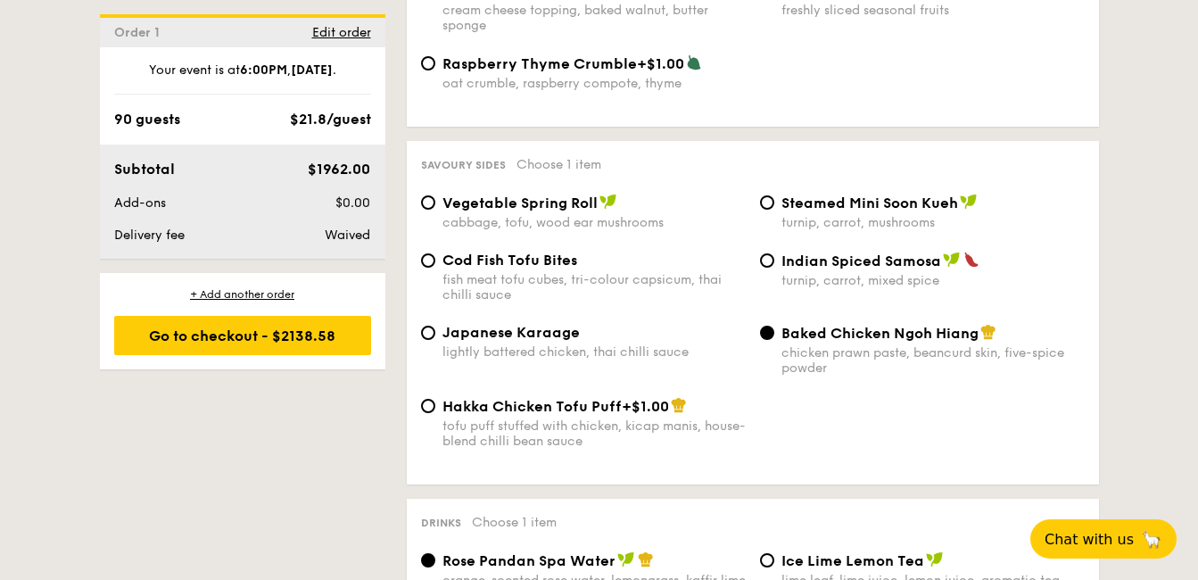
scroll to position [2998, 0]
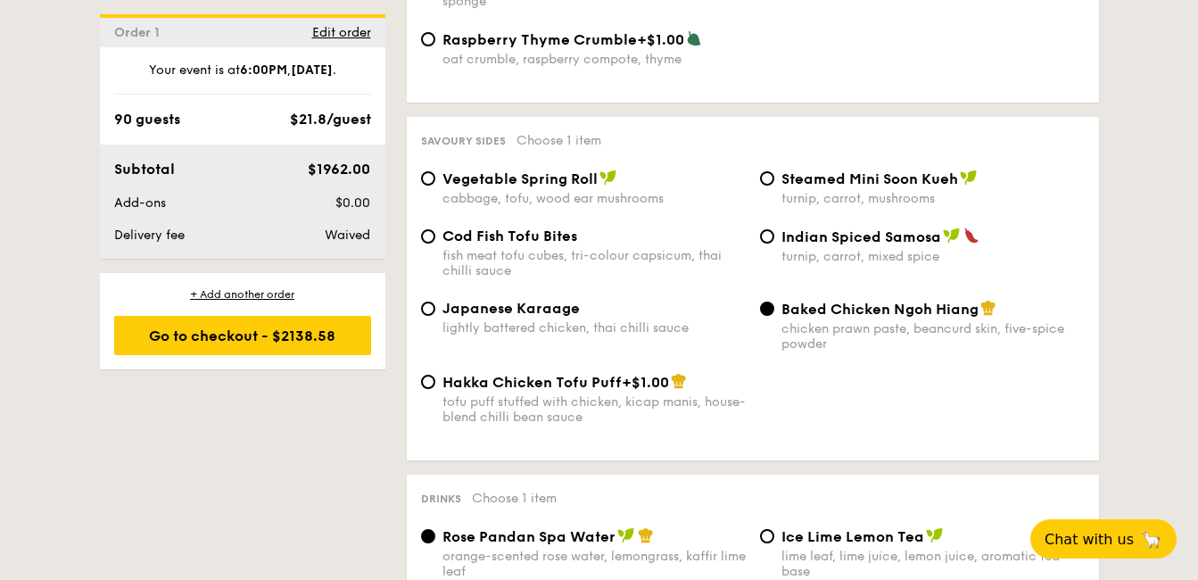
click at [601, 186] on div "Vegetable Spring Roll" at bounding box center [594, 179] width 303 height 18
click at [435, 186] on input "Vegetable Spring Roll cabbage, tofu, wood ear mushrooms" at bounding box center [428, 178] width 14 height 14
radio input "true"
click at [808, 330] on div "chicken prawn paste, beancurd skin, five-spice powder" at bounding box center [933, 336] width 303 height 30
click at [775, 316] on input "Baked Chicken Ngoh Hiang chicken prawn paste, beancurd skin, five-spice powder" at bounding box center [767, 309] width 14 height 14
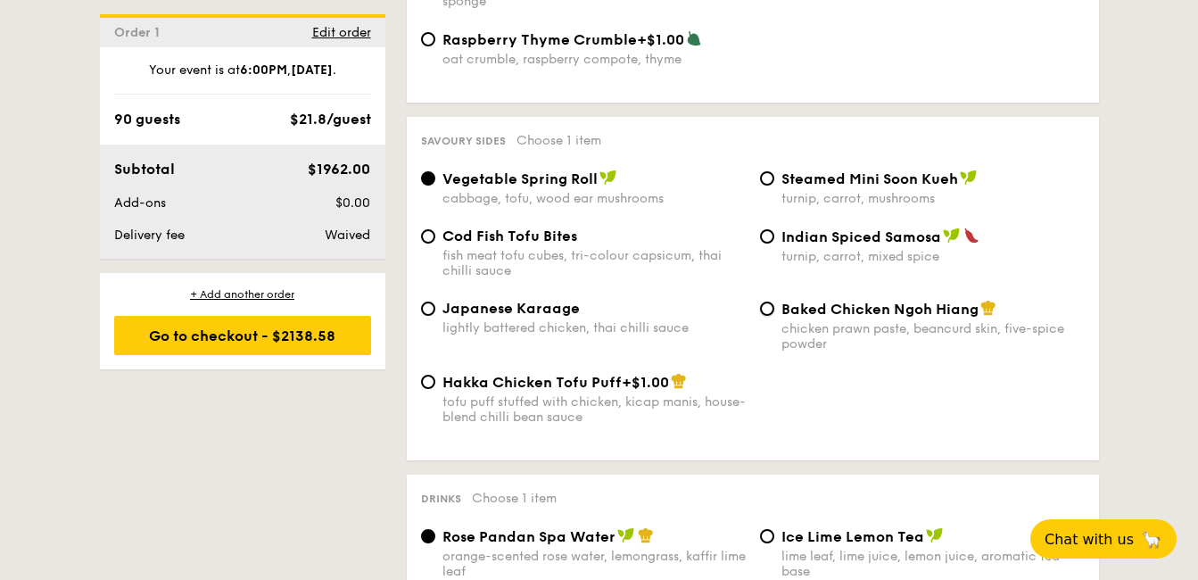
radio input "true"
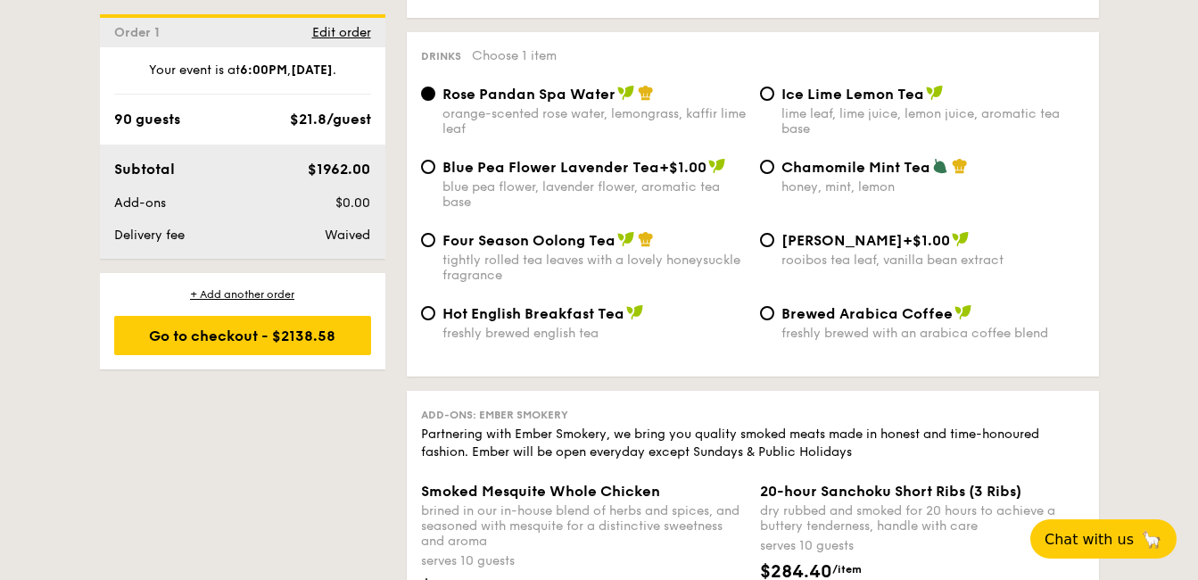
scroll to position [3309, 0]
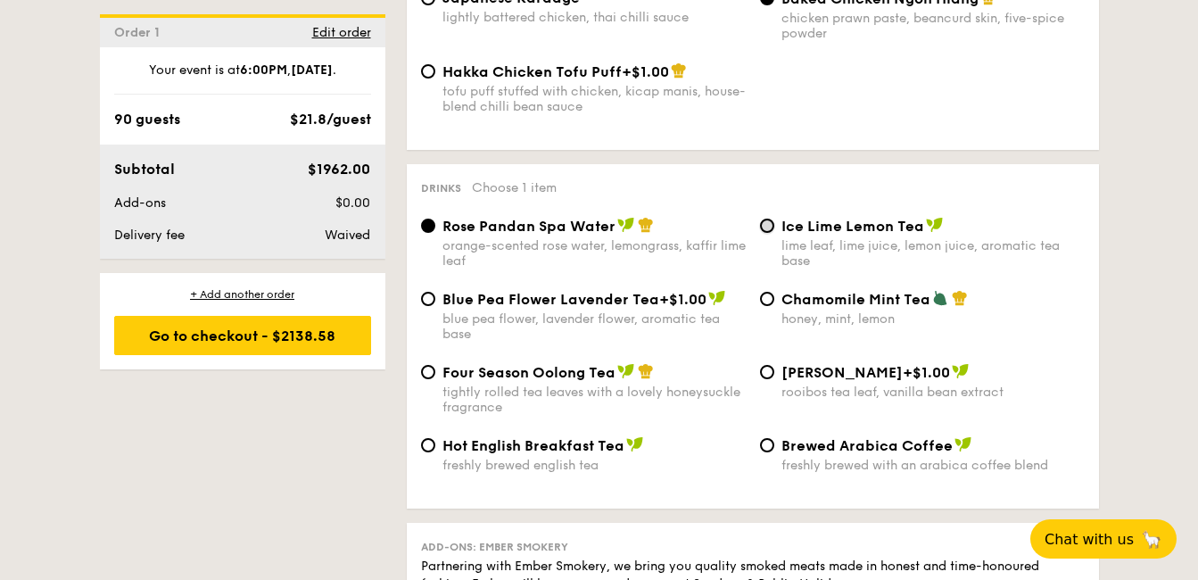
click at [769, 232] on input "Ice Lime Lemon Tea lime leaf, lime juice, lemon juice, aromatic tea base" at bounding box center [767, 226] width 14 height 14
radio input "true"
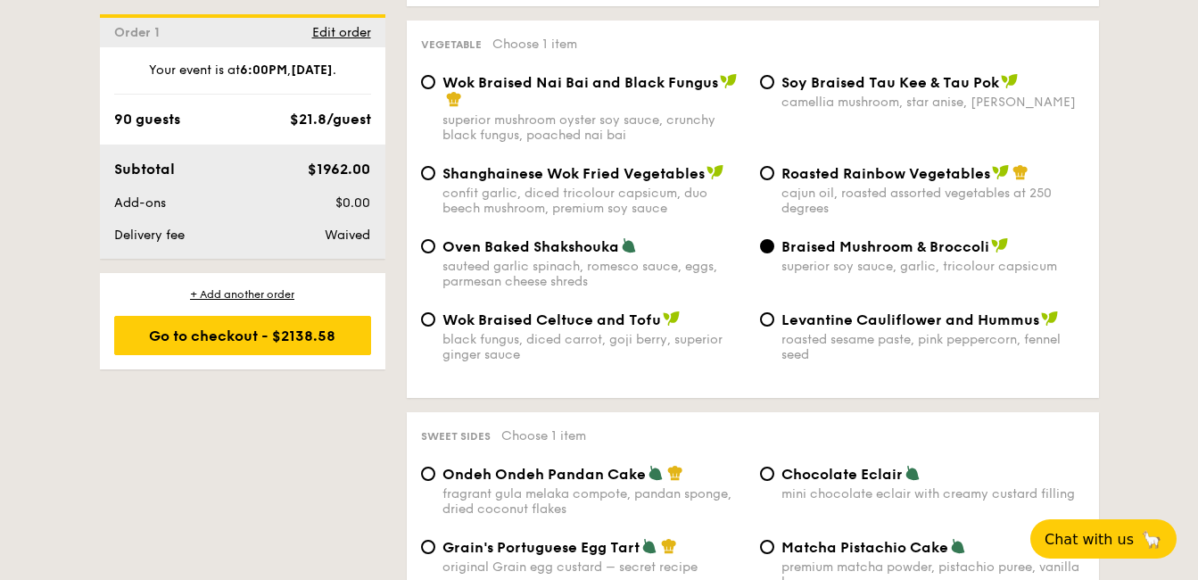
scroll to position [2285, 0]
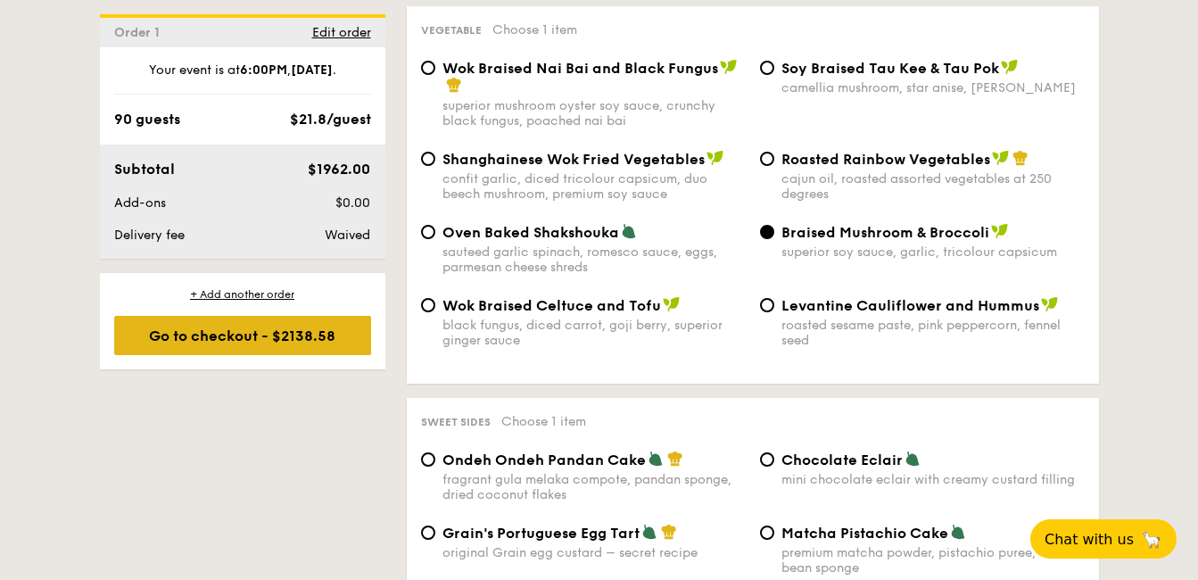
click at [306, 334] on div "Go to checkout - $2138.58" at bounding box center [242, 335] width 257 height 39
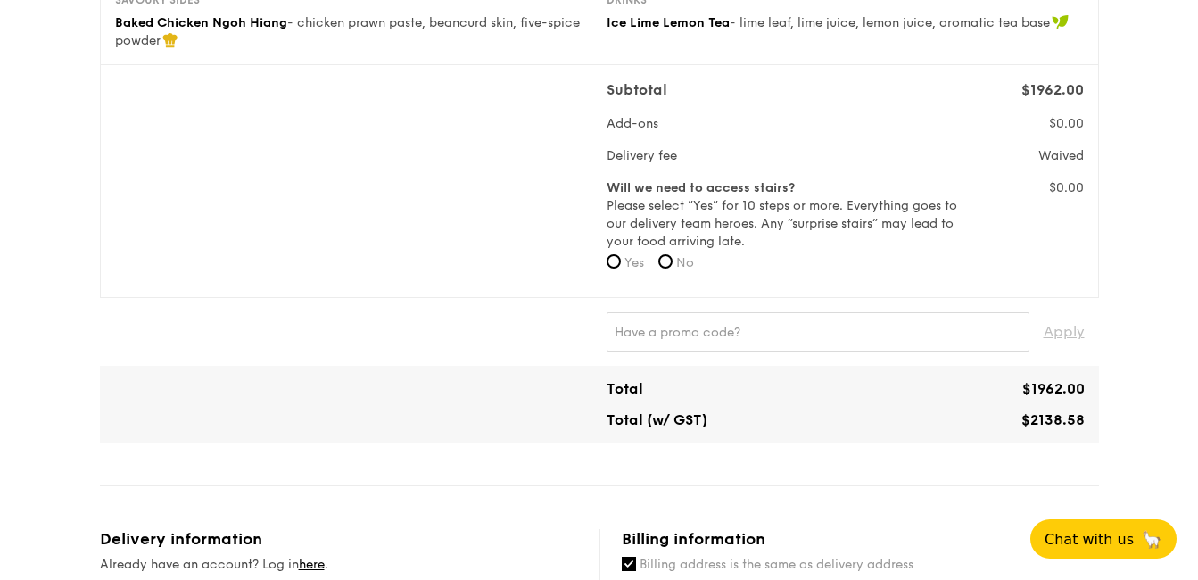
scroll to position [533, 0]
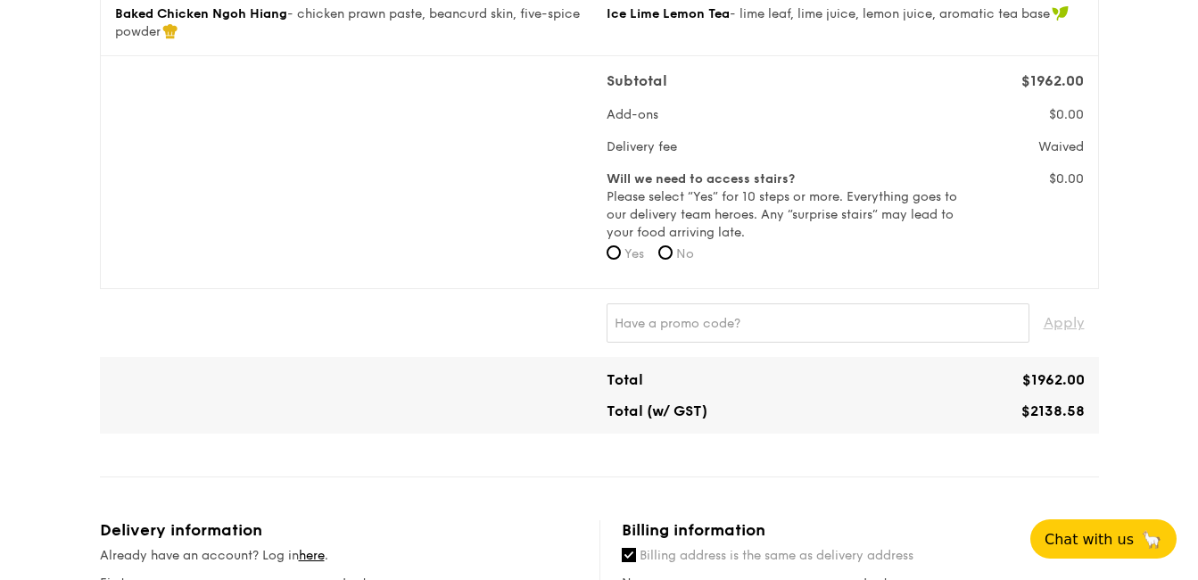
click at [639, 253] on span "Yes" at bounding box center [635, 253] width 20 height 15
click at [621, 253] on input "Yes" at bounding box center [614, 252] width 14 height 14
radio input "true"
click at [666, 254] on input "No" at bounding box center [666, 252] width 14 height 14
radio input "true"
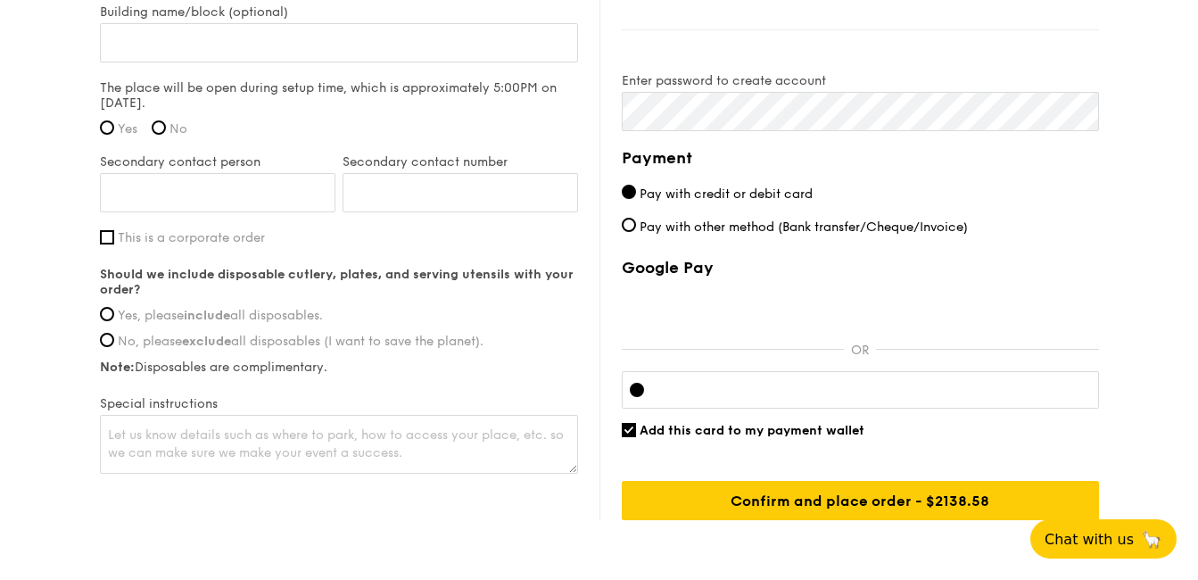
scroll to position [1410, 0]
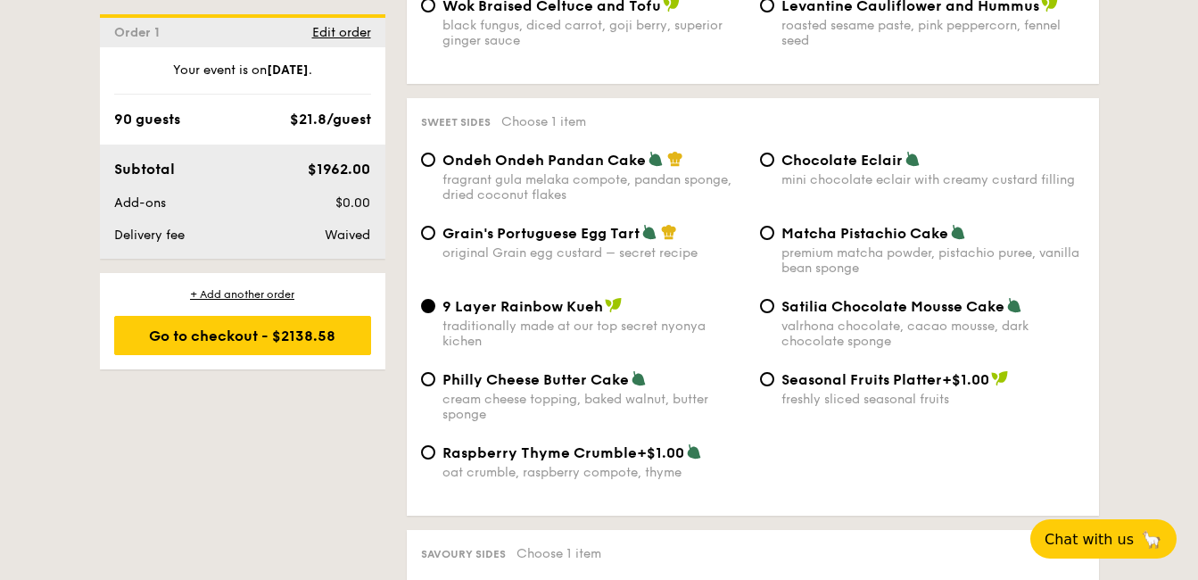
scroll to position [2580, 0]
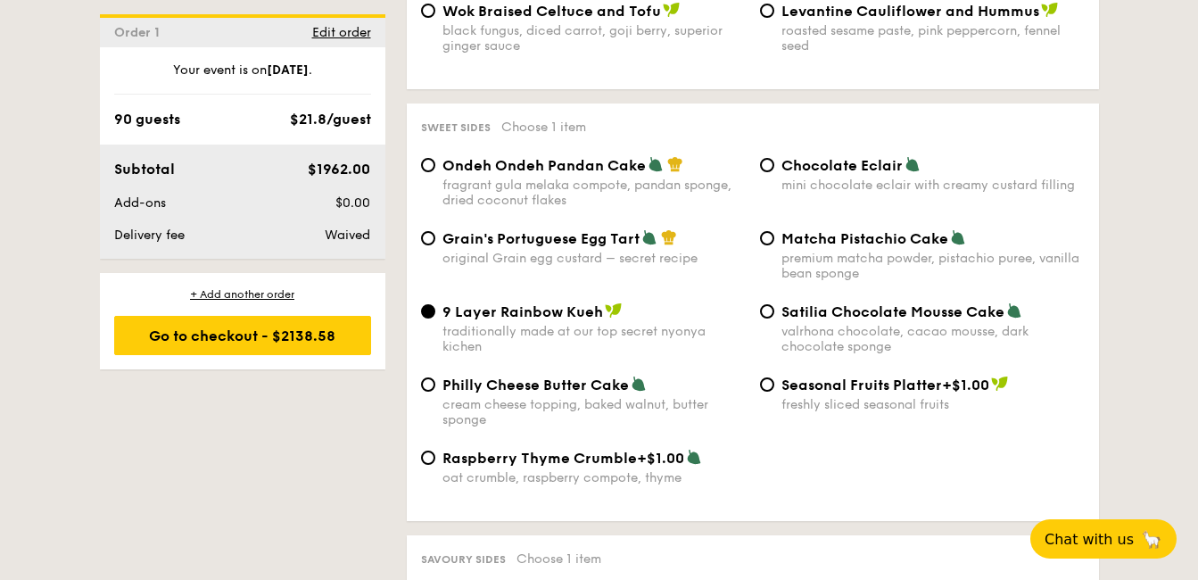
click at [798, 324] on div "valrhona chocolate, cacao mousse, dark chocolate sponge" at bounding box center [933, 339] width 303 height 30
click at [775, 319] on input "Satilia Chocolate Mousse Cake valrhona chocolate, cacao mousse, dark chocolate …" at bounding box center [767, 311] width 14 height 14
radio input "true"
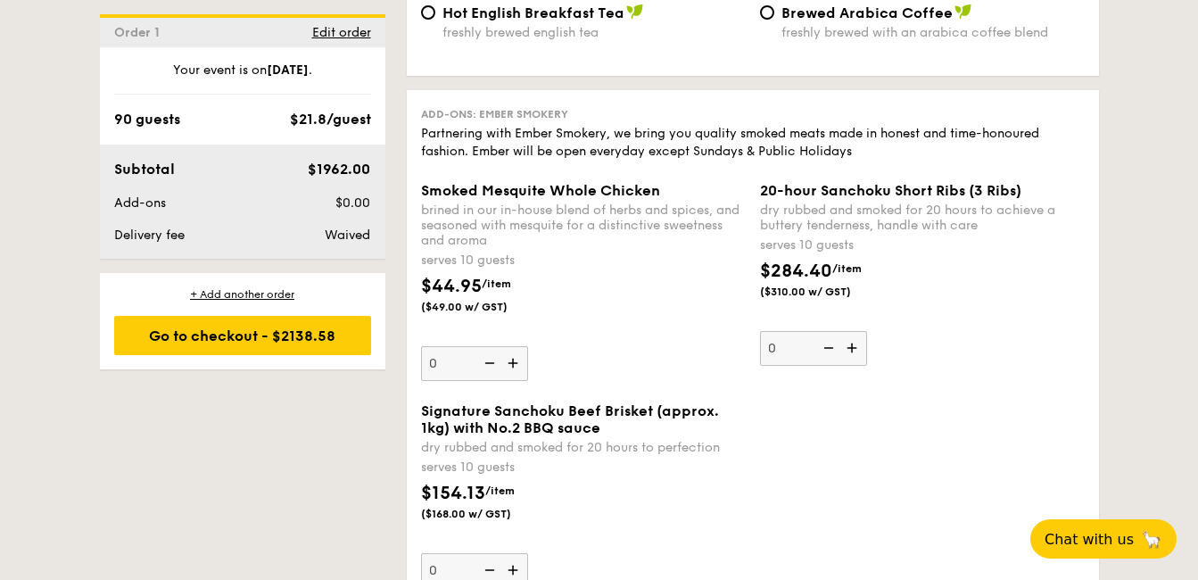
scroll to position [3681, 0]
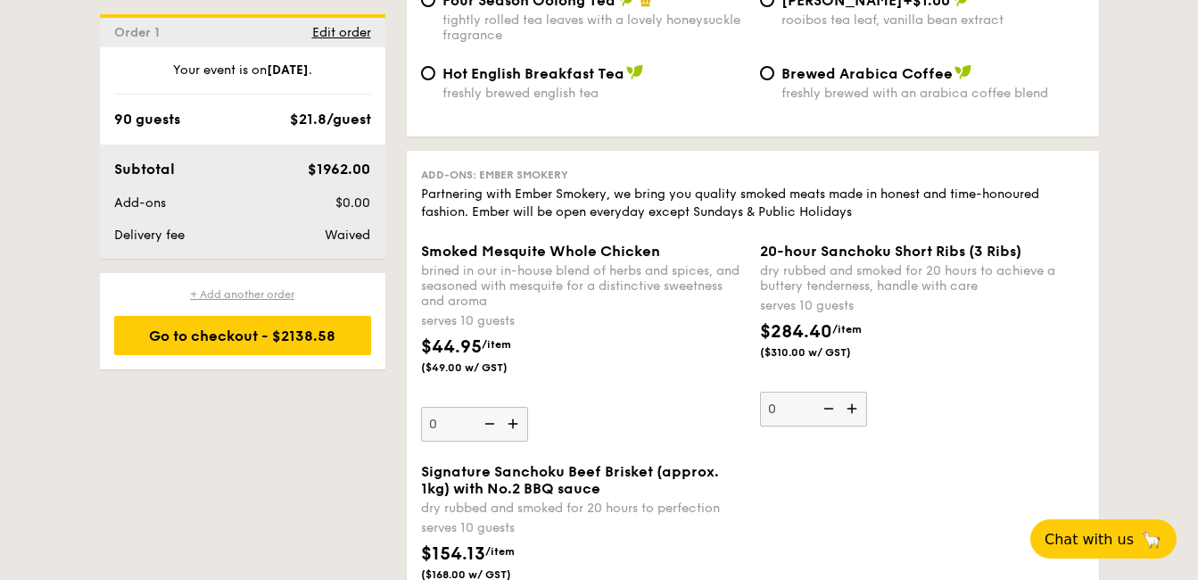
click at [286, 293] on div "+ Add another order" at bounding box center [242, 294] width 257 height 14
radio input "true"
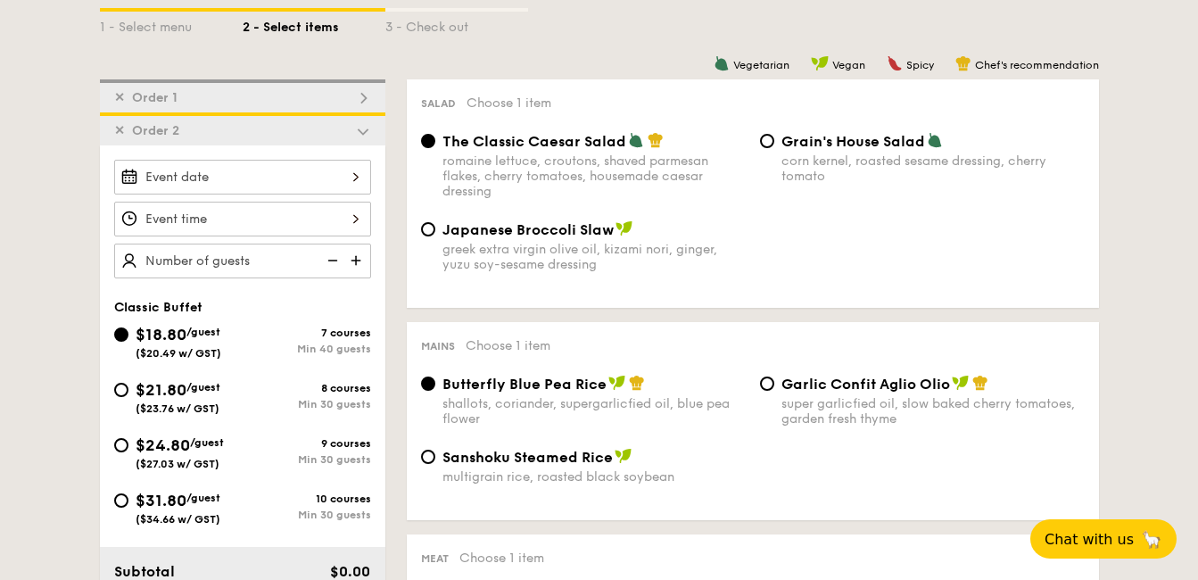
scroll to position [419, 0]
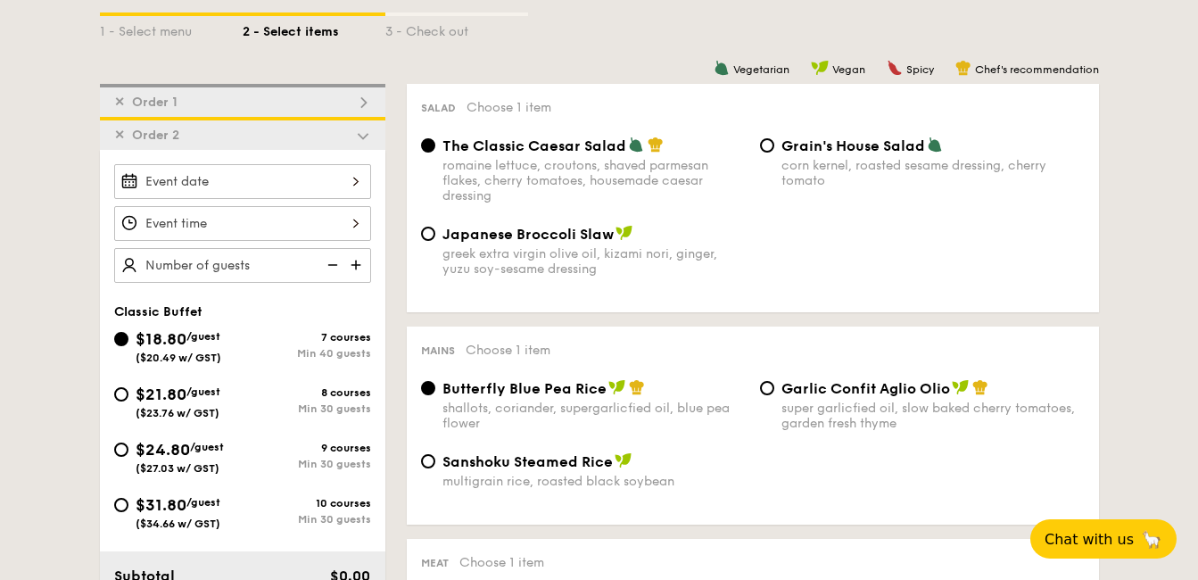
click at [360, 134] on img at bounding box center [363, 136] width 16 height 16
click at [366, 142] on img at bounding box center [363, 136] width 16 height 16
click at [364, 108] on img at bounding box center [363, 103] width 16 height 16
radio input "false"
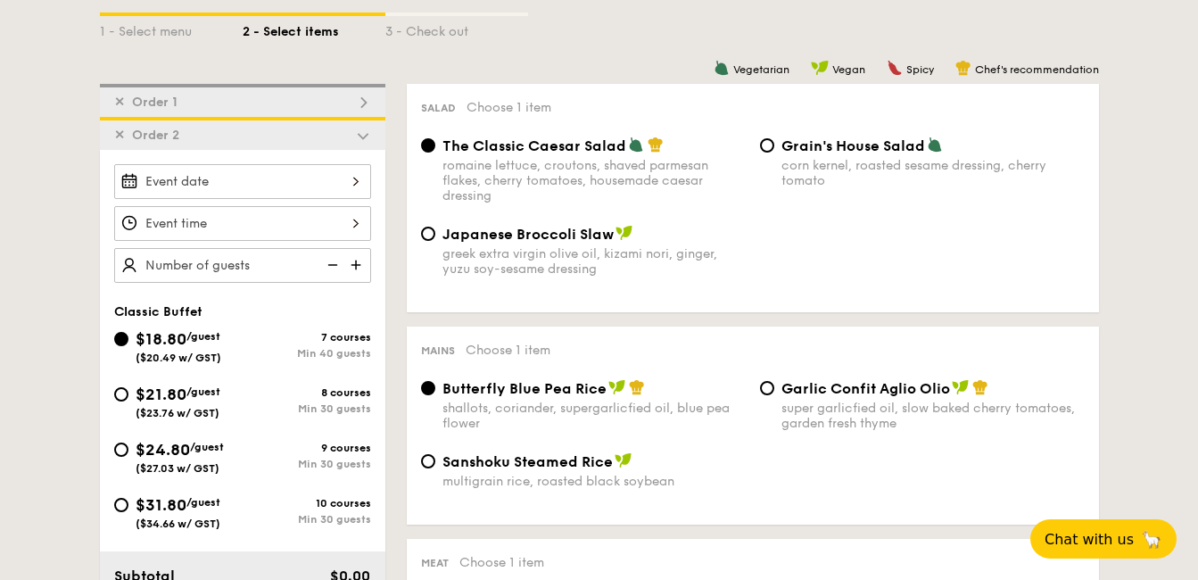
radio input "false"
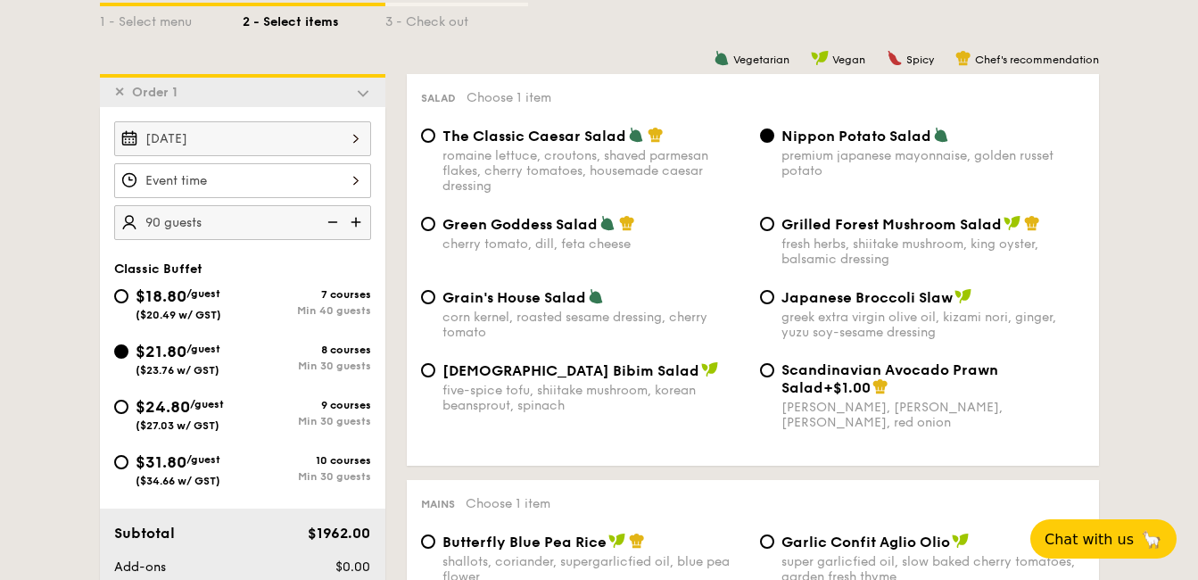
click at [364, 108] on div "✕ Order 1 Oct 03, 2025 90 guests Classic Buffet $18.80 /guest ($20.49 w/ GST) 7…" at bounding box center [243, 348] width 286 height 549
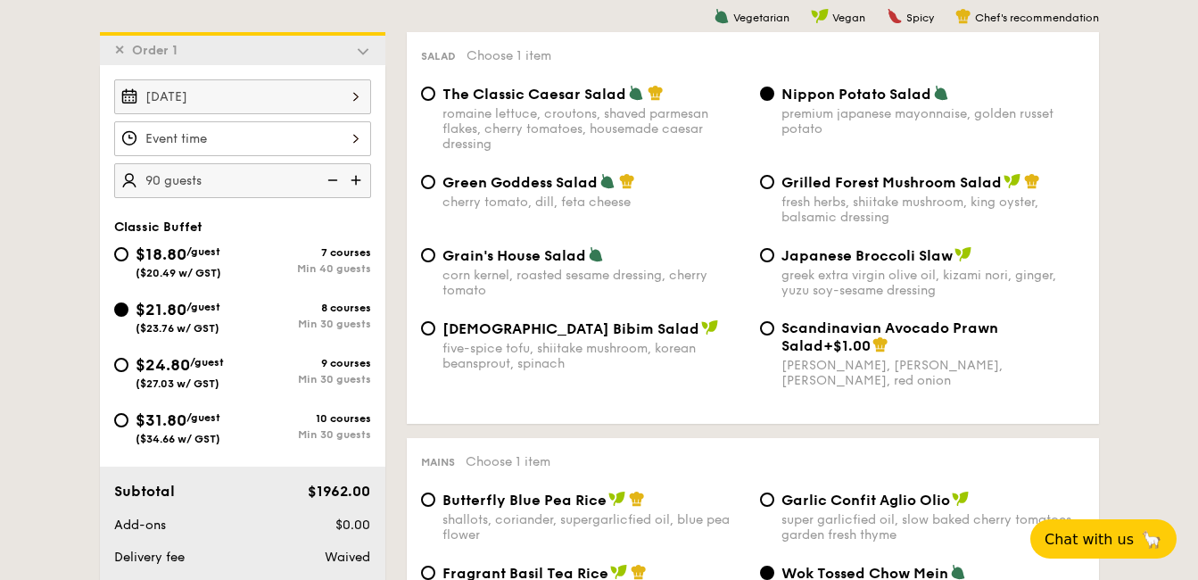
scroll to position [477, 0]
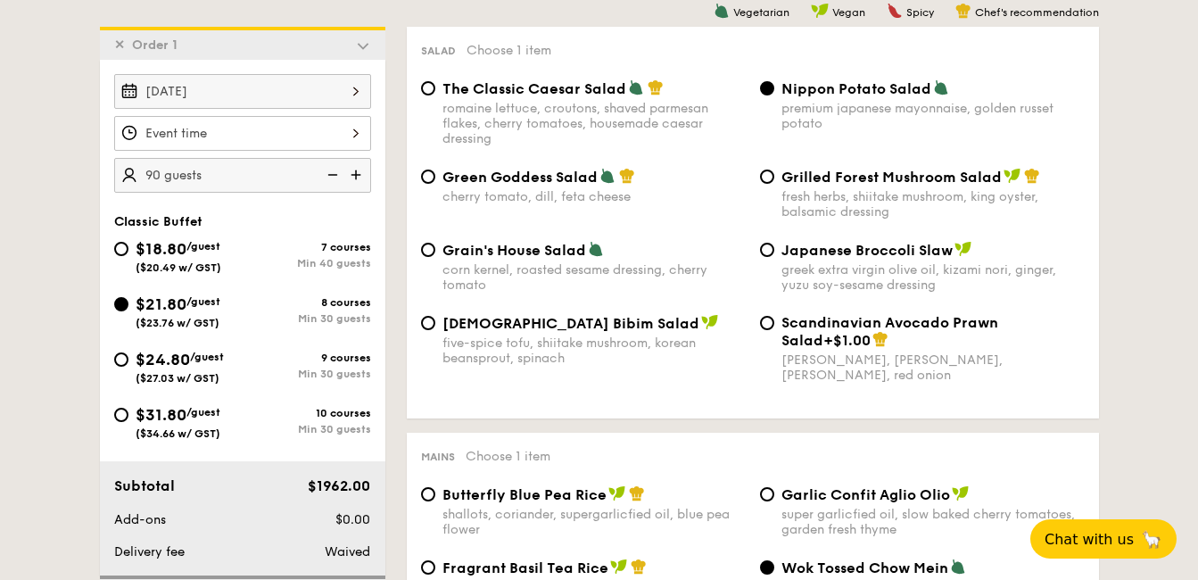
click at [365, 45] on img at bounding box center [363, 45] width 16 height 16
click at [364, 46] on img at bounding box center [363, 45] width 16 height 16
click at [363, 46] on img at bounding box center [363, 45] width 16 height 16
click at [311, 155] on div "Oct 03, 2025 90 guests" at bounding box center [242, 133] width 257 height 119
click at [329, 137] on div at bounding box center [242, 133] width 257 height 35
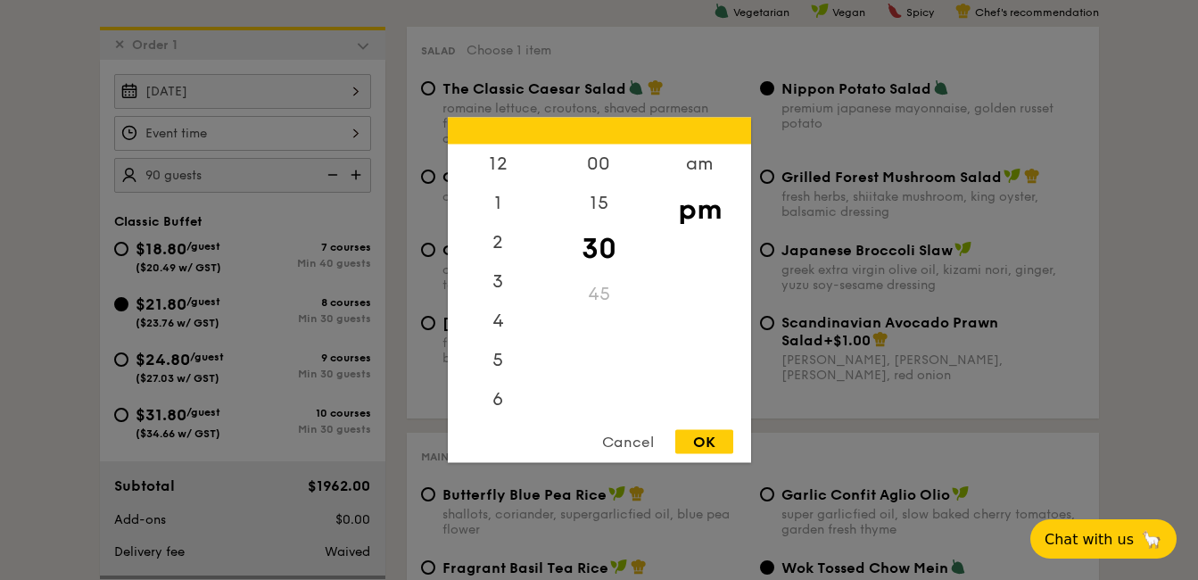
scroll to position [79, 0]
click at [513, 336] on div "6" at bounding box center [498, 328] width 101 height 52
click at [602, 166] on div "00" at bounding box center [599, 171] width 101 height 52
click at [724, 447] on div "OK" at bounding box center [704, 442] width 58 height 24
type input "6:00PM"
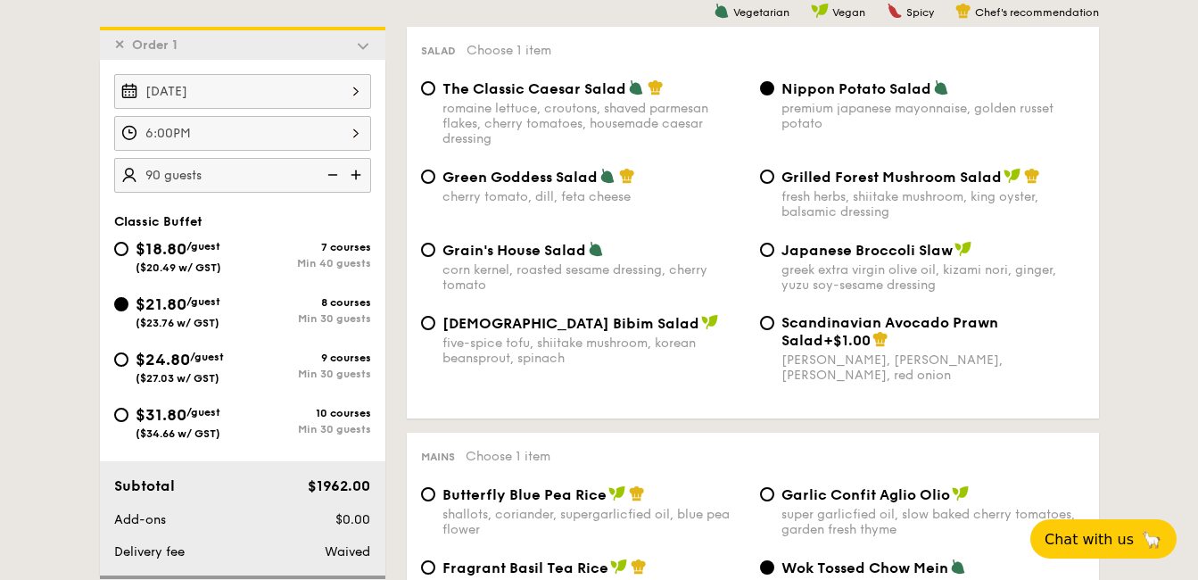
click at [366, 48] on img at bounding box center [363, 45] width 16 height 16
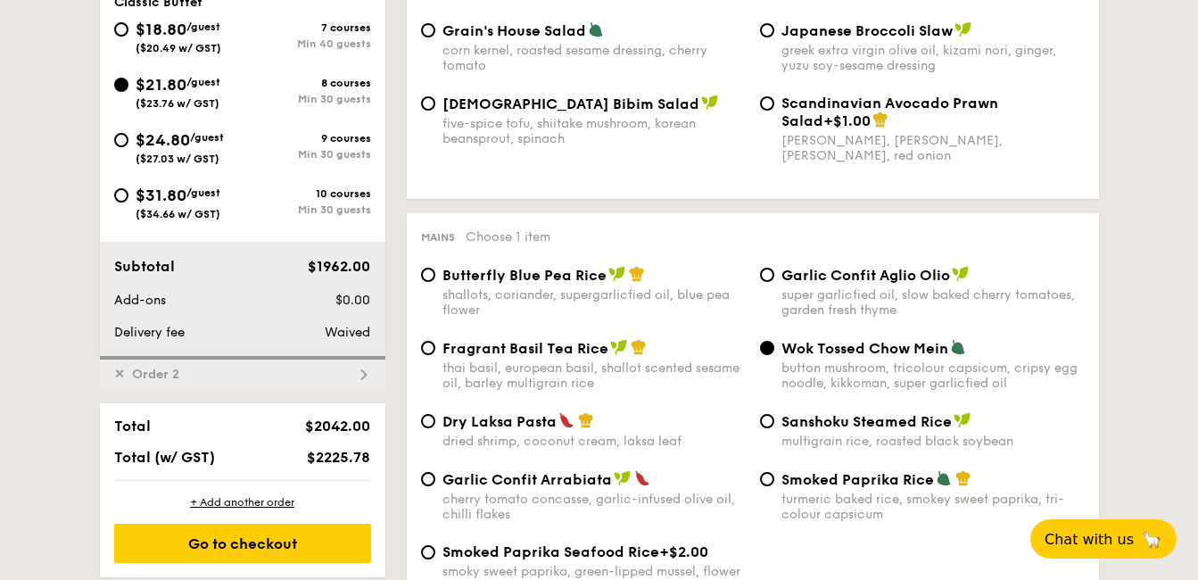
scroll to position [769, 0]
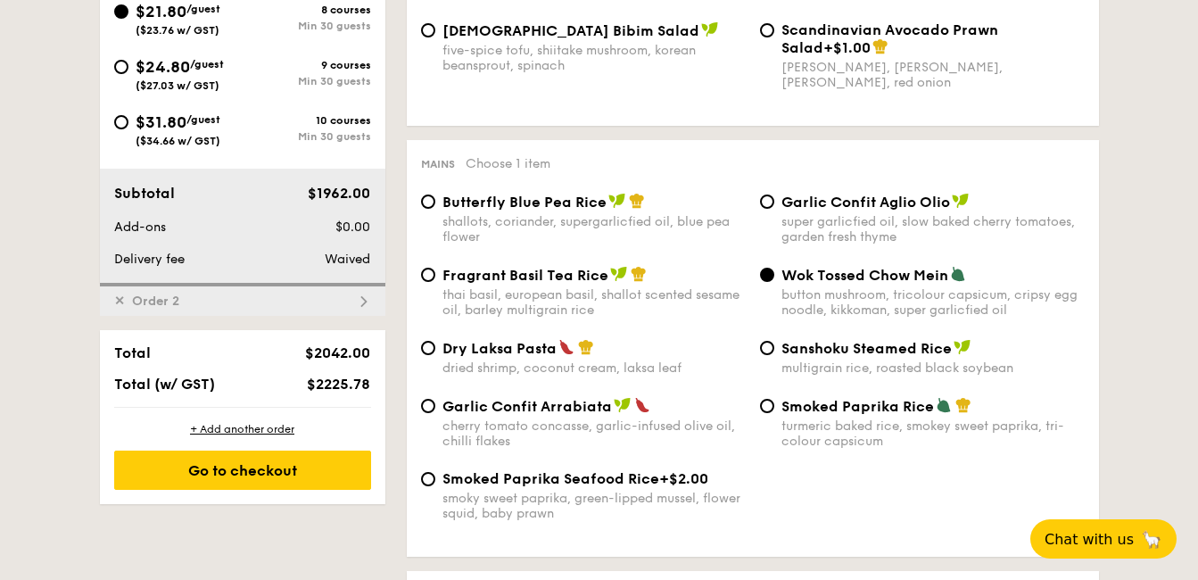
click at [356, 303] on img at bounding box center [363, 302] width 16 height 16
radio input "true"
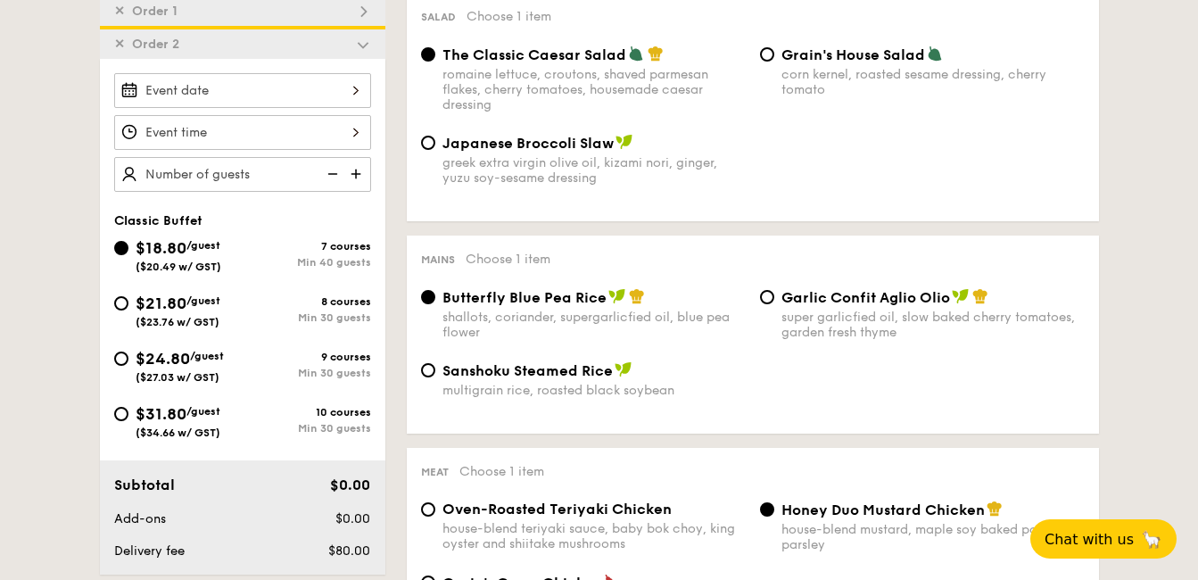
scroll to position [510, 0]
click at [365, 4] on div "✕ Order 1" at bounding box center [243, 10] width 286 height 33
radio input "false"
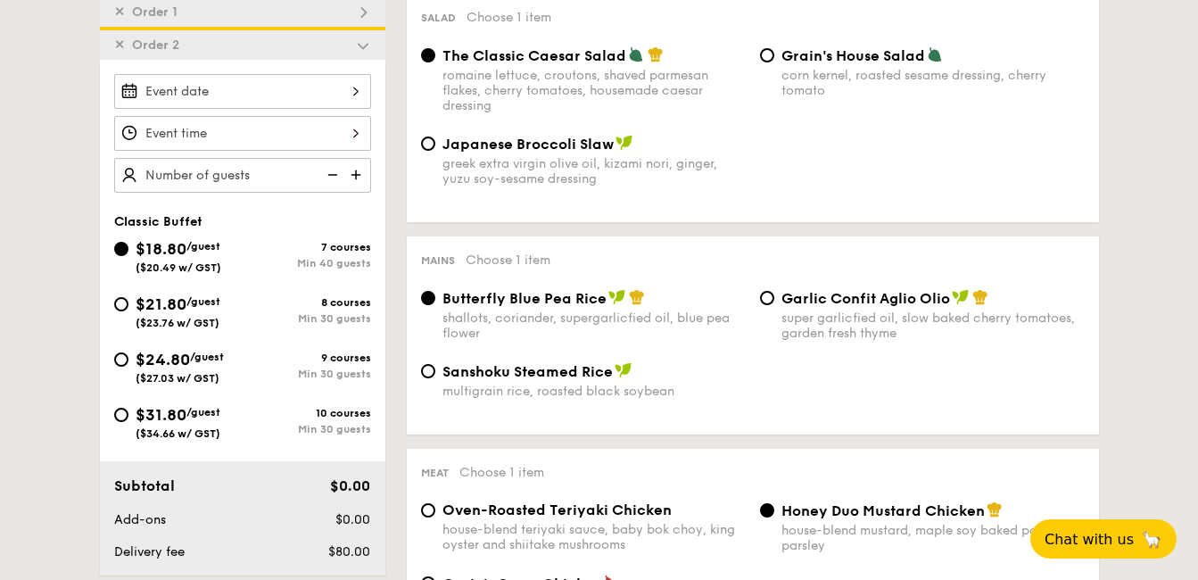
radio input "false"
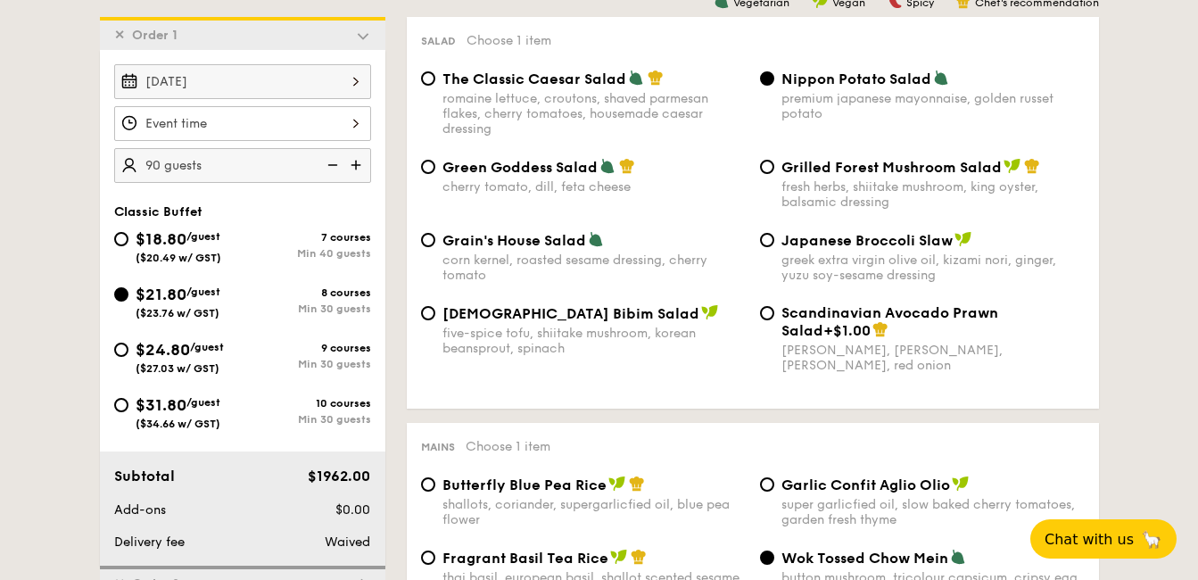
scroll to position [477, 0]
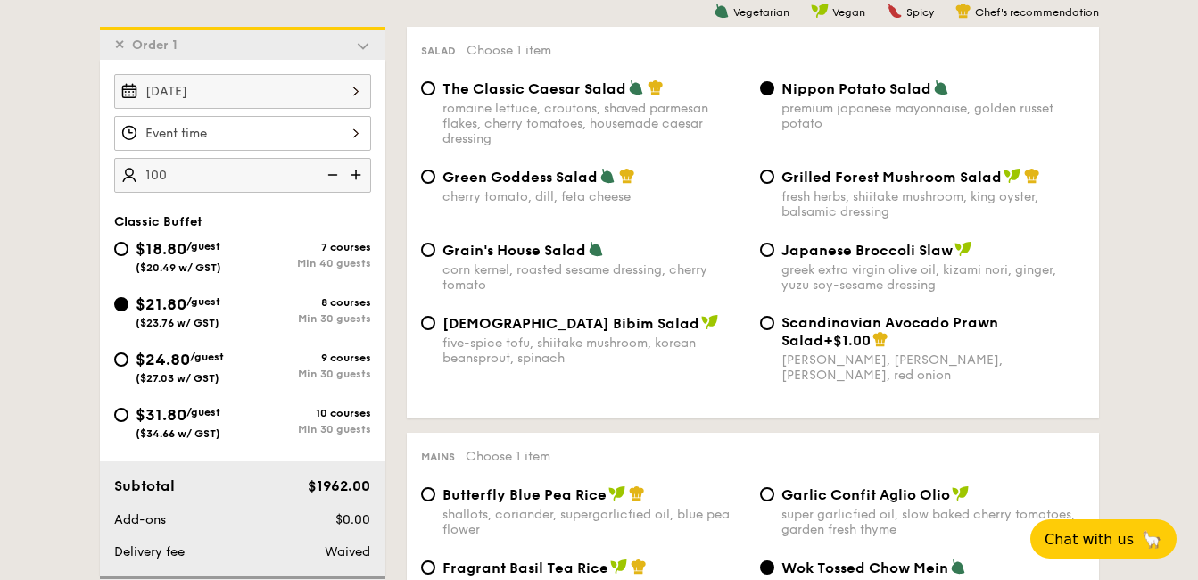
type input "100 guests"
click at [366, 44] on img at bounding box center [363, 45] width 16 height 16
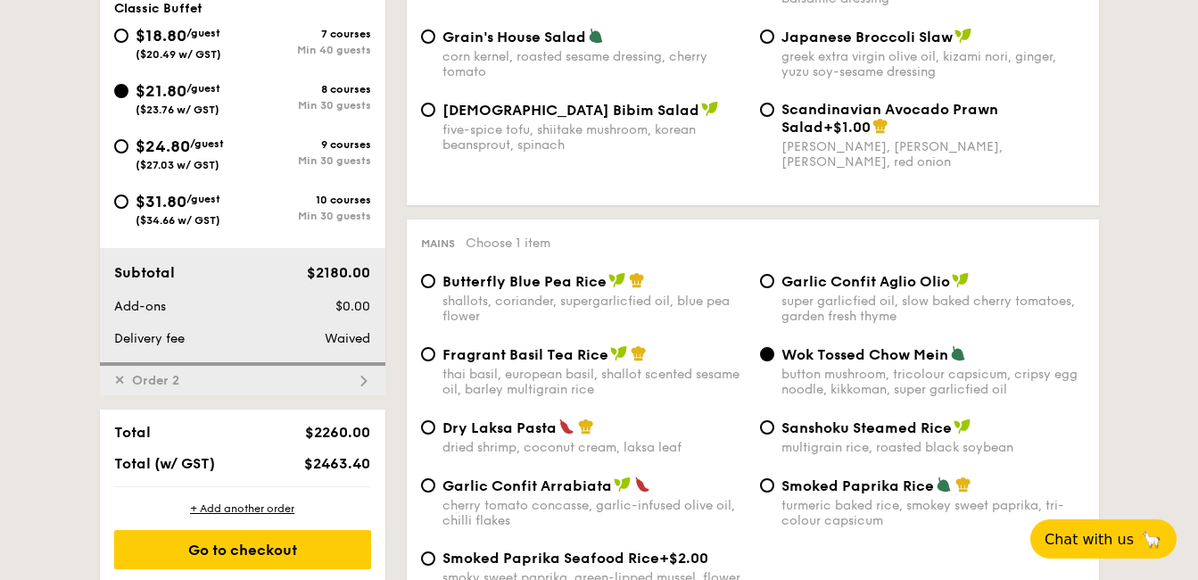
scroll to position [694, 0]
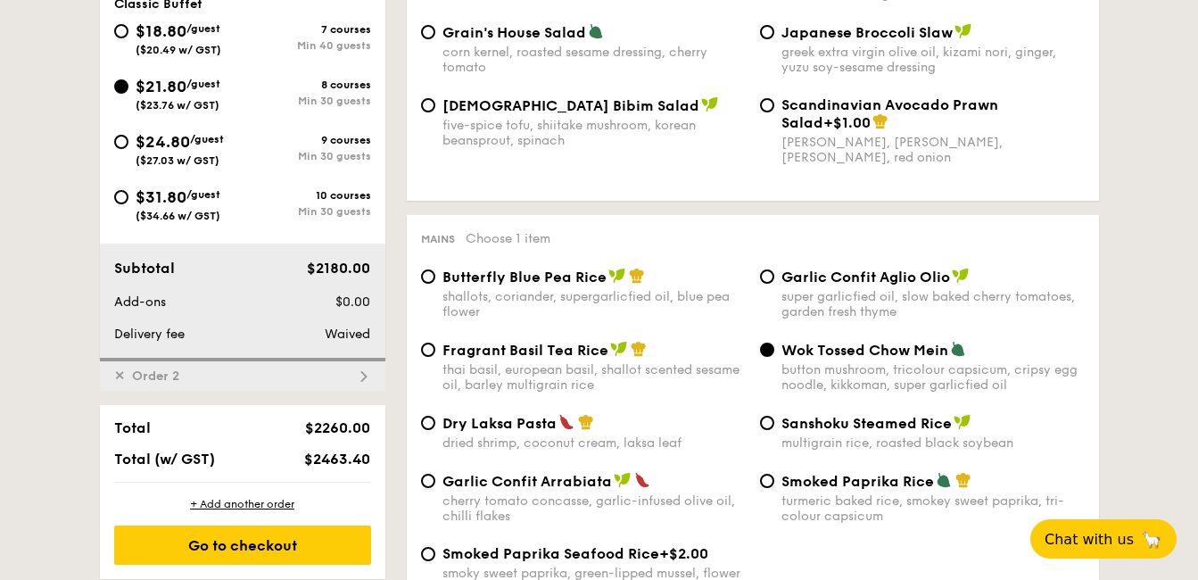
click at [164, 370] on span "Order 2" at bounding box center [156, 376] width 62 height 15
radio input "true"
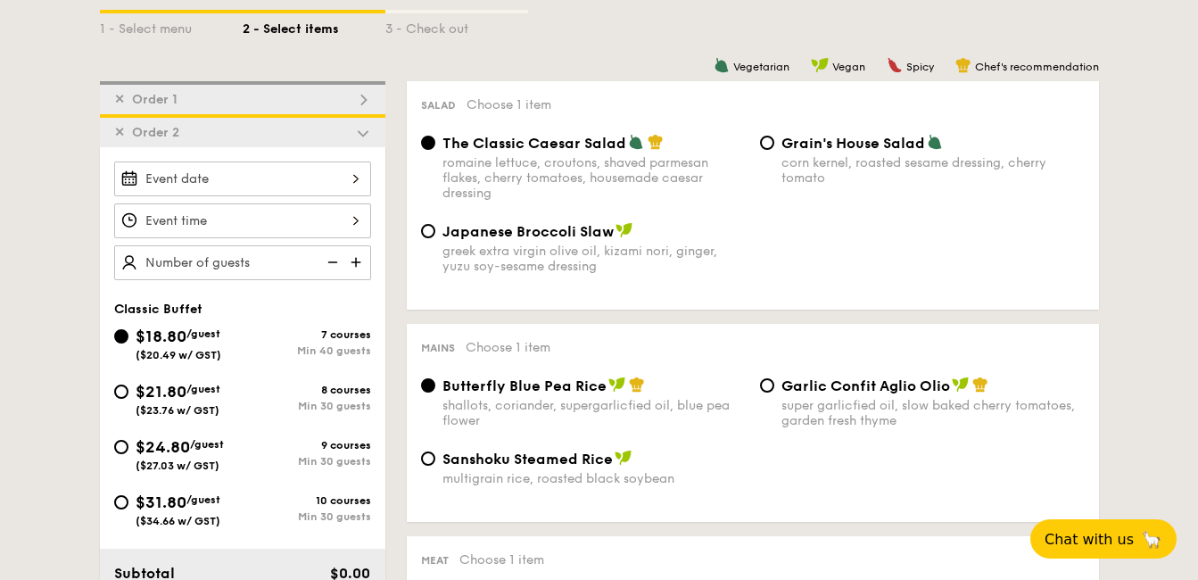
scroll to position [400, 0]
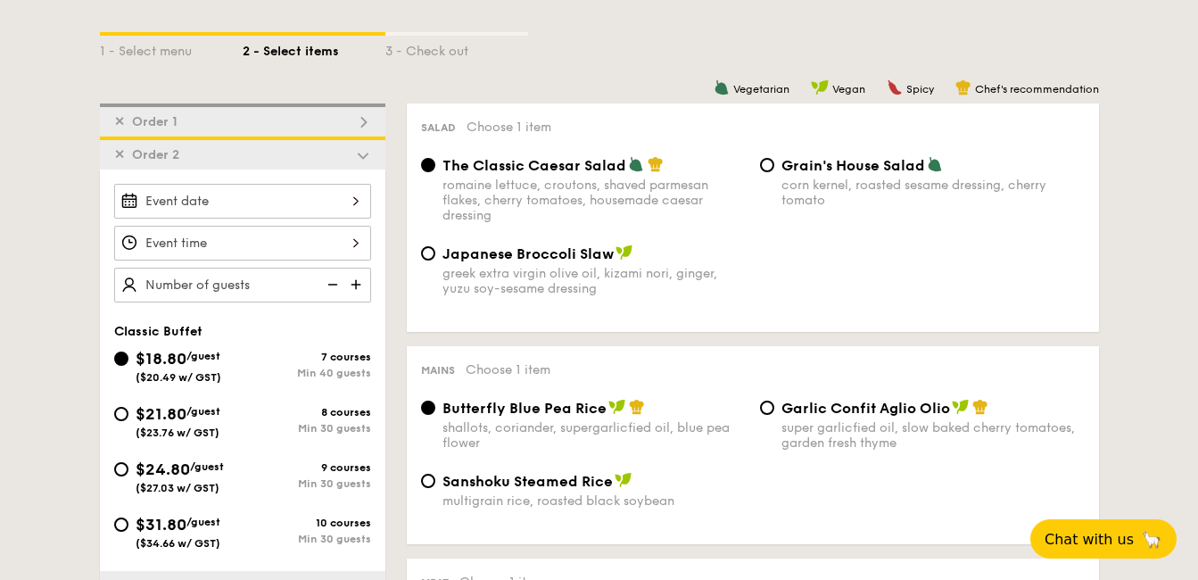
click at [119, 157] on span "✕" at bounding box center [119, 154] width 11 height 15
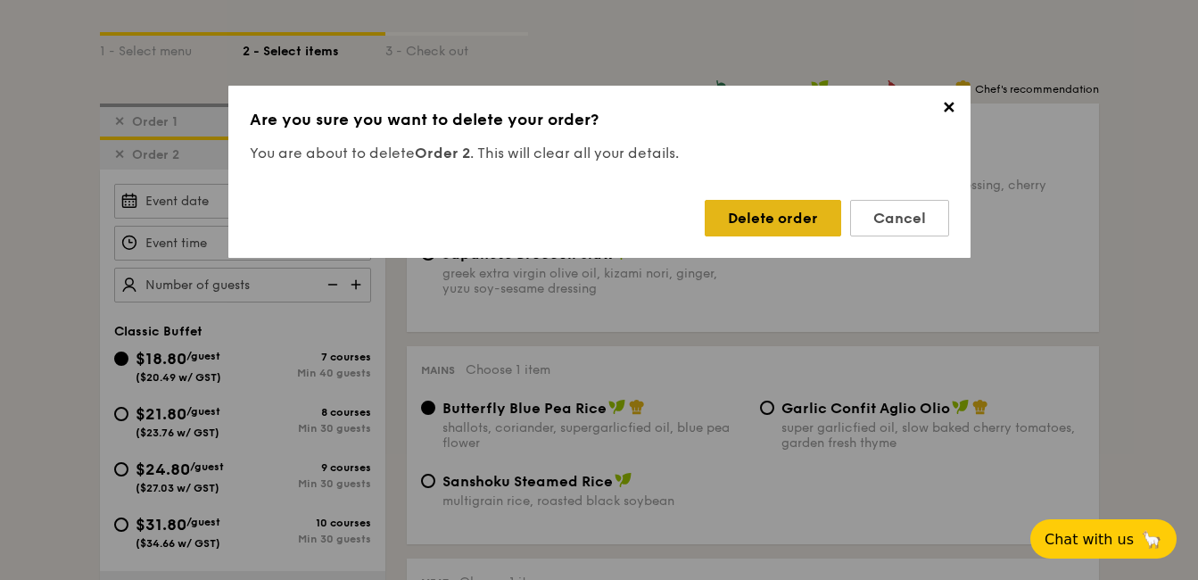
click at [816, 212] on div "Delete order" at bounding box center [773, 218] width 137 height 37
radio input "false"
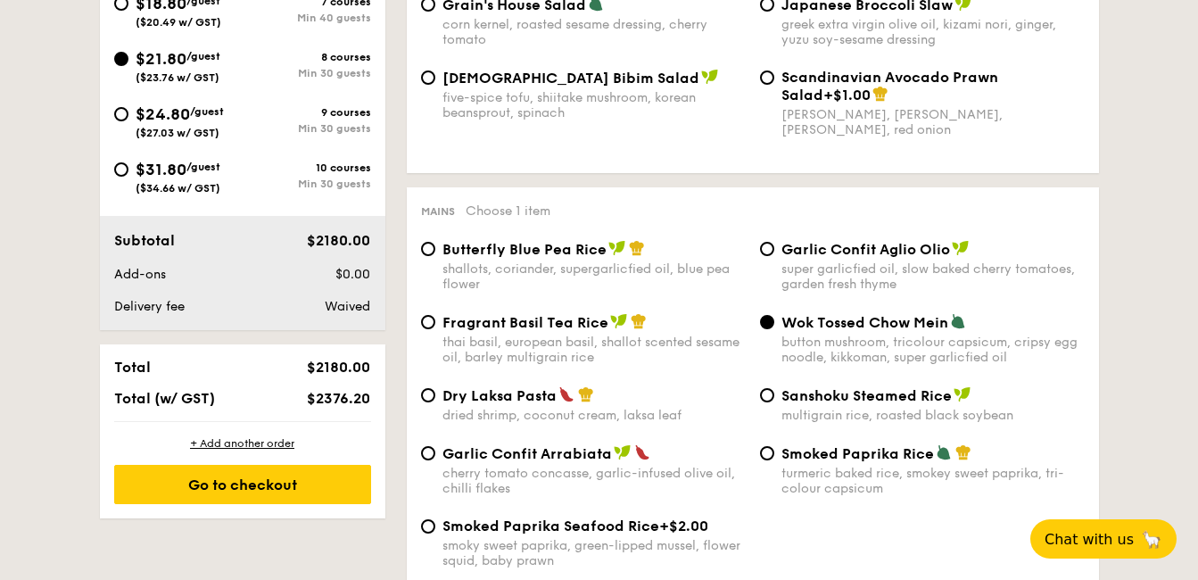
scroll to position [731, 0]
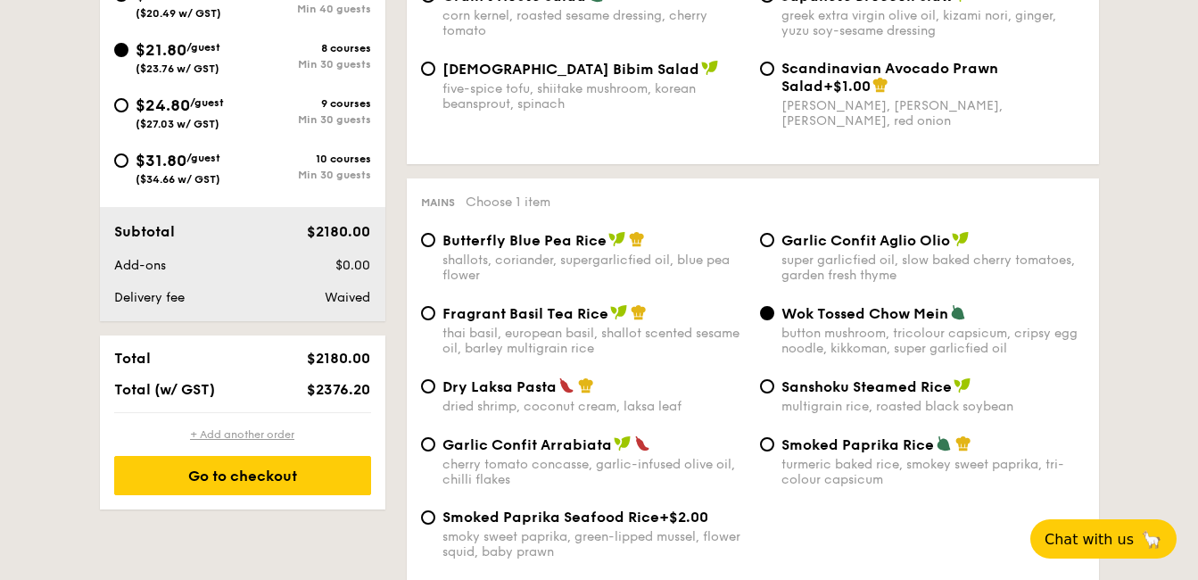
click at [266, 435] on div "+ Add another order" at bounding box center [242, 434] width 257 height 14
radio input "true"
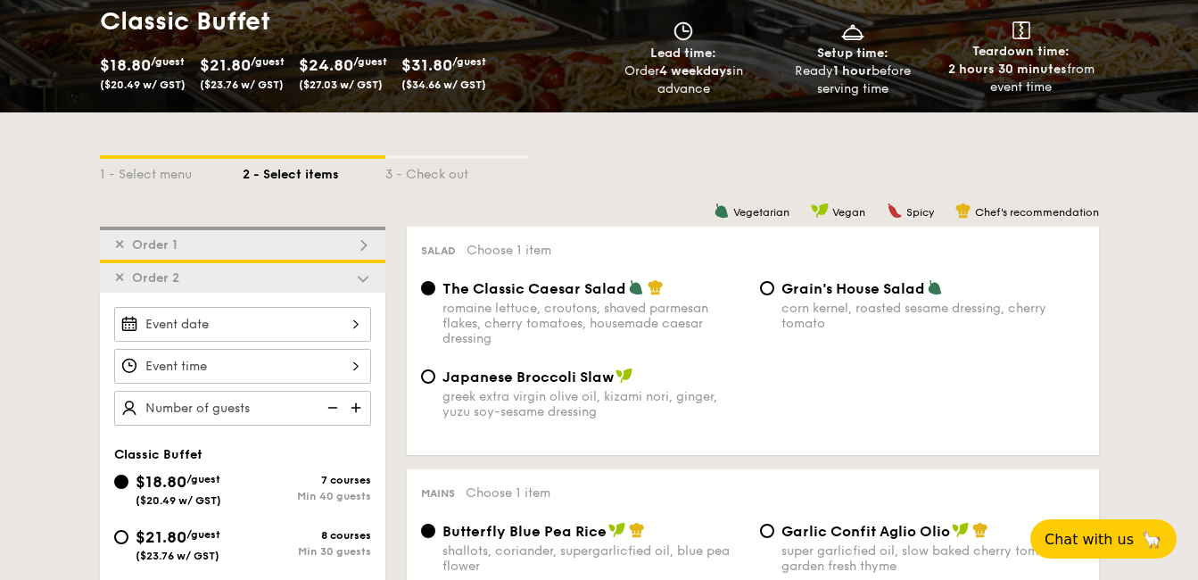
scroll to position [221, 0]
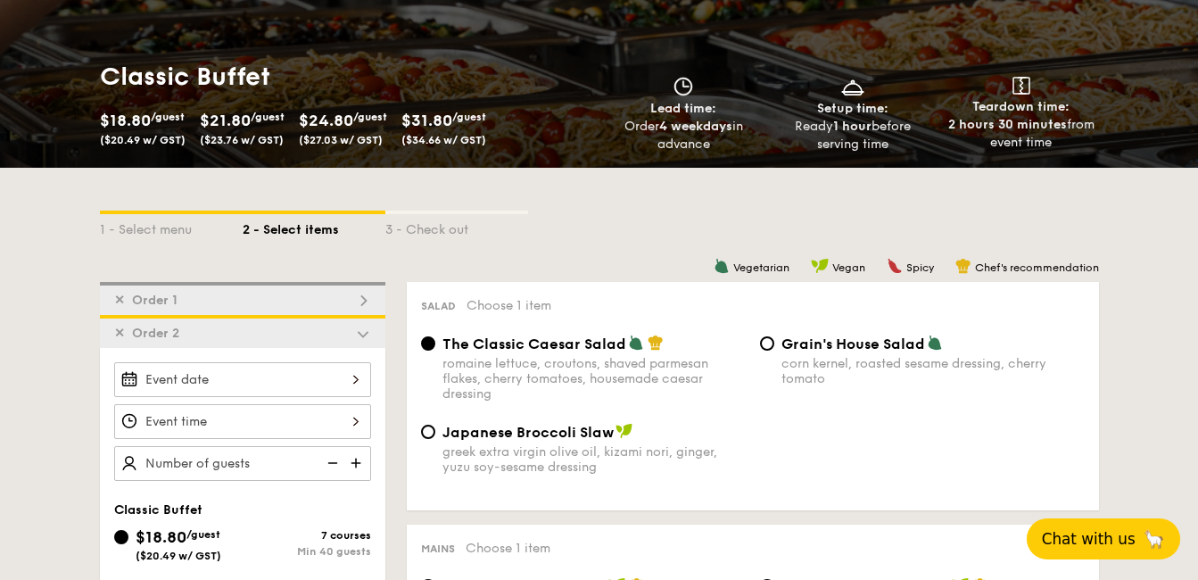
click at [1145, 539] on span "🦙" at bounding box center [1154, 538] width 22 height 21
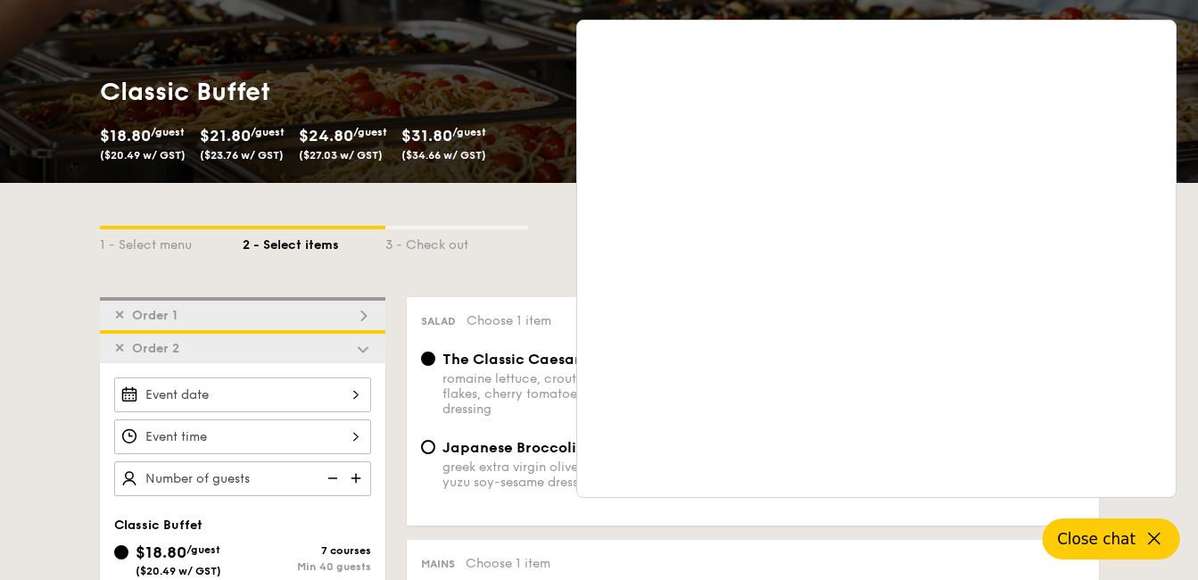
scroll to position [165, 0]
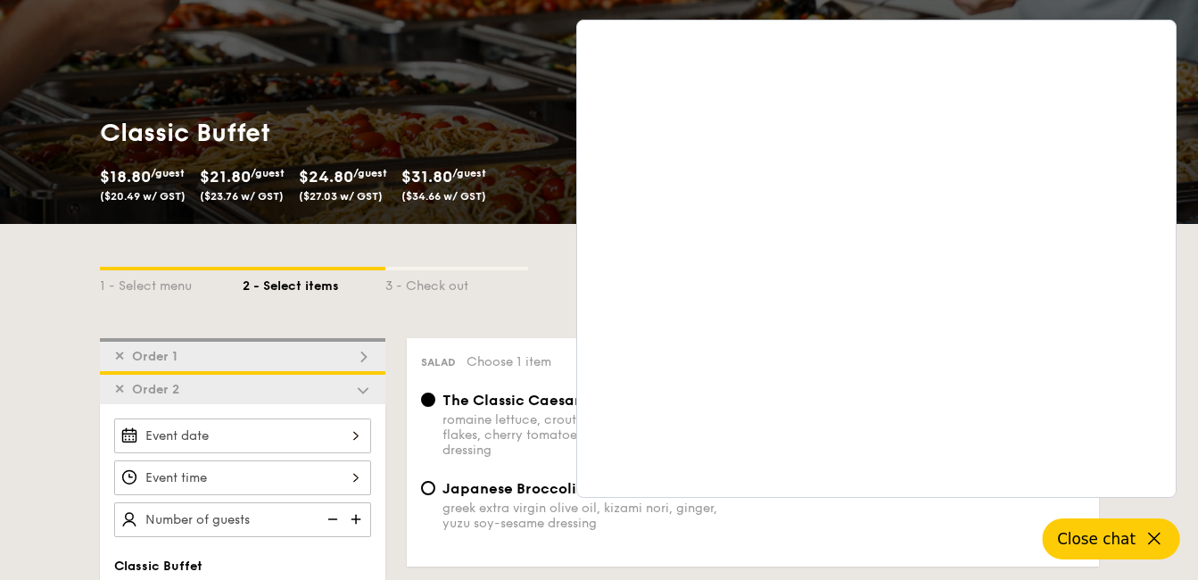
click at [1156, 540] on icon at bounding box center [1154, 538] width 21 height 21
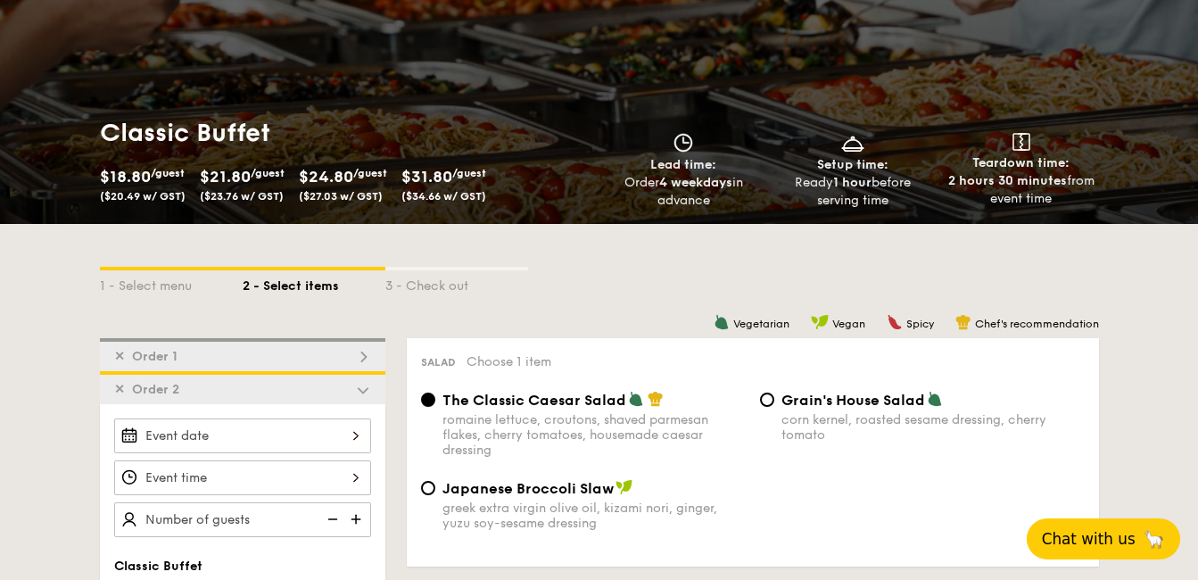
click at [114, 387] on span "✕" at bounding box center [119, 389] width 11 height 15
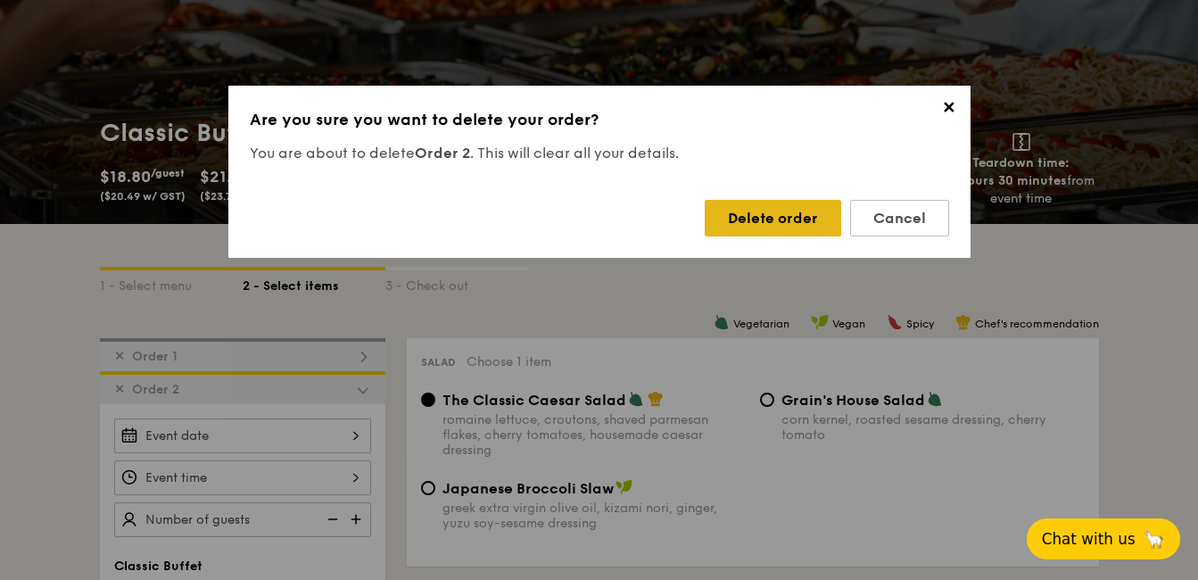
click at [764, 227] on div "Delete order" at bounding box center [773, 218] width 137 height 37
radio input "false"
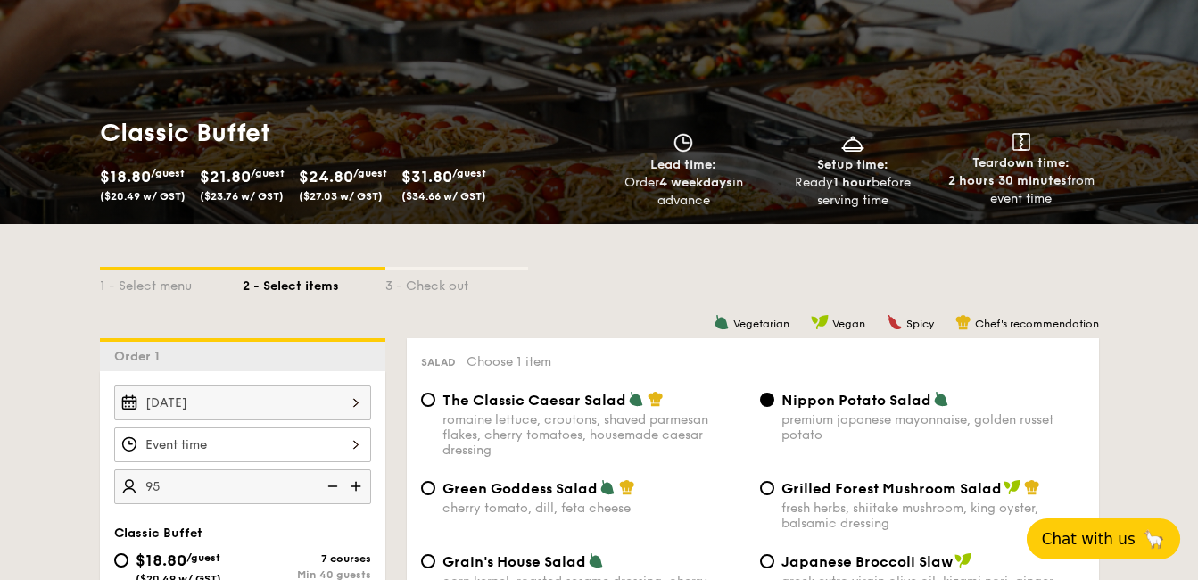
type input "95 guests"
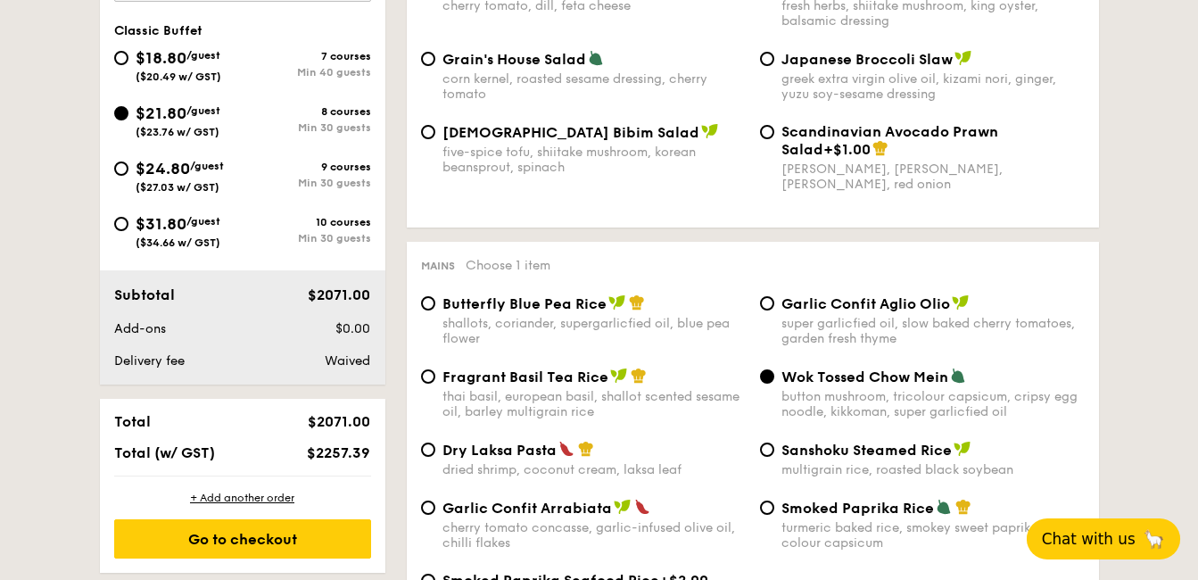
scroll to position [669, 0]
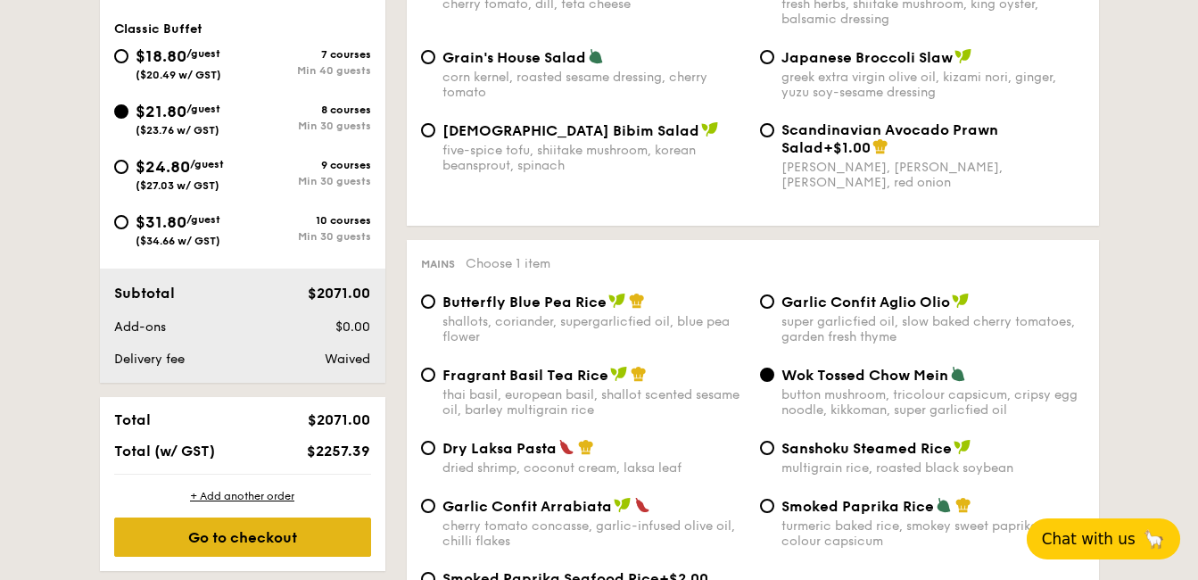
click at [302, 535] on div "Go to checkout" at bounding box center [242, 537] width 257 height 39
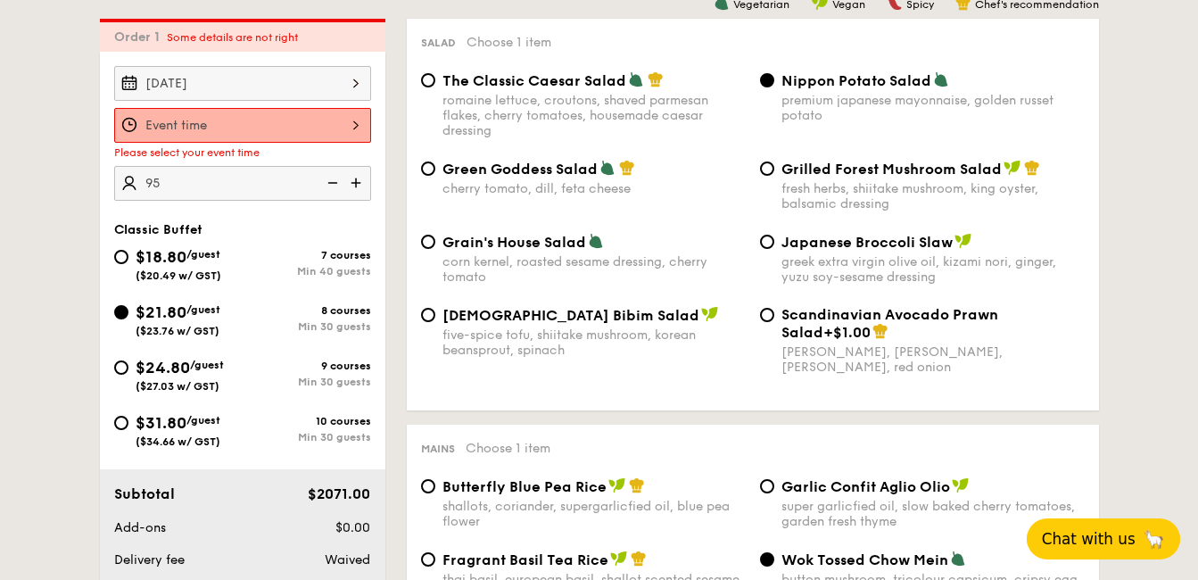
scroll to position [477, 0]
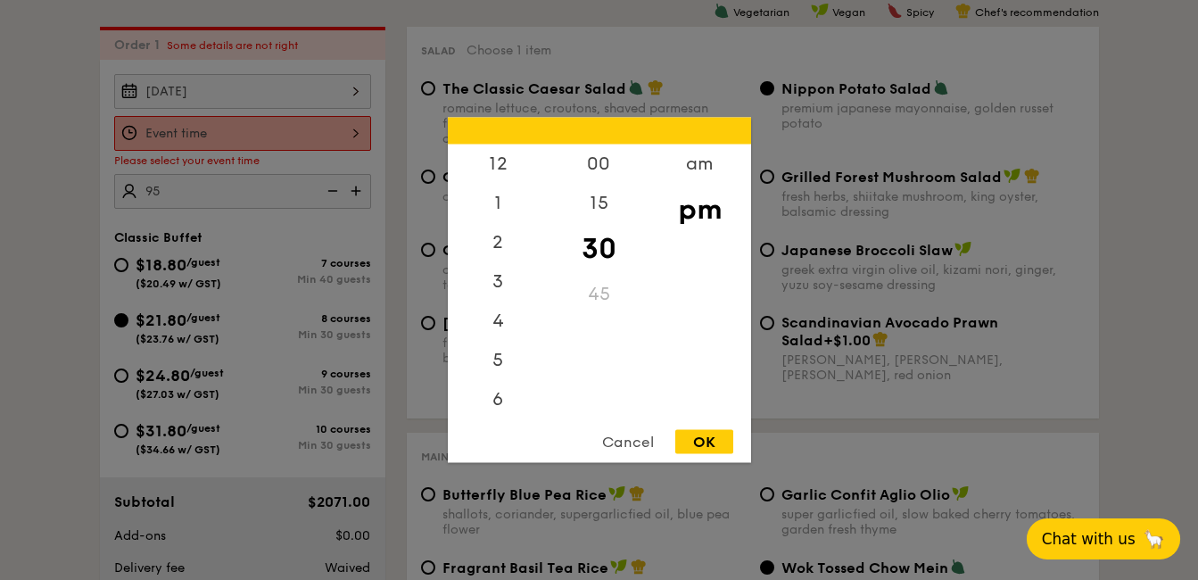
click at [290, 120] on div "12 1 2 3 4 5 6 7 8 9 10 11 00 15 30 45 am pm Cancel OK" at bounding box center [242, 133] width 257 height 35
click at [597, 150] on div "00" at bounding box center [599, 171] width 101 height 52
click at [505, 327] on div "6" at bounding box center [498, 328] width 101 height 52
click at [725, 450] on div "OK" at bounding box center [704, 442] width 58 height 24
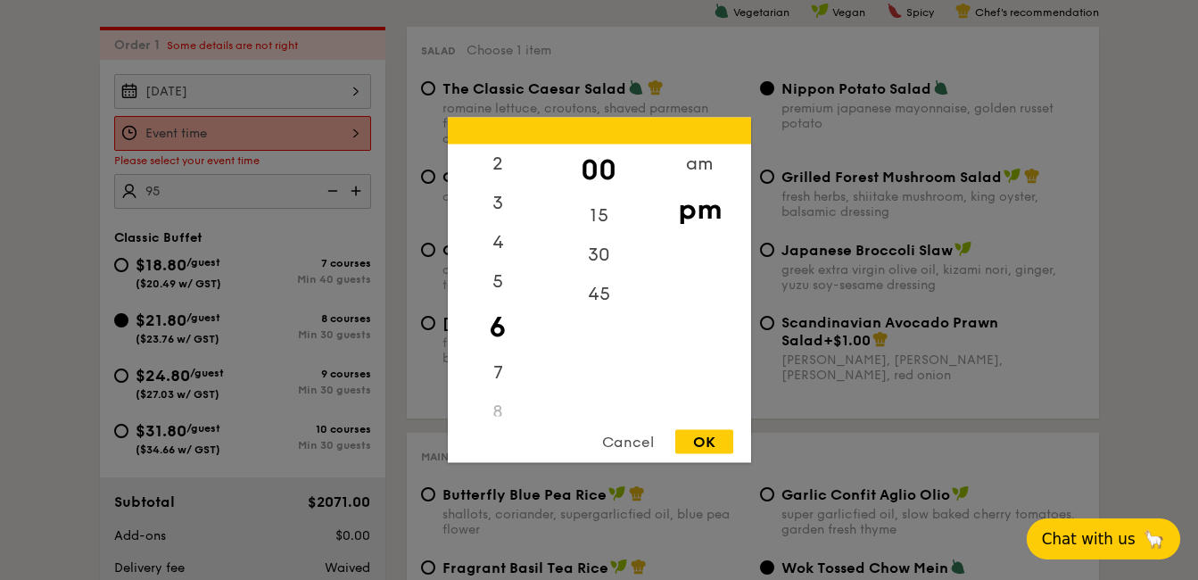
type input "6:00PM"
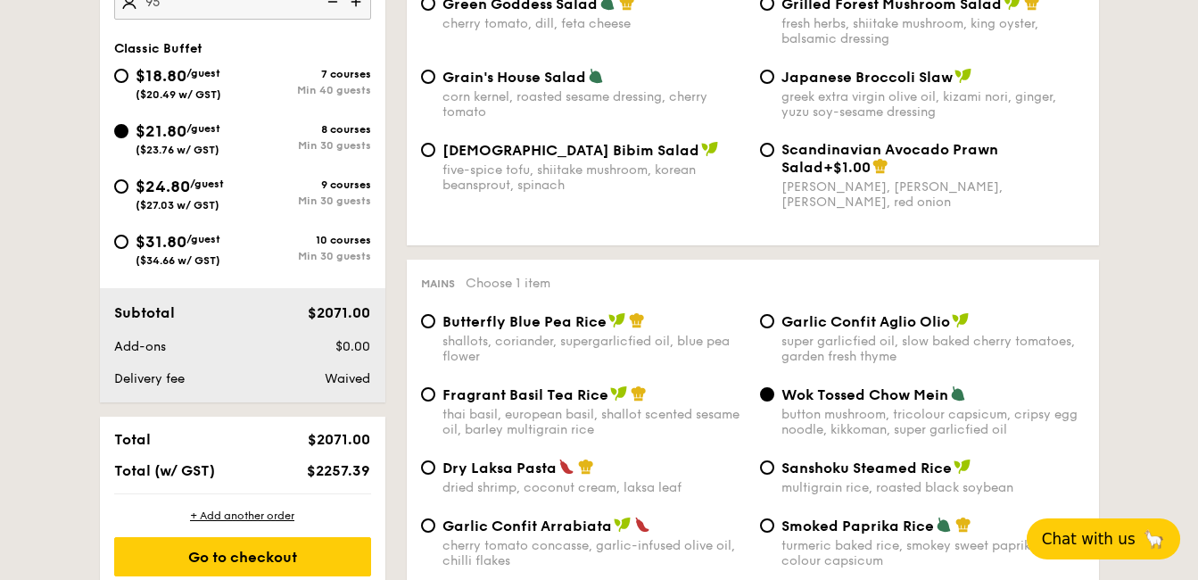
scroll to position [689, 0]
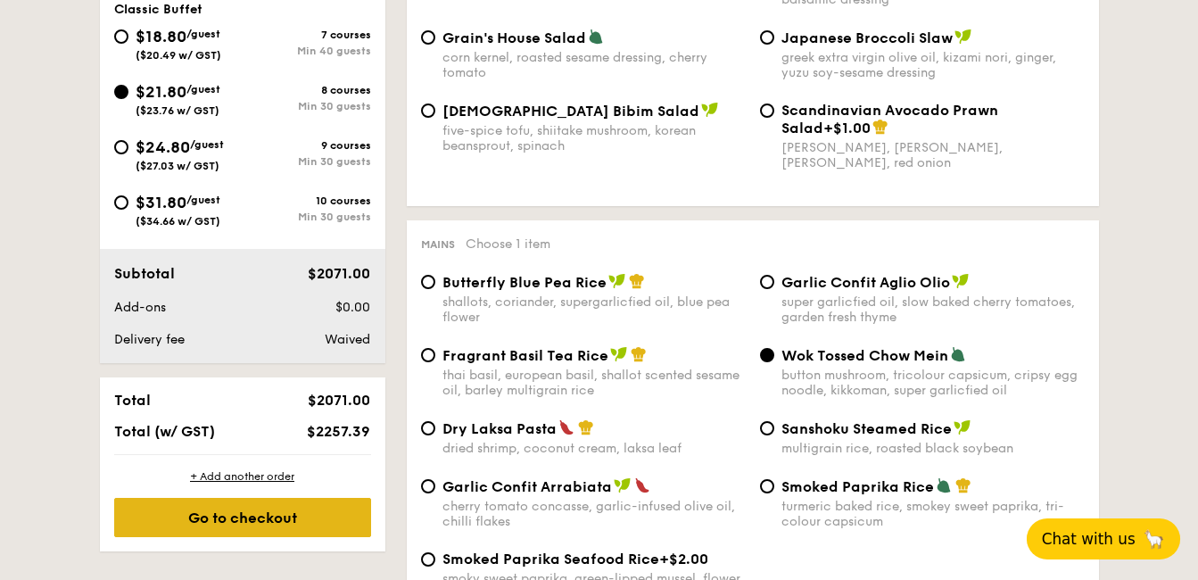
click at [286, 518] on div "Go to checkout" at bounding box center [242, 517] width 257 height 39
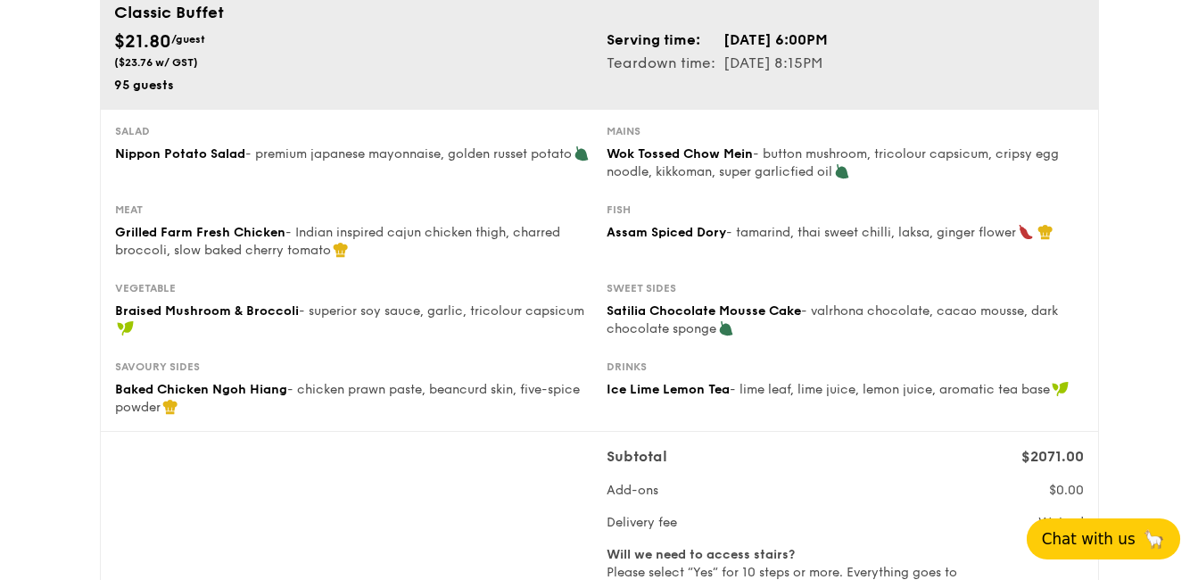
scroll to position [155, 0]
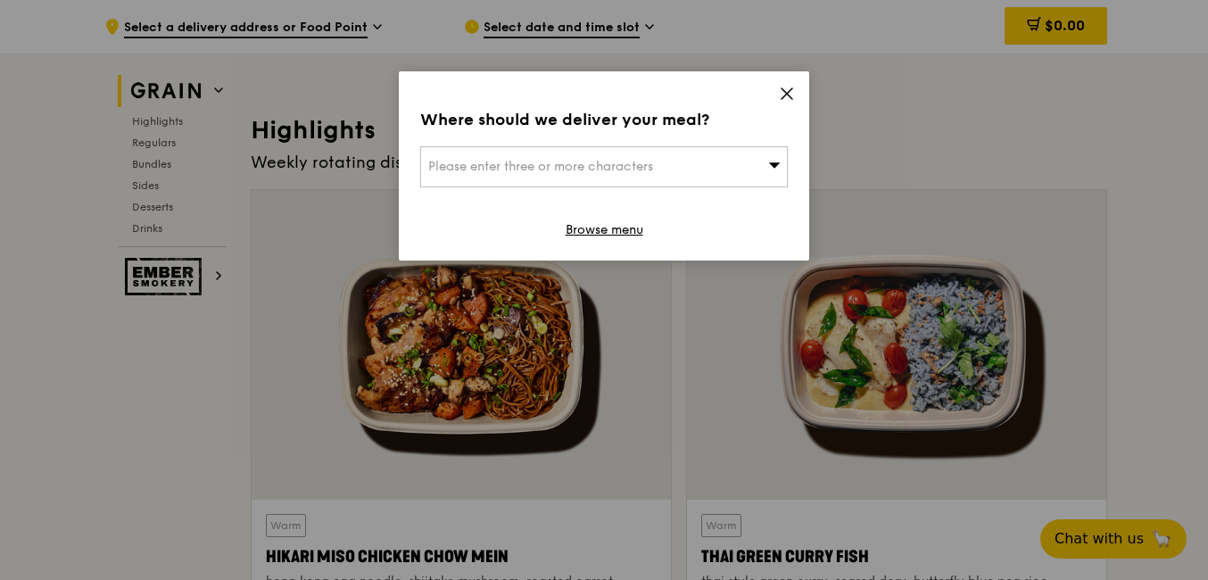
scroll to position [507, 0]
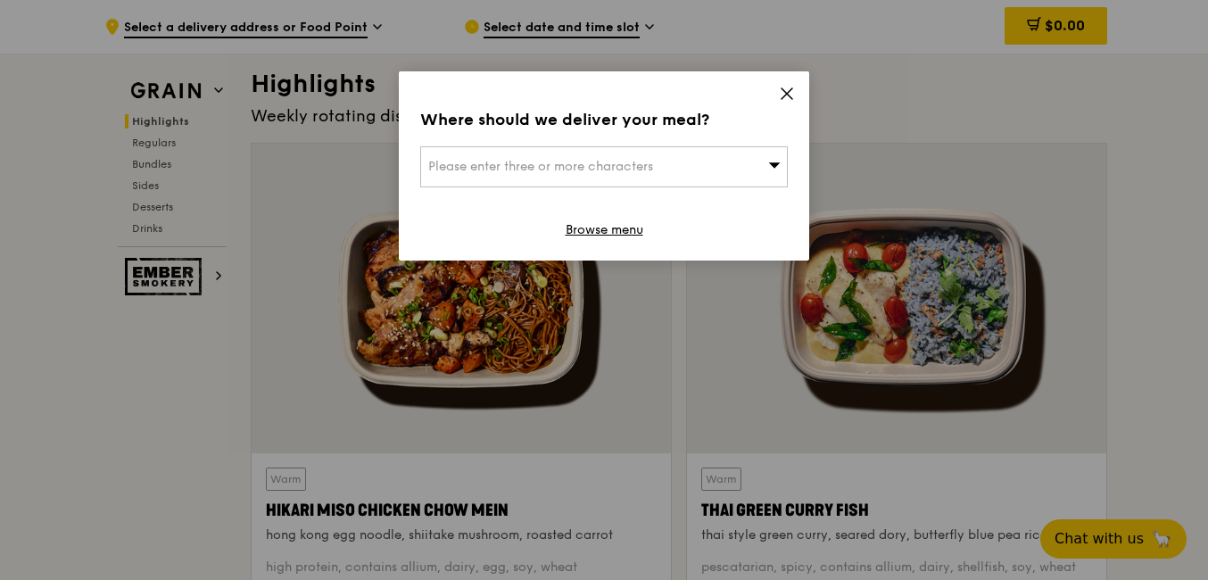
click at [787, 94] on icon at bounding box center [787, 93] width 11 height 11
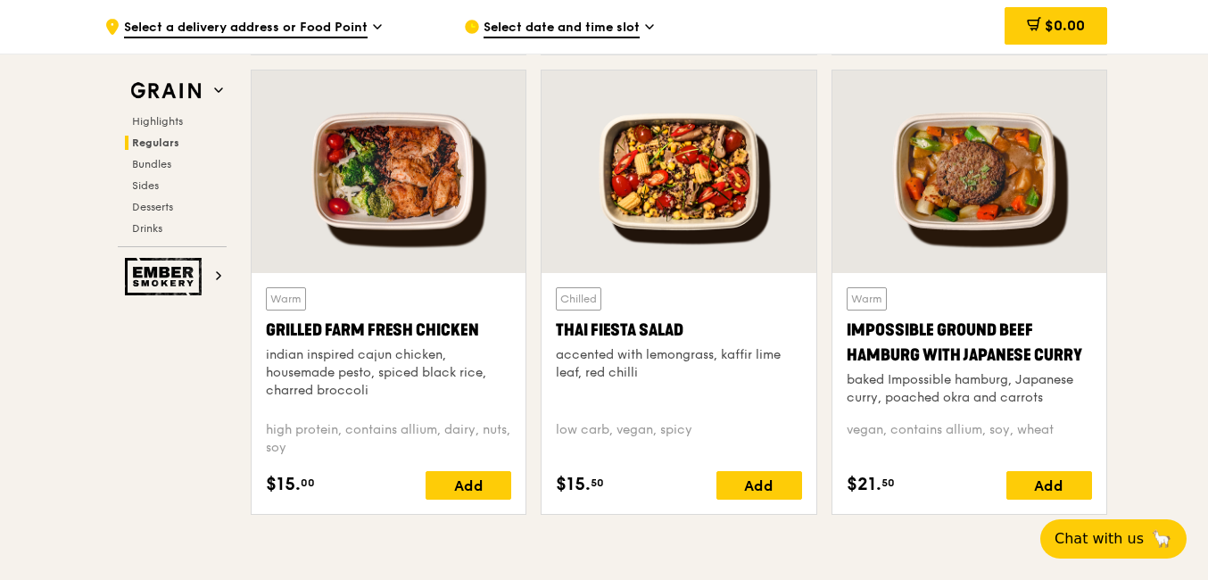
scroll to position [2018, 0]
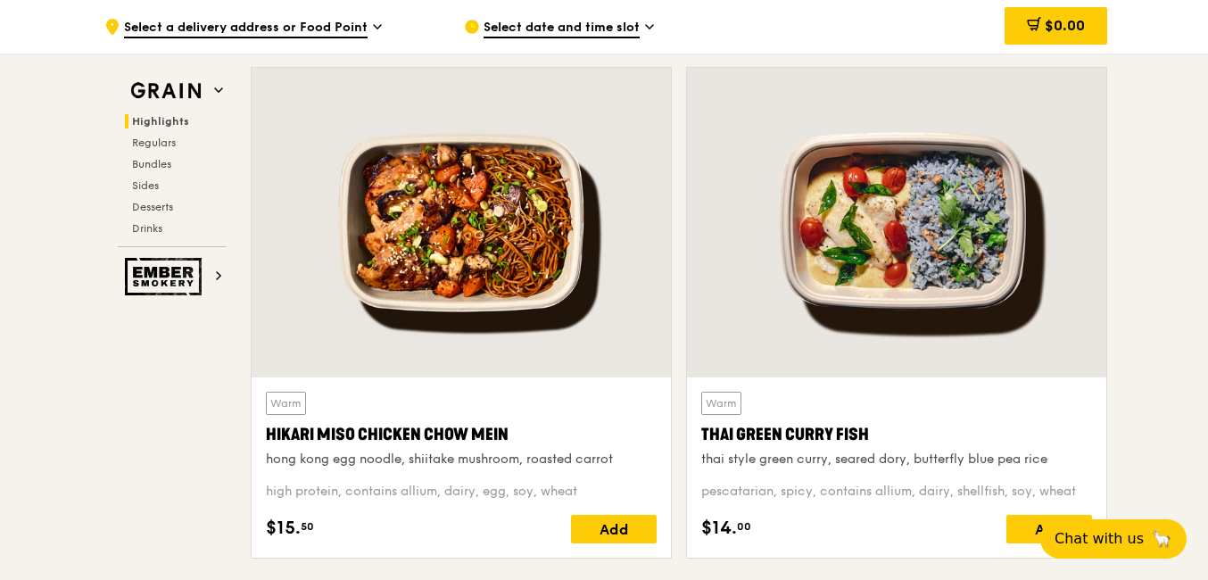
scroll to position [602, 0]
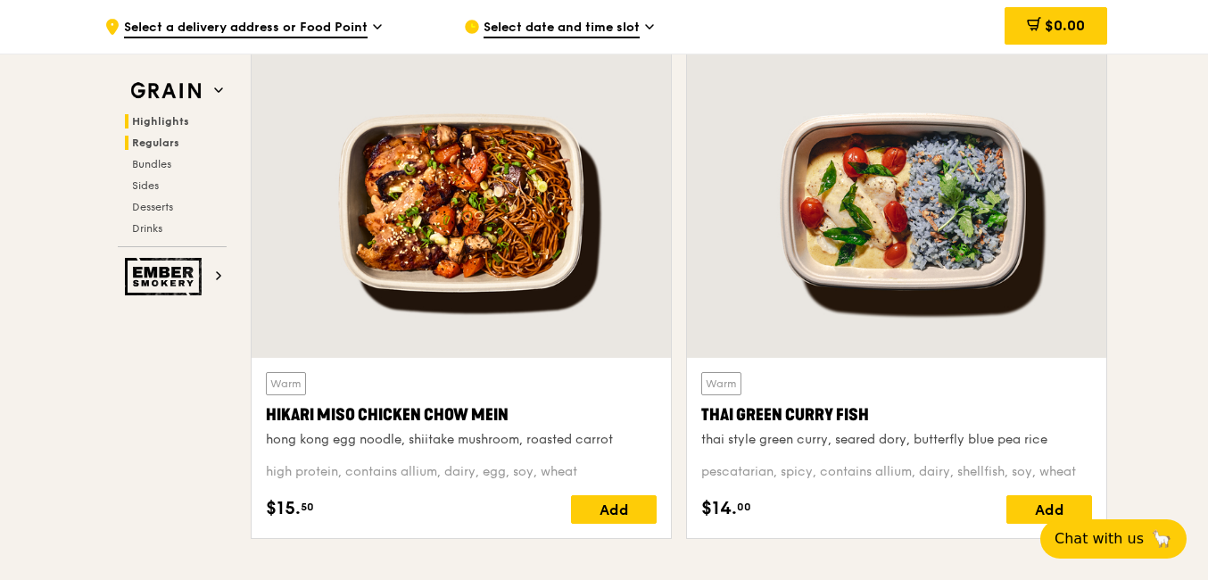
click at [166, 138] on span "Regulars" at bounding box center [155, 143] width 47 height 12
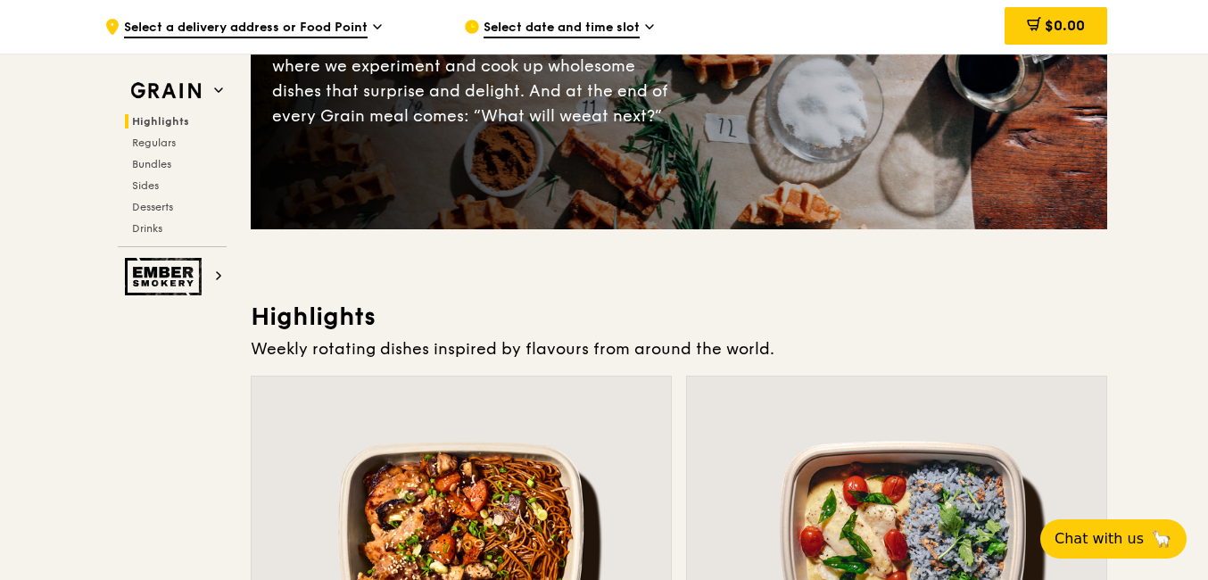
scroll to position [0, 0]
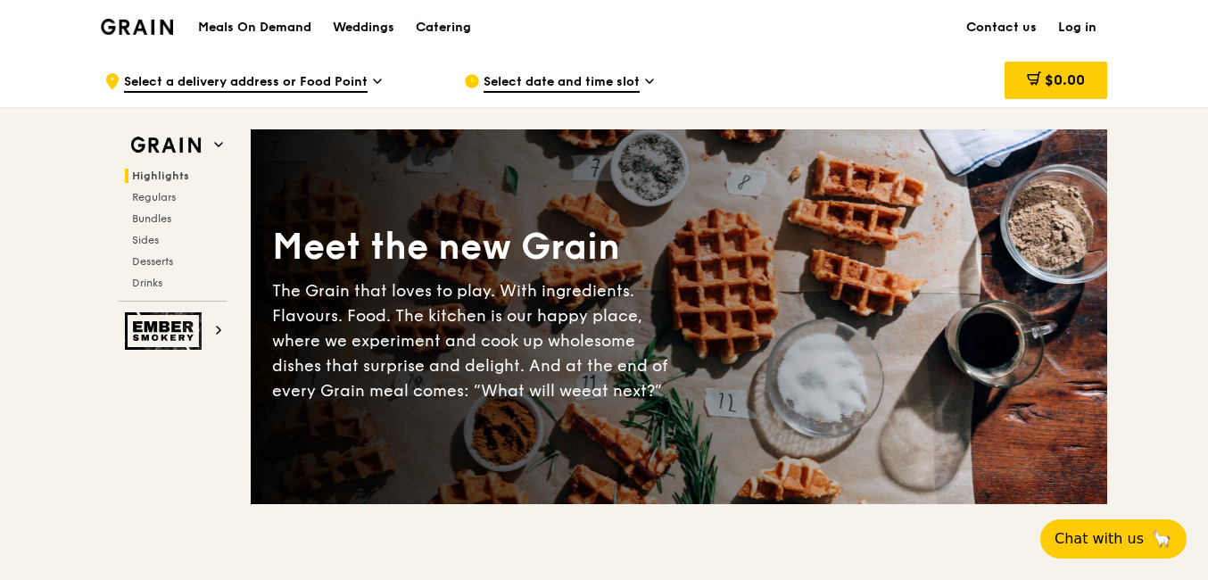
click at [445, 24] on div "Catering" at bounding box center [443, 28] width 55 height 54
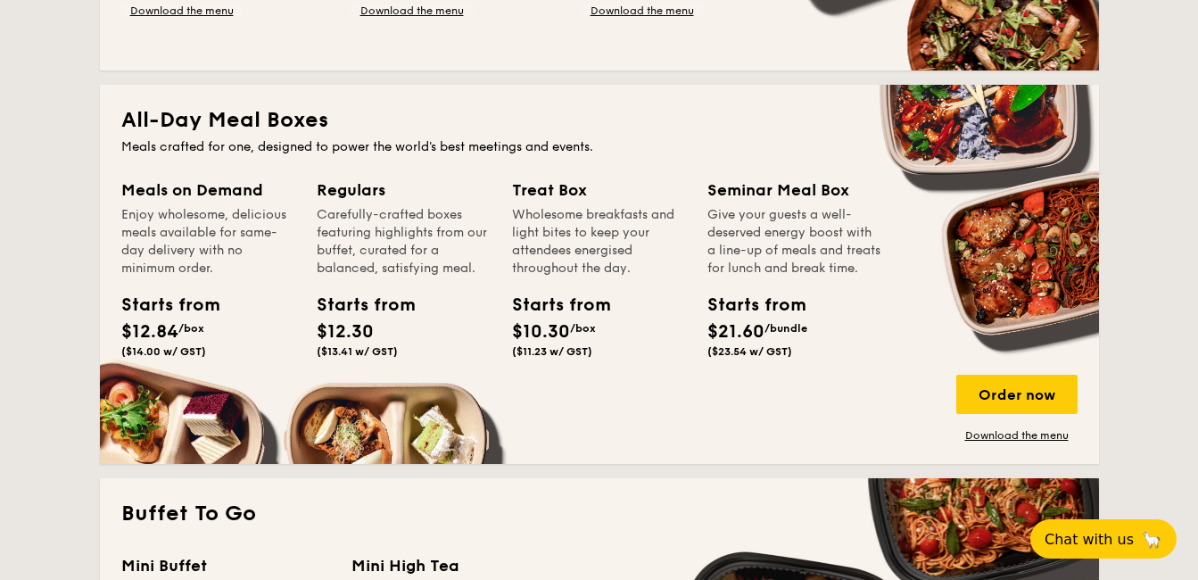
scroll to position [1137, 0]
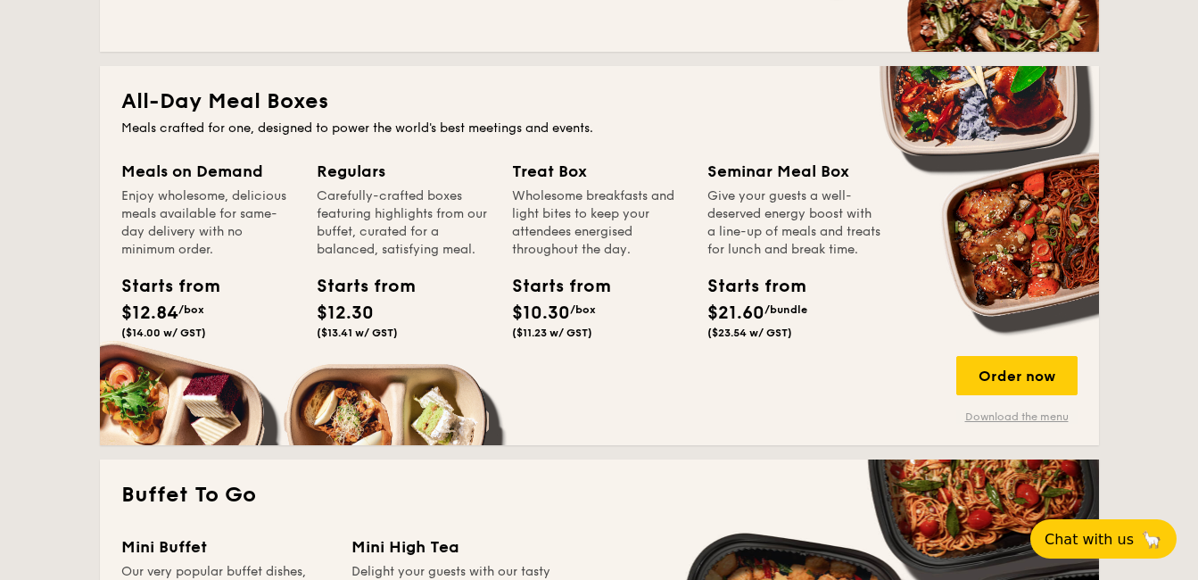
click at [1016, 415] on link "Download the menu" at bounding box center [1017, 417] width 121 height 14
click at [1042, 385] on div "Order now" at bounding box center [1017, 375] width 121 height 39
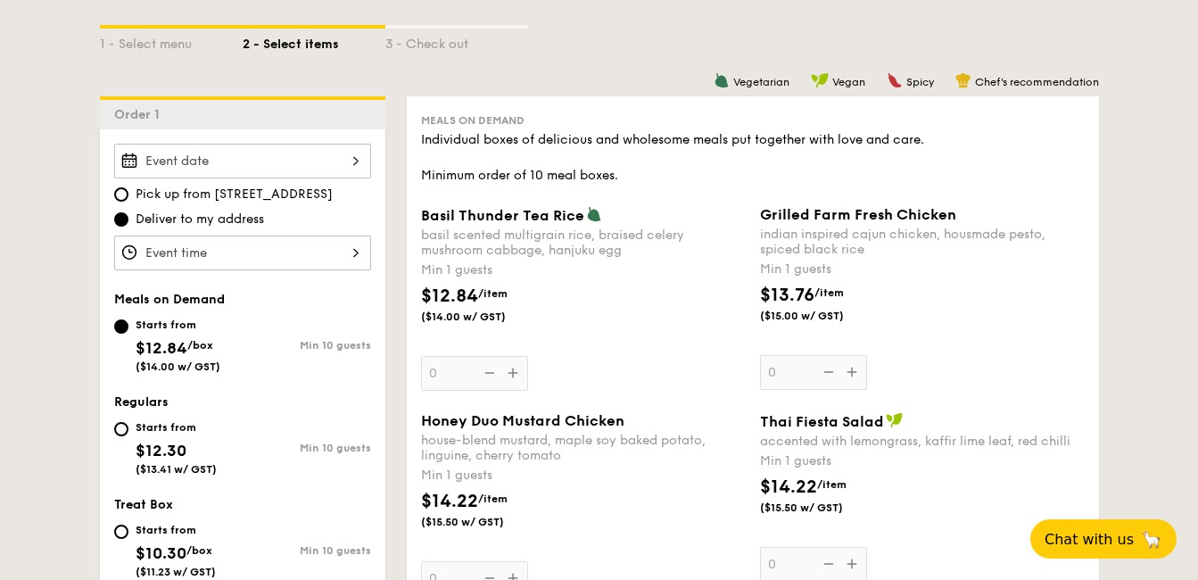
scroll to position [427, 0]
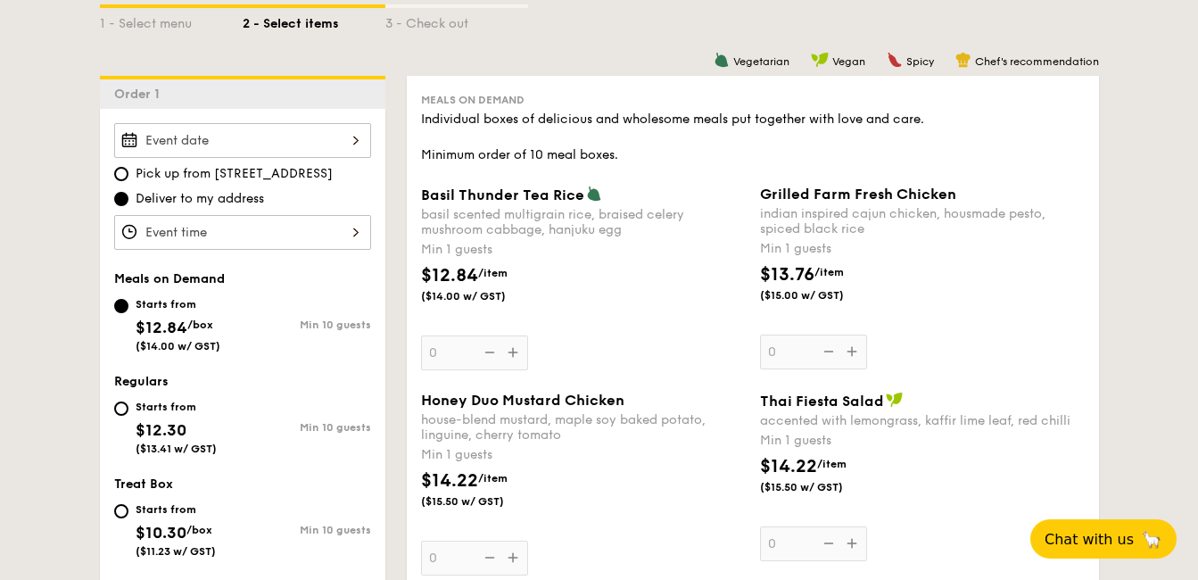
click at [169, 402] on div "Starts from" at bounding box center [176, 407] width 81 height 14
click at [128, 402] on input "Starts from $12.30 ($13.41 w/ GST) Min 10 guests" at bounding box center [121, 409] width 14 height 14
radio input "true"
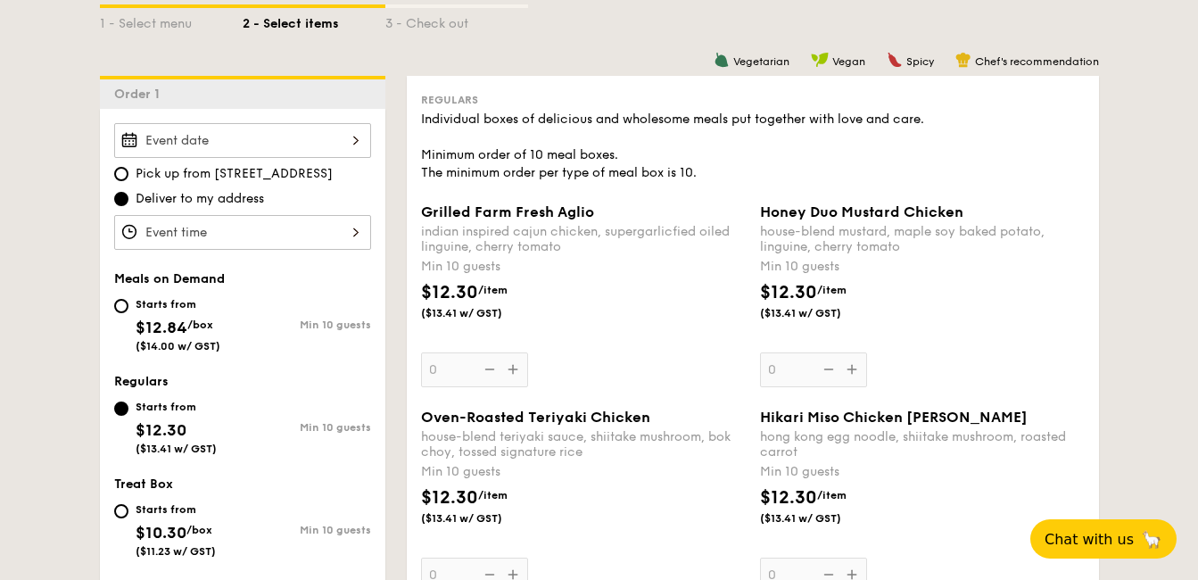
scroll to position [1191, 0]
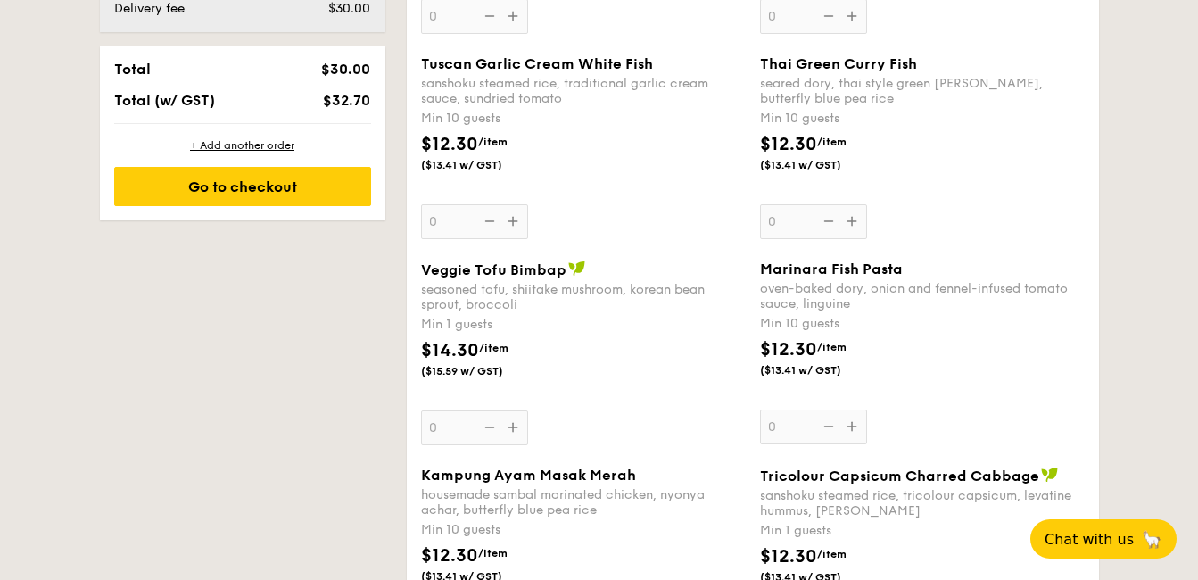
click at [509, 426] on div "Veggie Tofu Bimbap seasoned tofu, shiitake mushroom, korean bean sprout, brocco…" at bounding box center [583, 353] width 325 height 185
click at [509, 426] on input "0" at bounding box center [474, 427] width 107 height 35
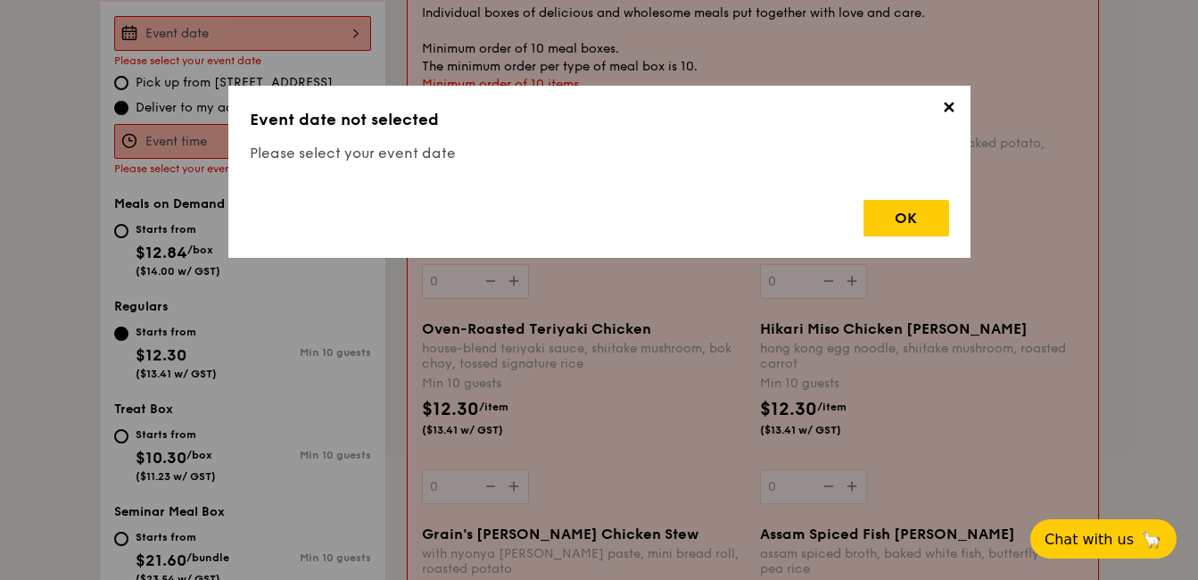
scroll to position [477, 0]
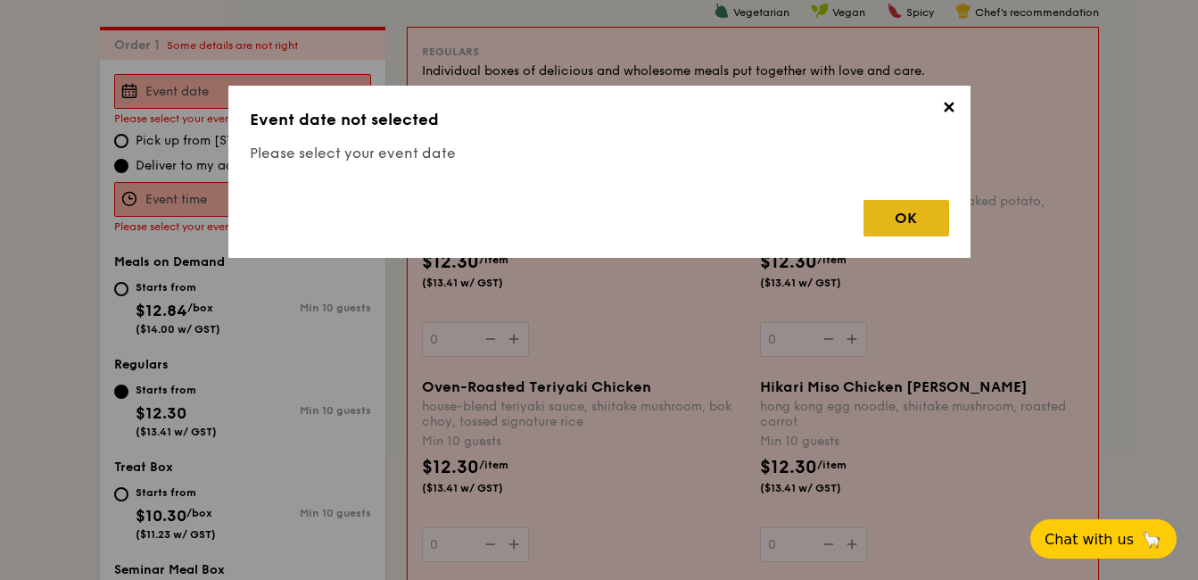
click at [915, 213] on div "OK" at bounding box center [907, 218] width 86 height 37
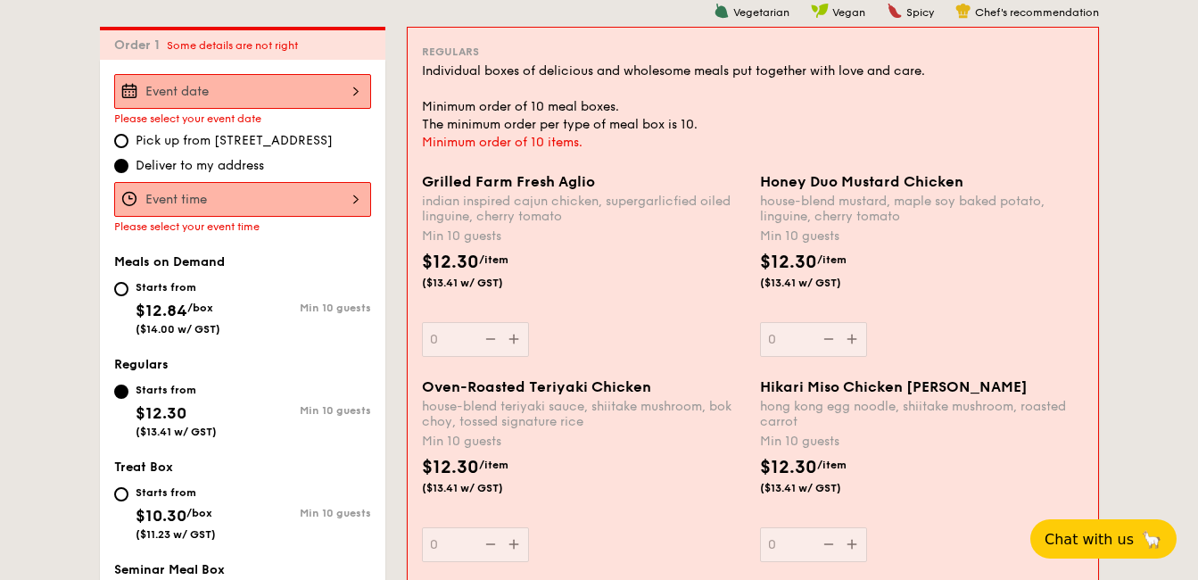
click at [336, 85] on div at bounding box center [242, 91] width 257 height 35
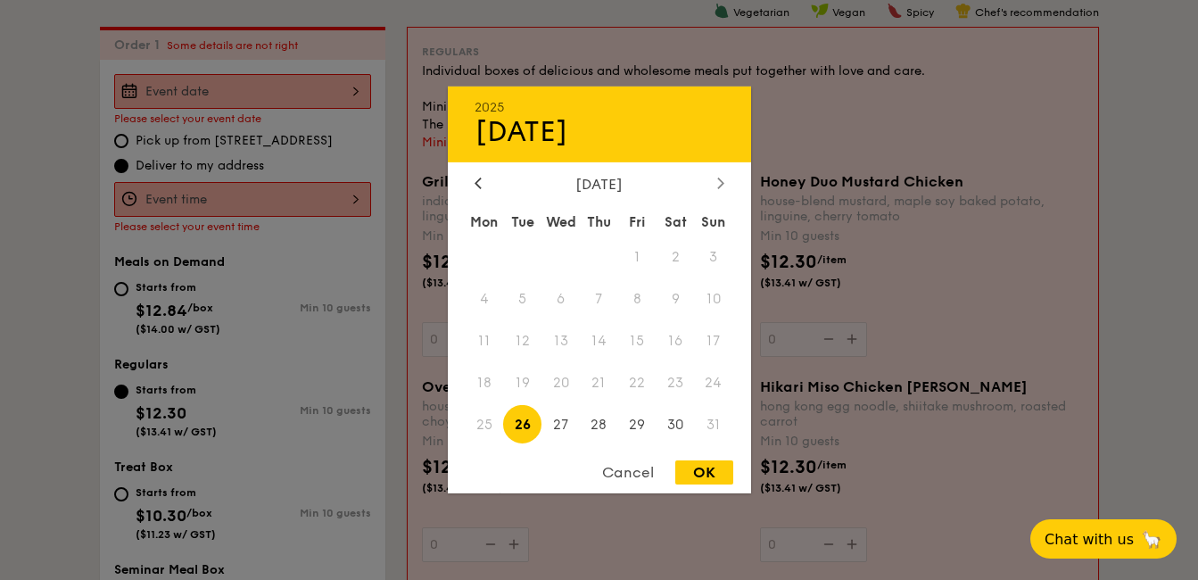
click at [713, 182] on div at bounding box center [721, 184] width 16 height 17
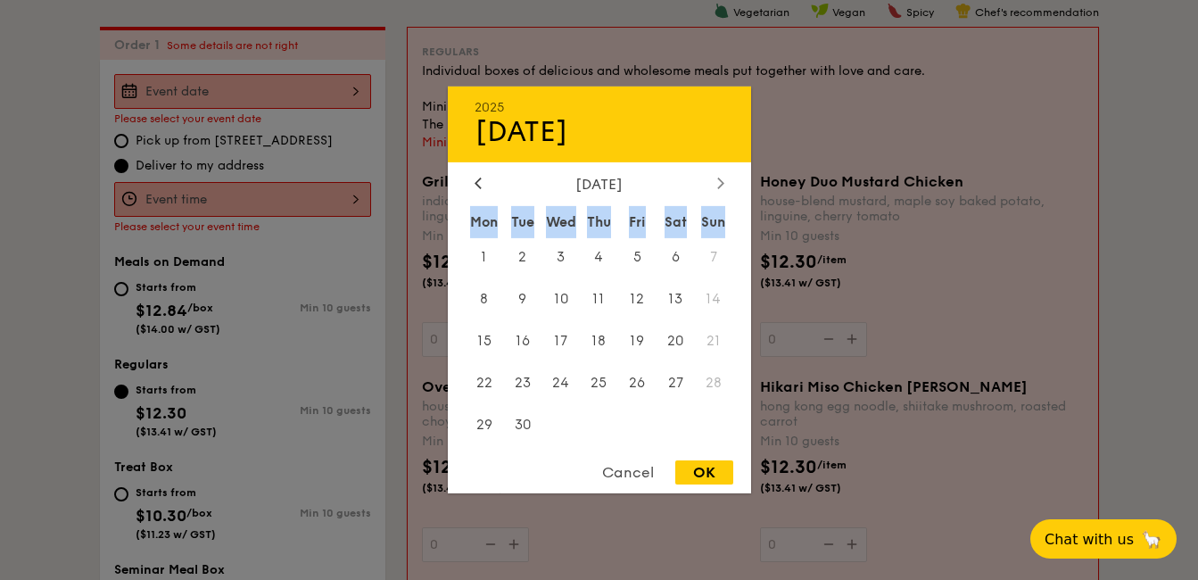
click at [713, 182] on div at bounding box center [721, 184] width 16 height 17
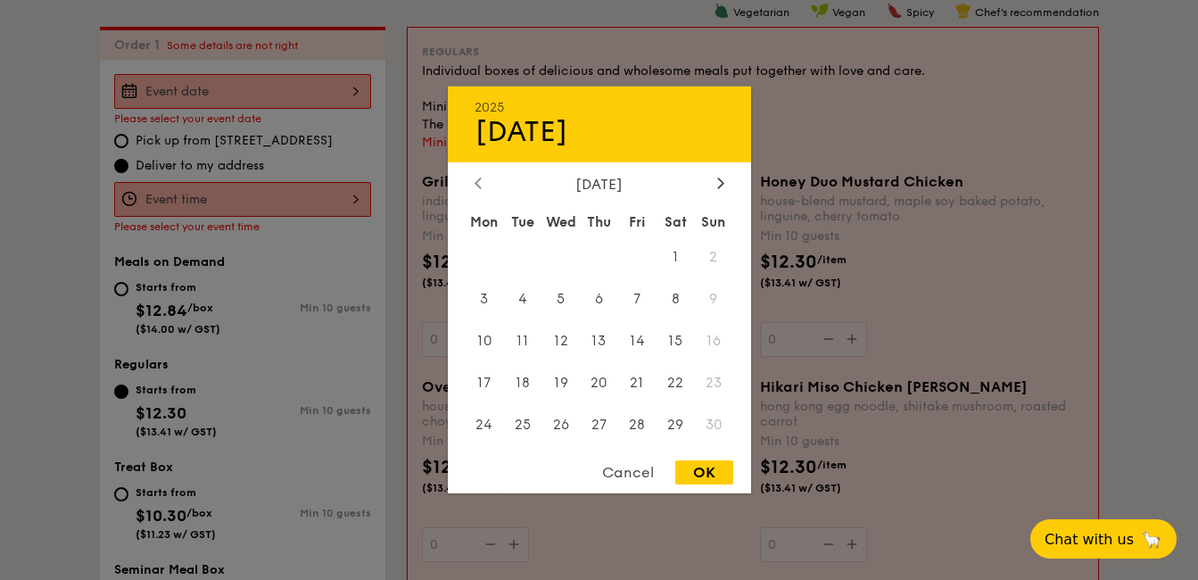
click at [473, 181] on div at bounding box center [478, 184] width 16 height 17
click at [639, 253] on span "3" at bounding box center [637, 257] width 38 height 38
click at [692, 457] on div "2025 Oct [DATE] Tue Wed Thu Fri Sat Sun 1 2 3 4 5 6 7 8 9 10 11 12 13 14 15 16 …" at bounding box center [599, 290] width 303 height 407
click at [692, 460] on div "OK" at bounding box center [704, 472] width 58 height 24
type input "[DATE]"
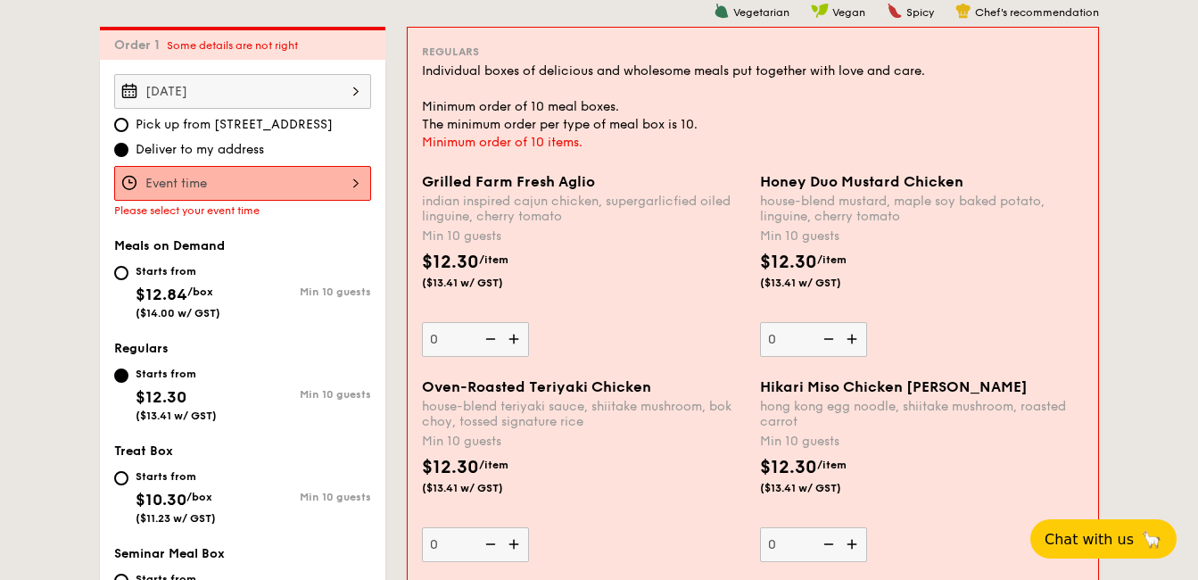
click at [292, 190] on div at bounding box center [242, 183] width 257 height 35
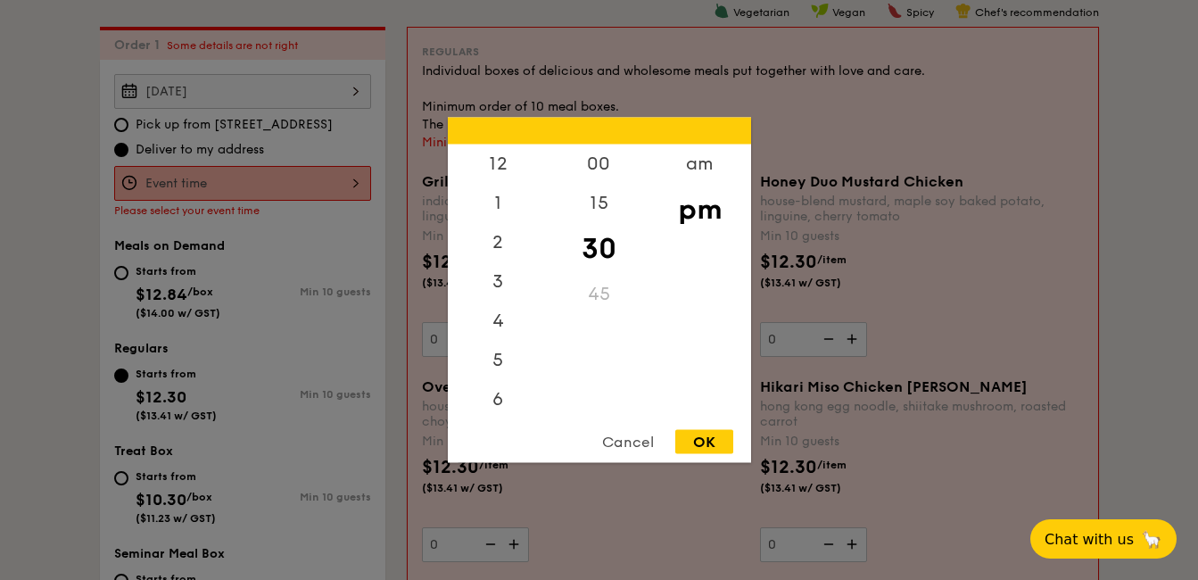
scroll to position [79, 0]
click at [504, 314] on div "6" at bounding box center [498, 328] width 101 height 52
click at [598, 170] on div "00" at bounding box center [599, 171] width 101 height 52
click at [702, 446] on div "OK" at bounding box center [704, 442] width 58 height 24
type input "6:00PM"
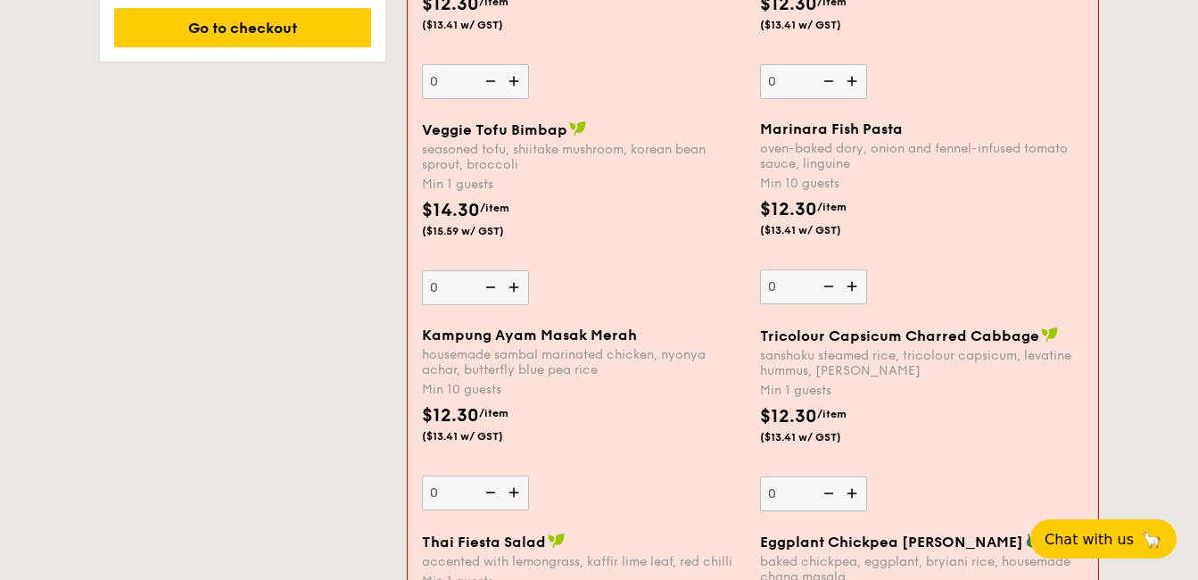
scroll to position [1351, 0]
click at [513, 285] on img at bounding box center [515, 286] width 27 height 34
click at [513, 285] on input "0" at bounding box center [475, 286] width 107 height 35
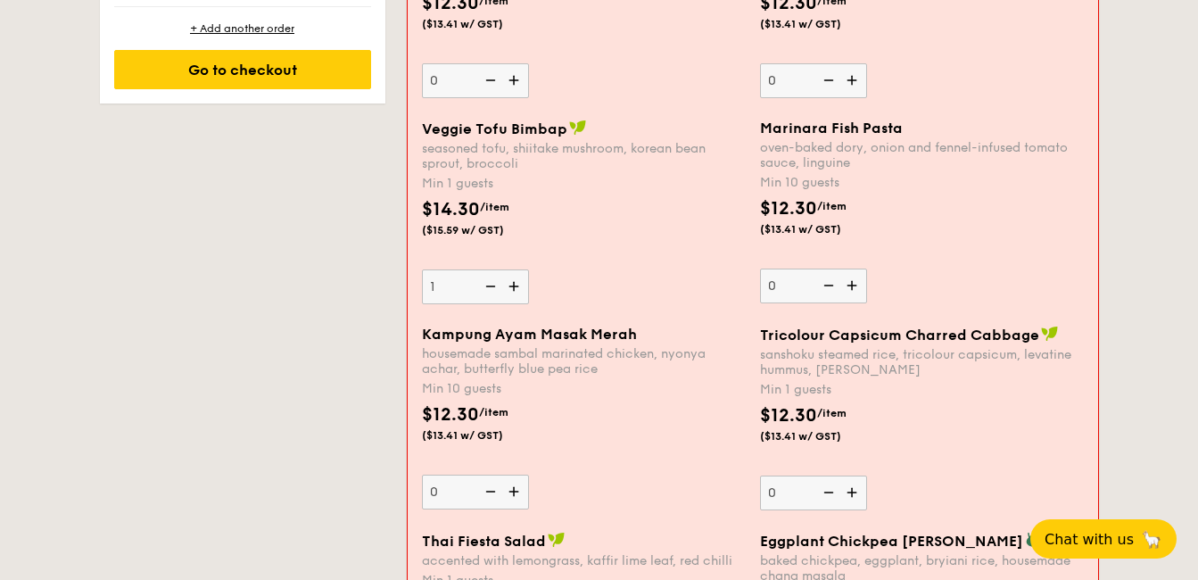
click at [513, 285] on img at bounding box center [515, 286] width 27 height 34
click at [513, 285] on input "1" at bounding box center [475, 286] width 107 height 35
click at [513, 285] on img at bounding box center [515, 286] width 27 height 34
click at [513, 285] on input "2" at bounding box center [475, 286] width 107 height 35
click at [513, 285] on img at bounding box center [515, 286] width 27 height 34
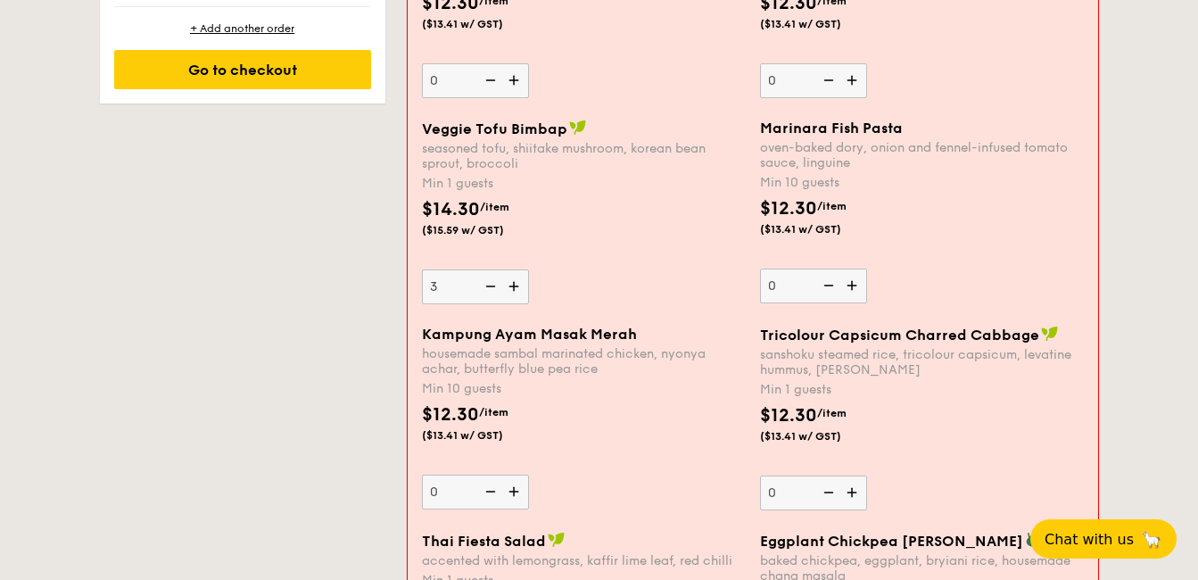
click at [513, 285] on input "3" at bounding box center [475, 286] width 107 height 35
click at [513, 285] on img at bounding box center [515, 286] width 27 height 34
click at [513, 285] on input "4" at bounding box center [475, 286] width 107 height 35
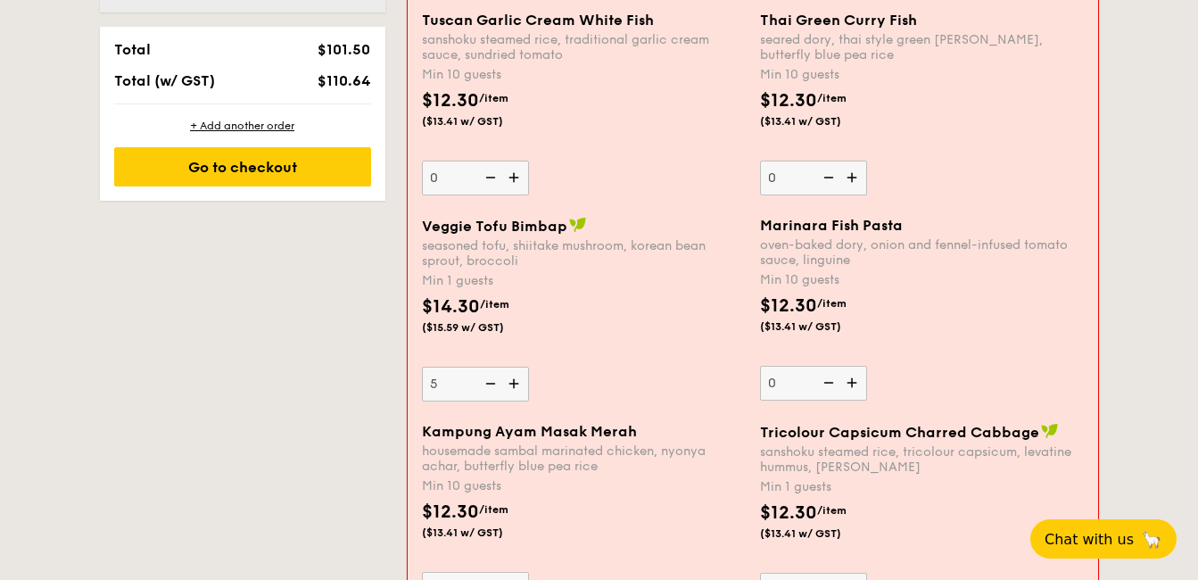
scroll to position [1204, 0]
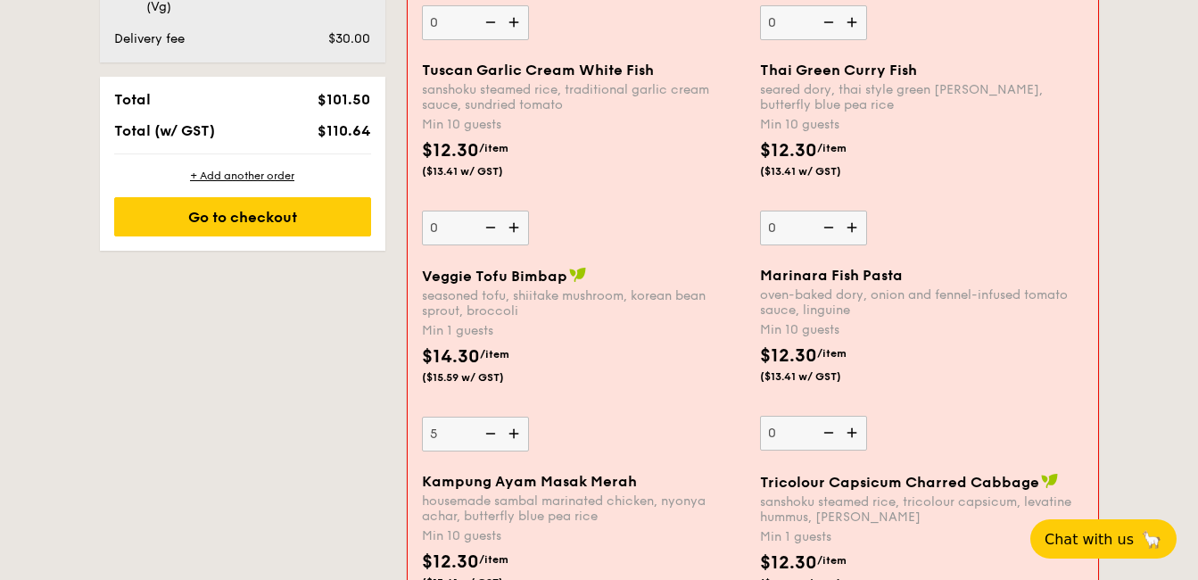
click at [697, 359] on div "$14.30 /item ($15.59 w/ GST)" at bounding box center [584, 375] width 338 height 62
click at [529, 417] on input "5" at bounding box center [475, 434] width 107 height 35
click at [697, 359] on div "$14.30 /item ($15.59 w/ GST)" at bounding box center [584, 375] width 338 height 62
click at [529, 417] on input "5" at bounding box center [475, 434] width 107 height 35
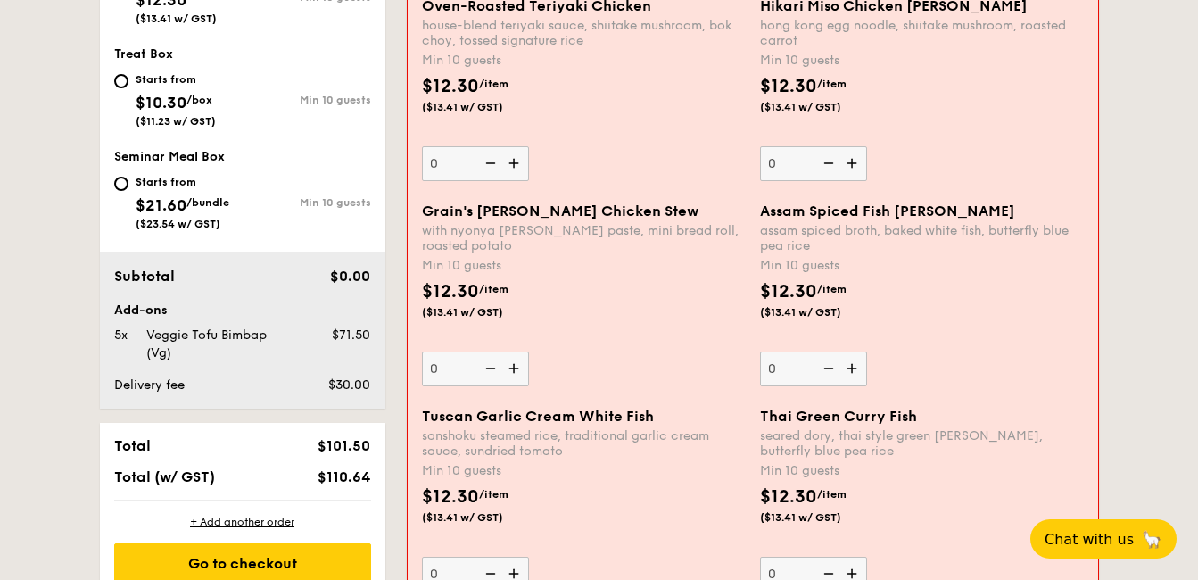
scroll to position [854, 0]
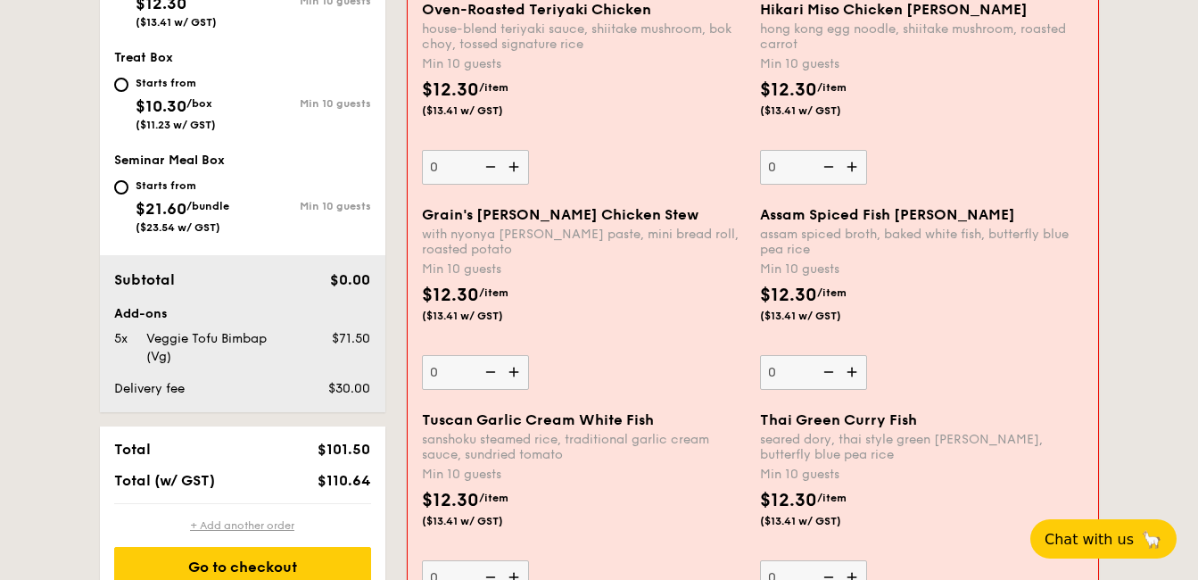
click at [265, 522] on div "+ Add another order" at bounding box center [242, 525] width 257 height 14
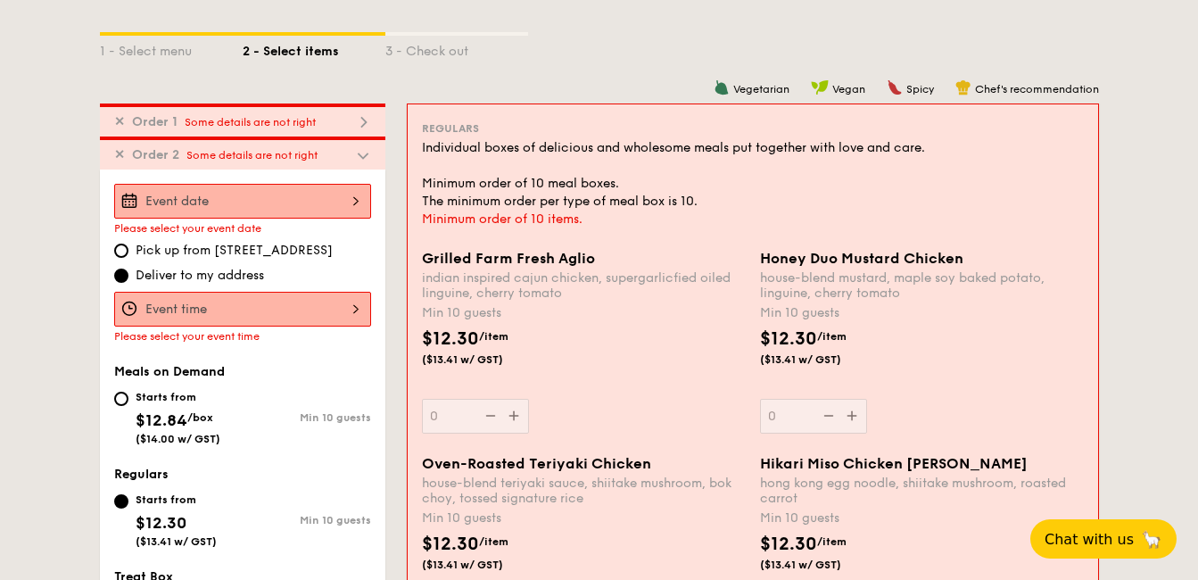
scroll to position [399, 0]
click at [117, 160] on span "✕" at bounding box center [119, 155] width 11 height 15
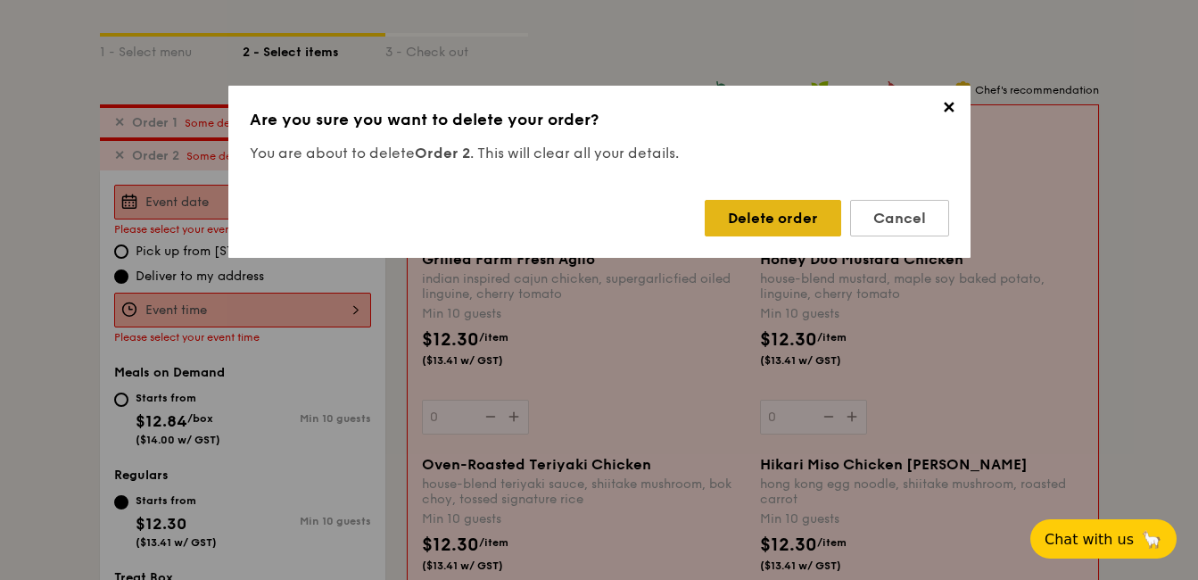
click at [785, 221] on div "Delete order" at bounding box center [773, 218] width 137 height 37
type input "5"
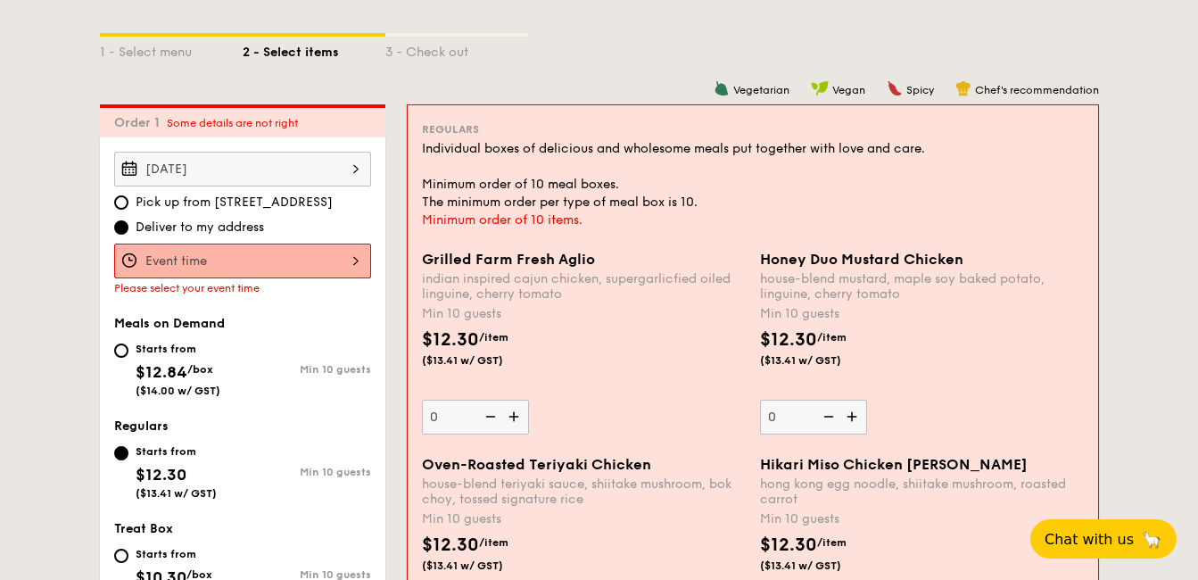
click at [785, 221] on div "Minimum order of 10 items." at bounding box center [753, 220] width 662 height 18
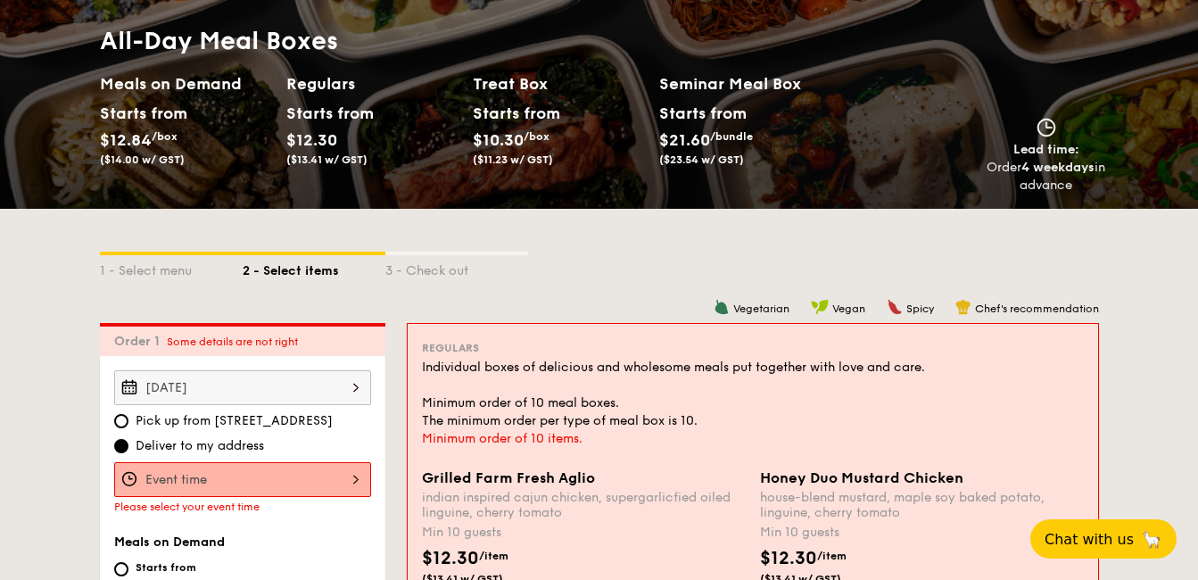
scroll to position [208, 0]
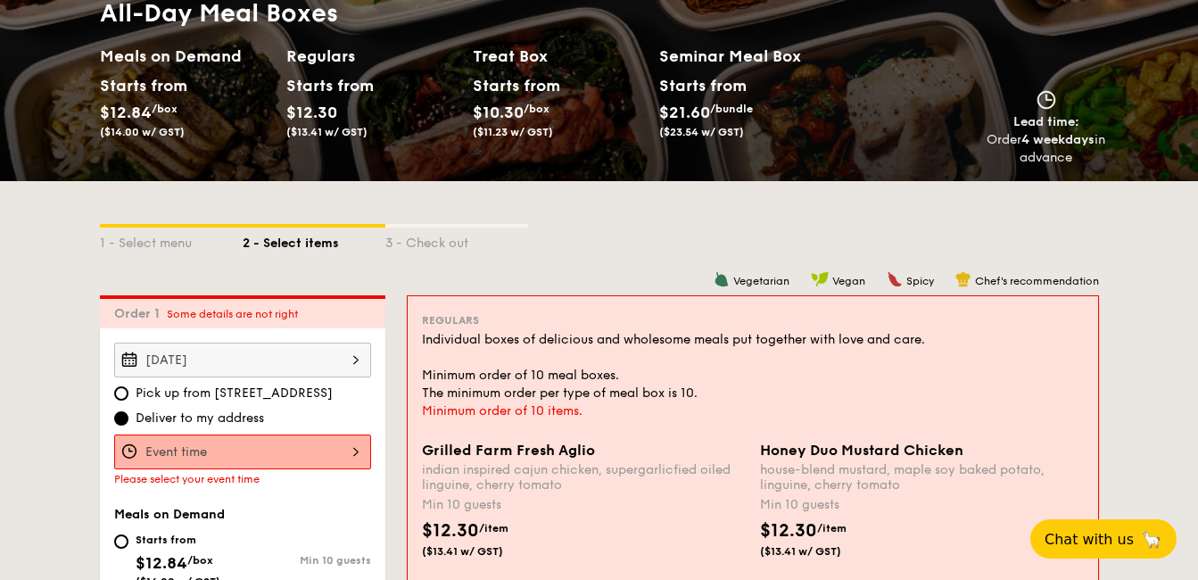
click at [238, 464] on div "12 1 2 3 4 5 6 7 8 9 10 11 00 15 30 45 am pm Cancel OK" at bounding box center [242, 452] width 257 height 35
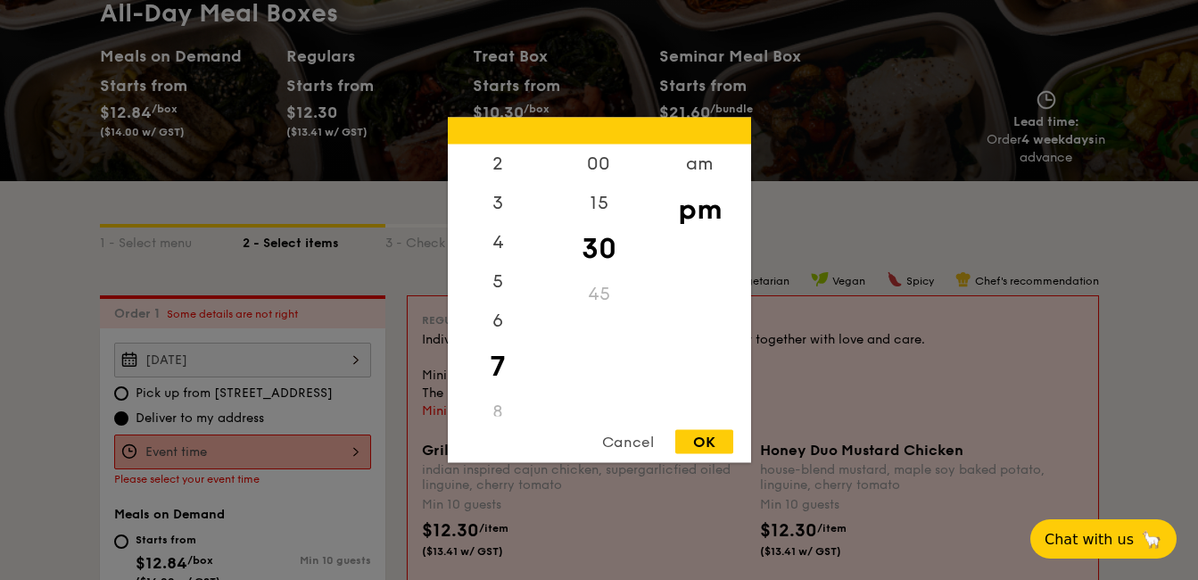
click at [717, 438] on div "OK" at bounding box center [704, 442] width 58 height 24
type input "7:30PM"
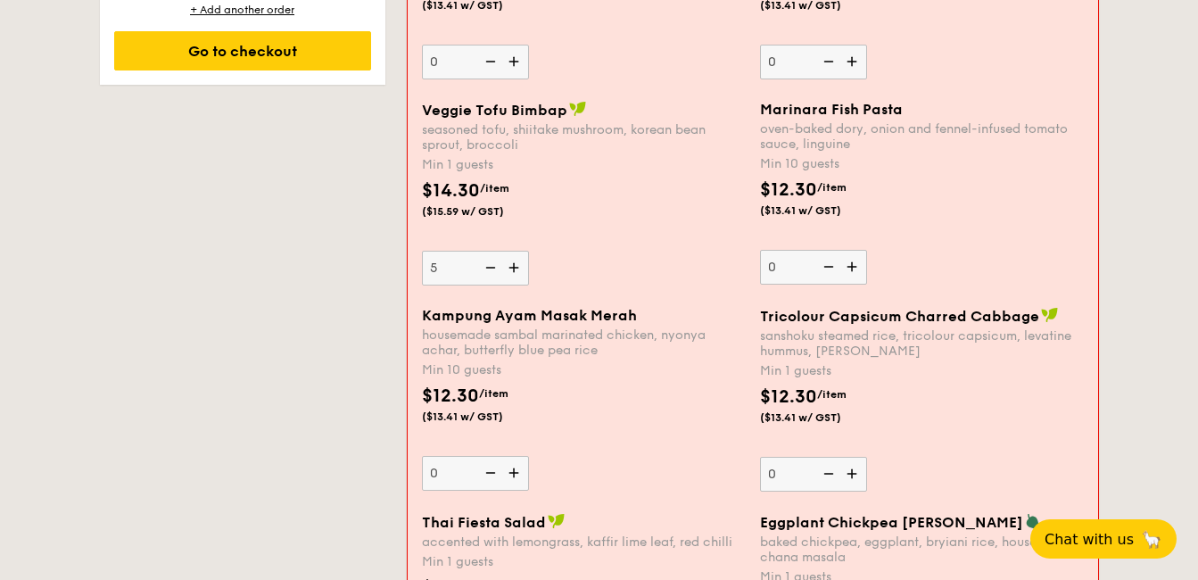
scroll to position [1430, 0]
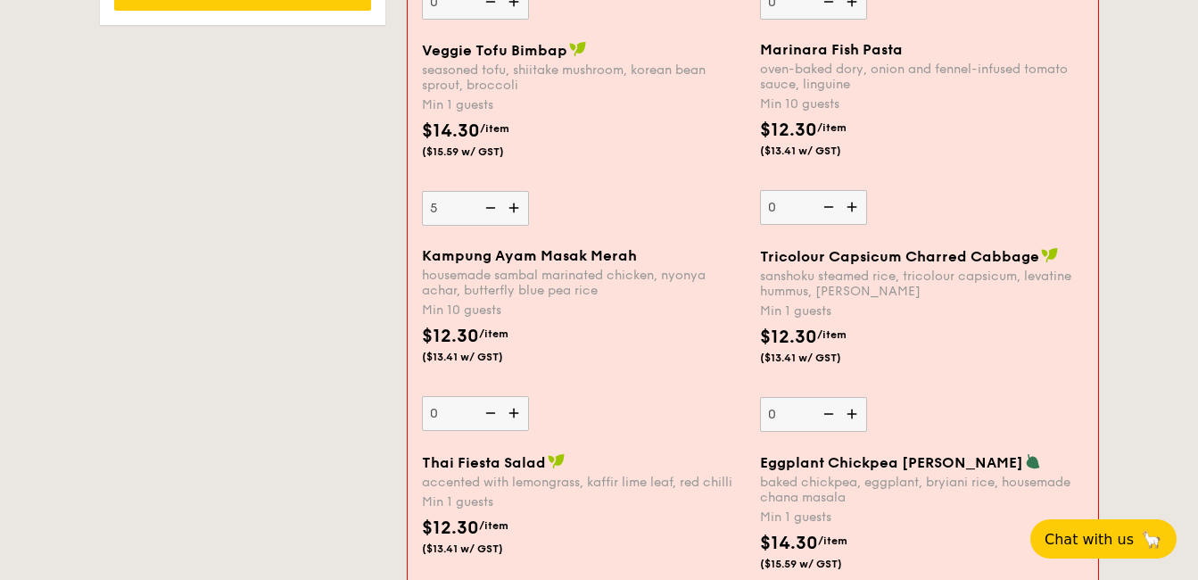
click at [514, 212] on img at bounding box center [515, 208] width 27 height 34
click at [514, 212] on input "5" at bounding box center [475, 208] width 107 height 35
click at [514, 212] on img at bounding box center [515, 208] width 27 height 34
click at [514, 212] on input "6" at bounding box center [475, 208] width 107 height 35
click at [514, 212] on img at bounding box center [515, 208] width 27 height 34
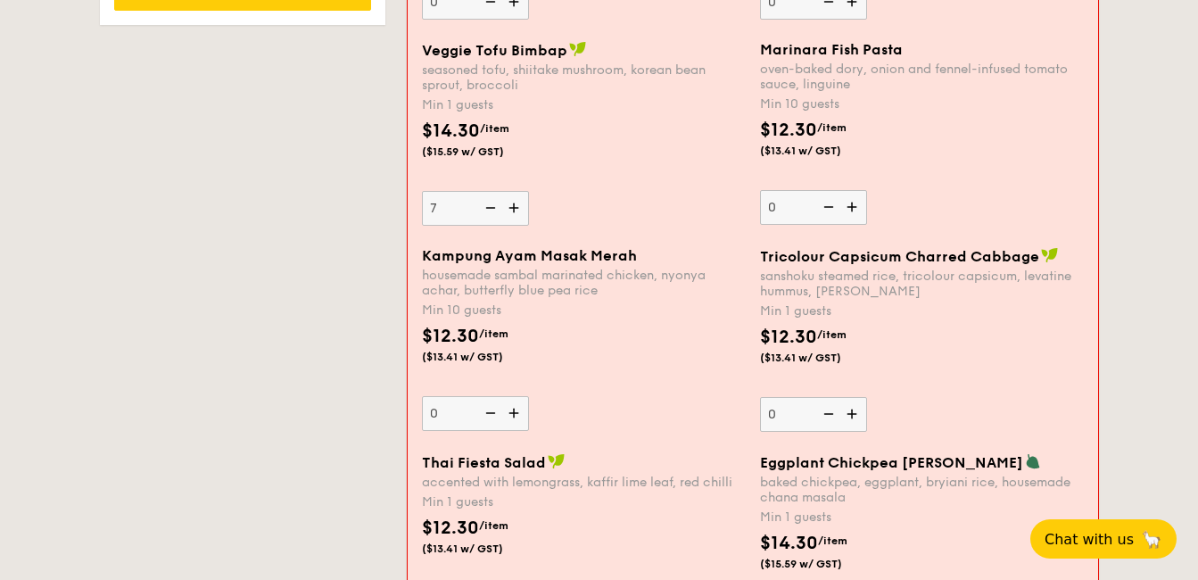
click at [514, 212] on input "7" at bounding box center [475, 208] width 107 height 35
click at [514, 212] on img at bounding box center [515, 208] width 27 height 34
click at [514, 212] on input "8" at bounding box center [475, 208] width 107 height 35
click at [514, 212] on img at bounding box center [515, 208] width 27 height 34
click at [514, 212] on input "9" at bounding box center [475, 208] width 107 height 35
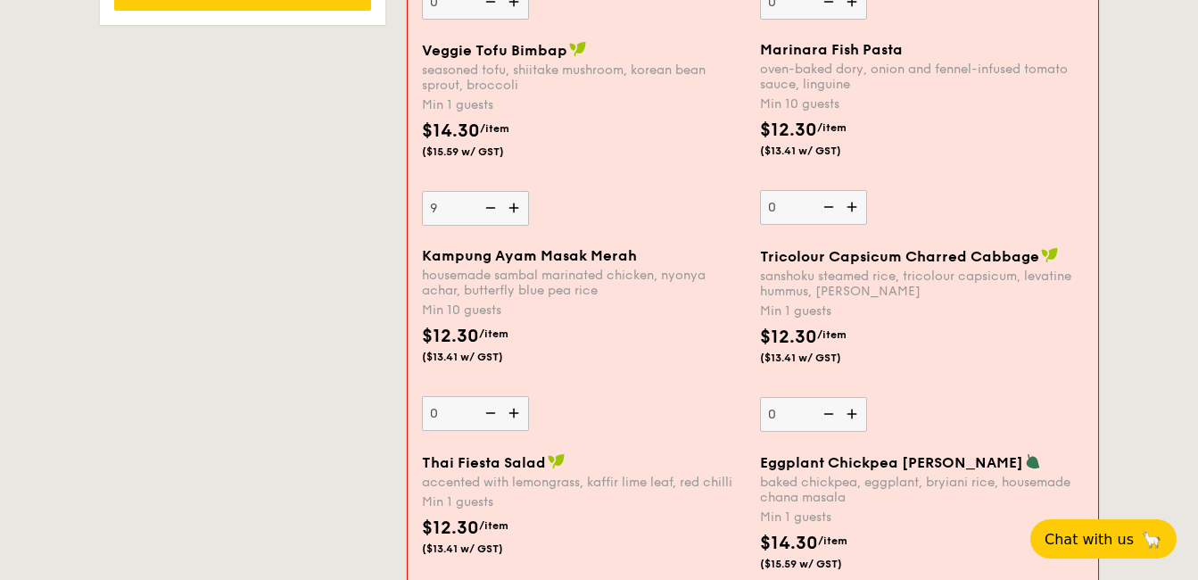
type input "10"
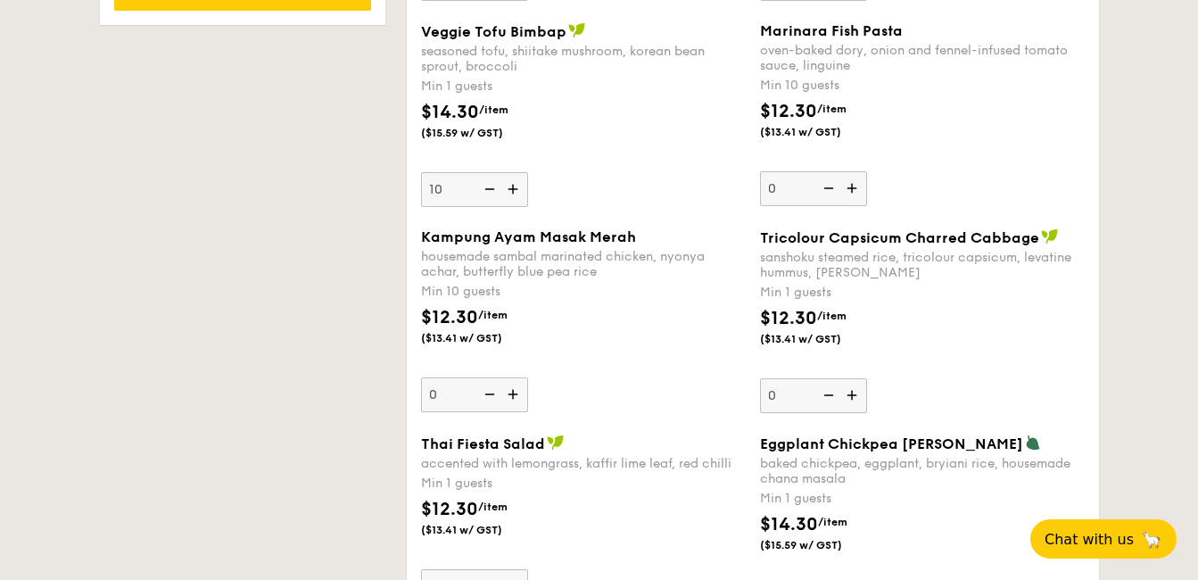
scroll to position [1411, 0]
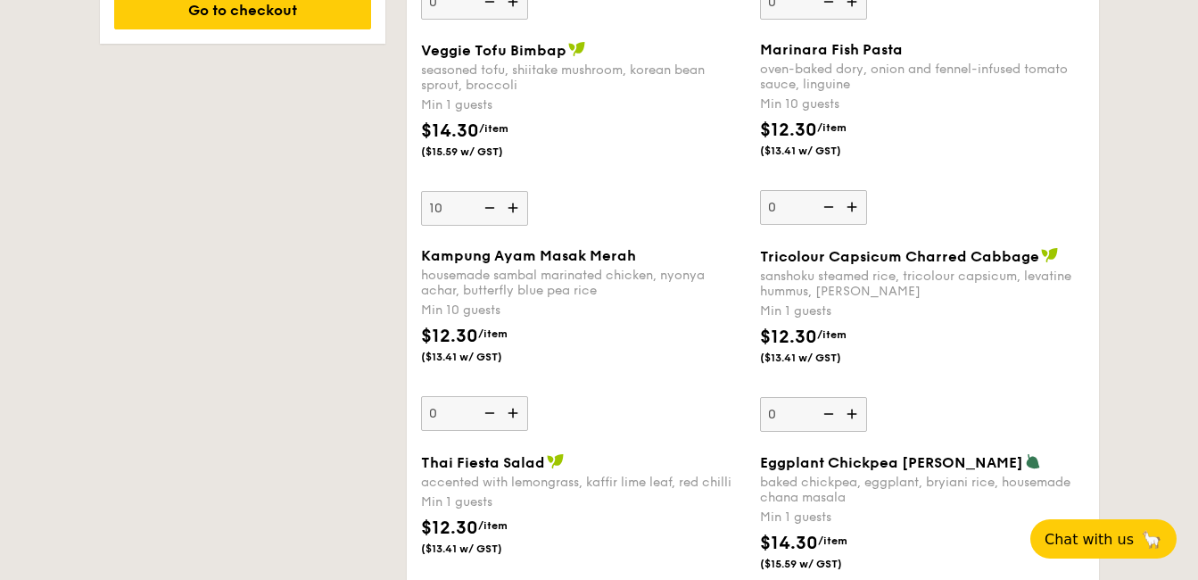
click at [660, 263] on div "Kampung Ayam Masak Merah" at bounding box center [583, 255] width 325 height 17
click at [528, 396] on input "0" at bounding box center [474, 413] width 107 height 35
click at [660, 412] on div "Kampung Ayam Masak Merah housemade sambal marinated chicken, nyonya achar, butt…" at bounding box center [583, 339] width 325 height 184
click at [528, 412] on input "0" at bounding box center [474, 413] width 107 height 35
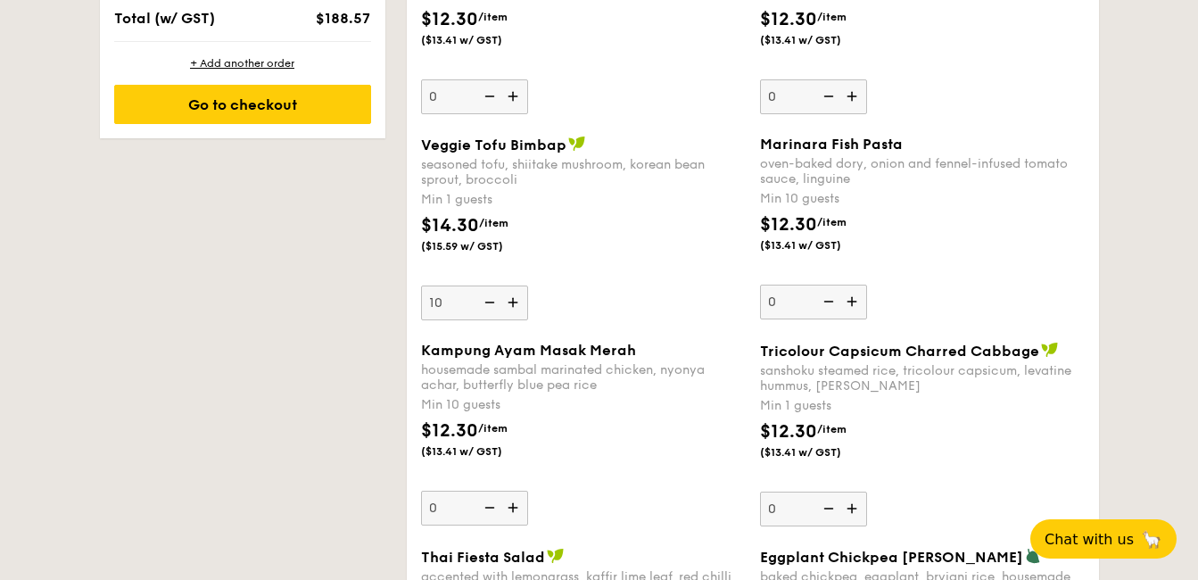
scroll to position [1289, 0]
